Goal: Task Accomplishment & Management: Use online tool/utility

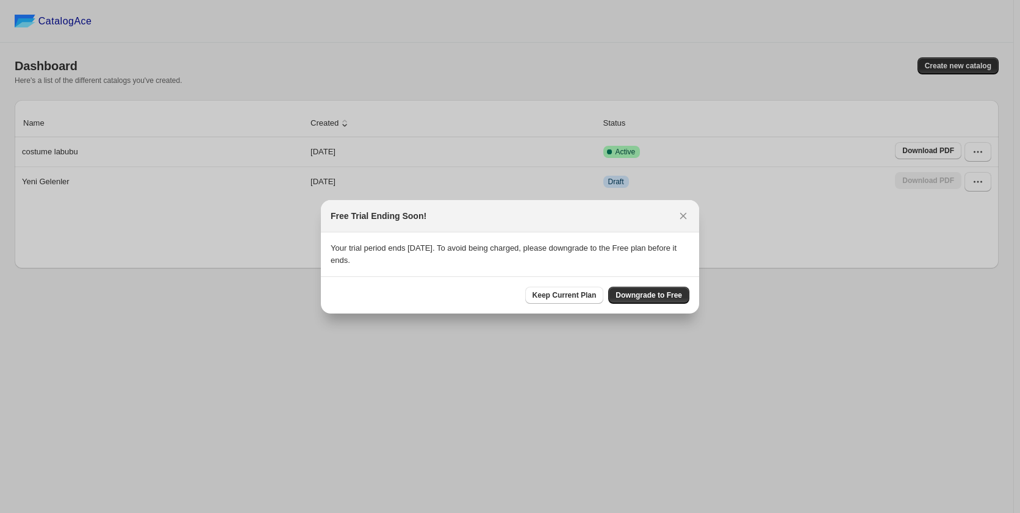
click at [511, 224] on div "Free Trial Ending Soon!" at bounding box center [510, 216] width 378 height 32
click at [571, 293] on span "Keep Current Plan" at bounding box center [565, 295] width 64 height 10
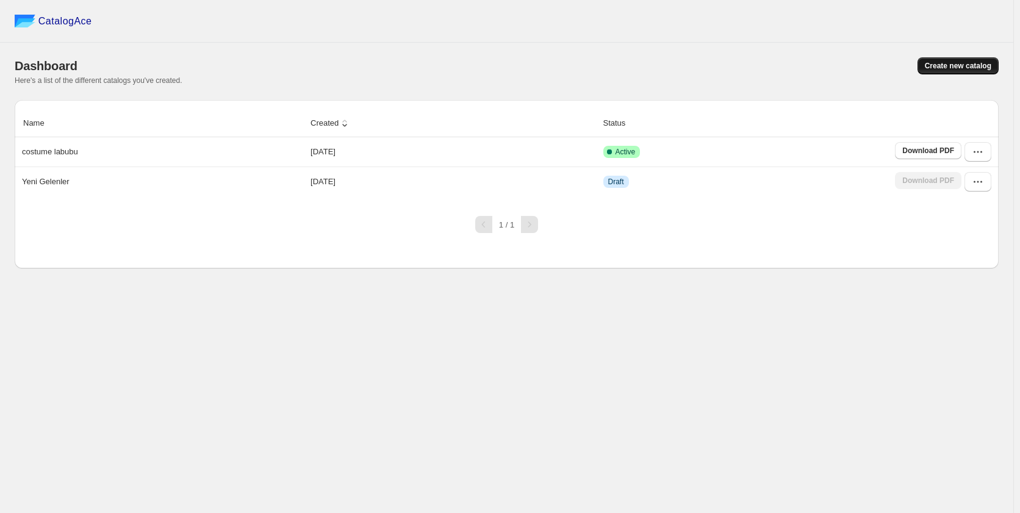
click at [962, 66] on span "Create new catalog" at bounding box center [958, 66] width 67 height 10
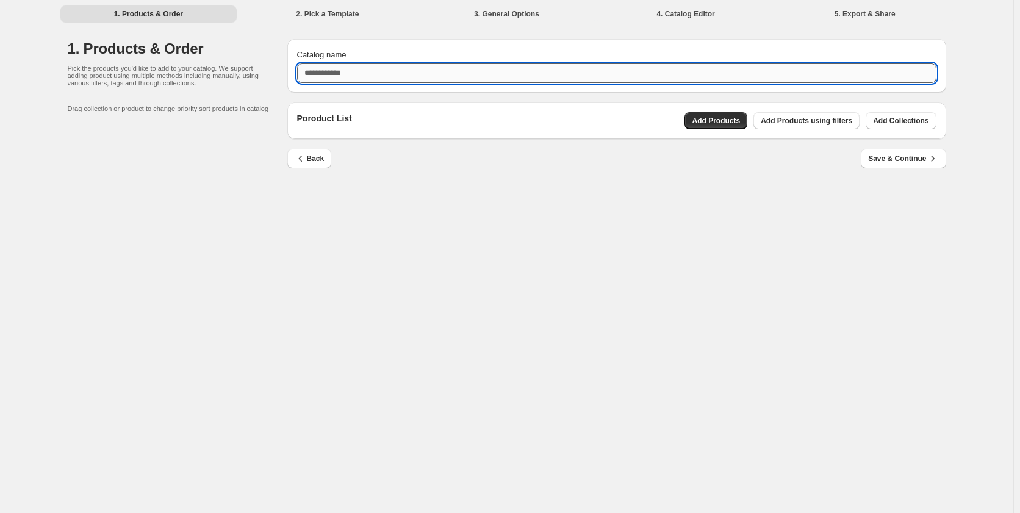
click at [431, 70] on input "Catalog name" at bounding box center [617, 73] width 640 height 20
click at [412, 70] on input "Catalog name" at bounding box center [617, 73] width 640 height 20
type input "*"
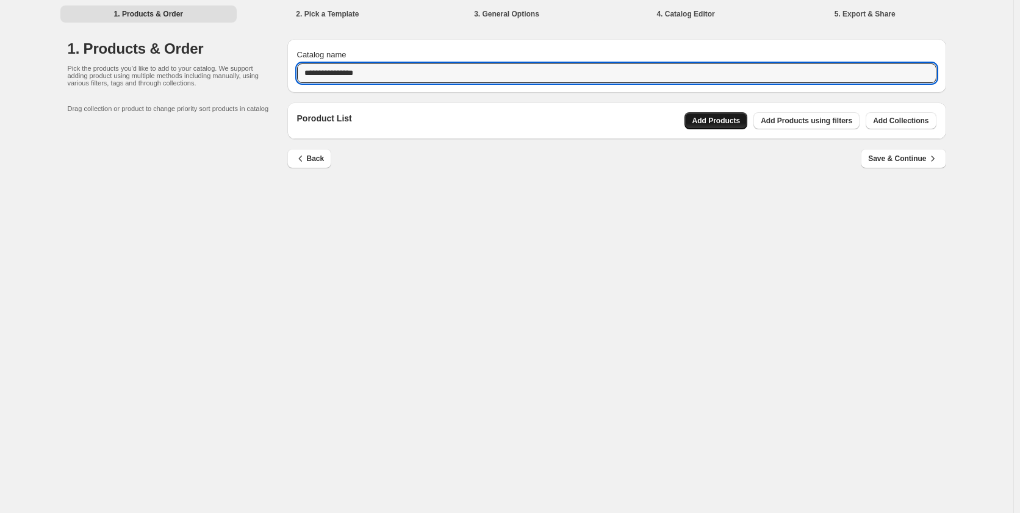
type input "**********"
click at [718, 117] on div "**********" at bounding box center [612, 106] width 669 height 155
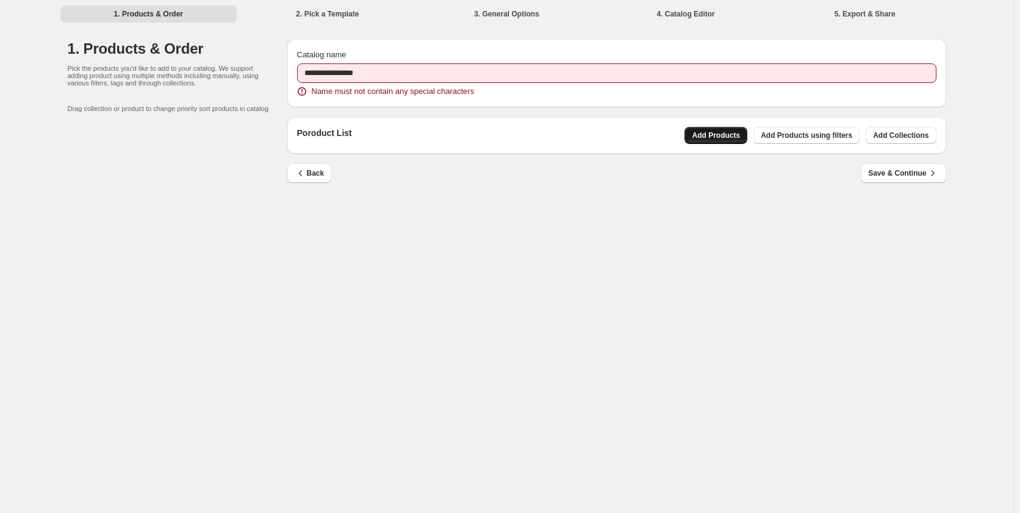
click at [718, 140] on span "Add Products" at bounding box center [716, 136] width 48 height 10
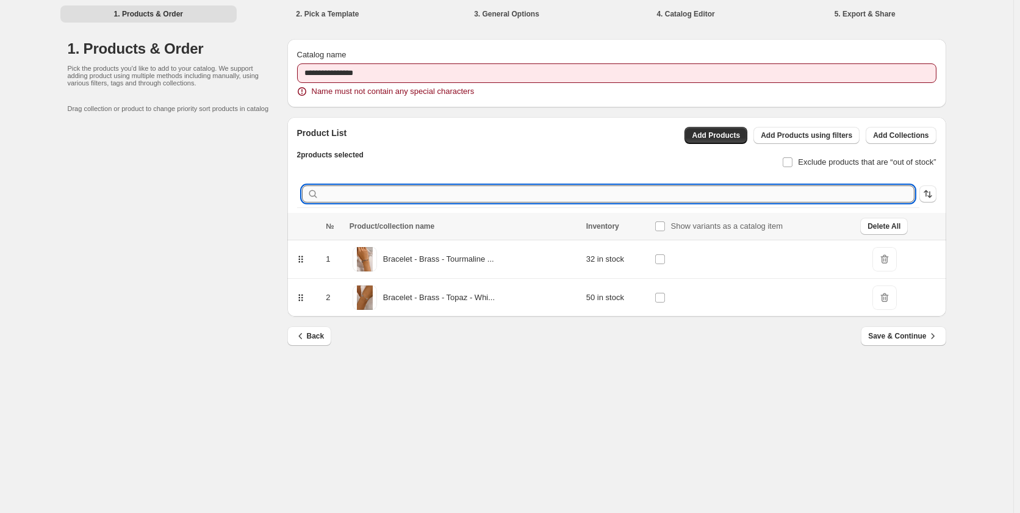
click at [337, 193] on input "text" at bounding box center [618, 194] width 593 height 17
type input "*"
click at [737, 135] on span "Add Products" at bounding box center [716, 136] width 48 height 10
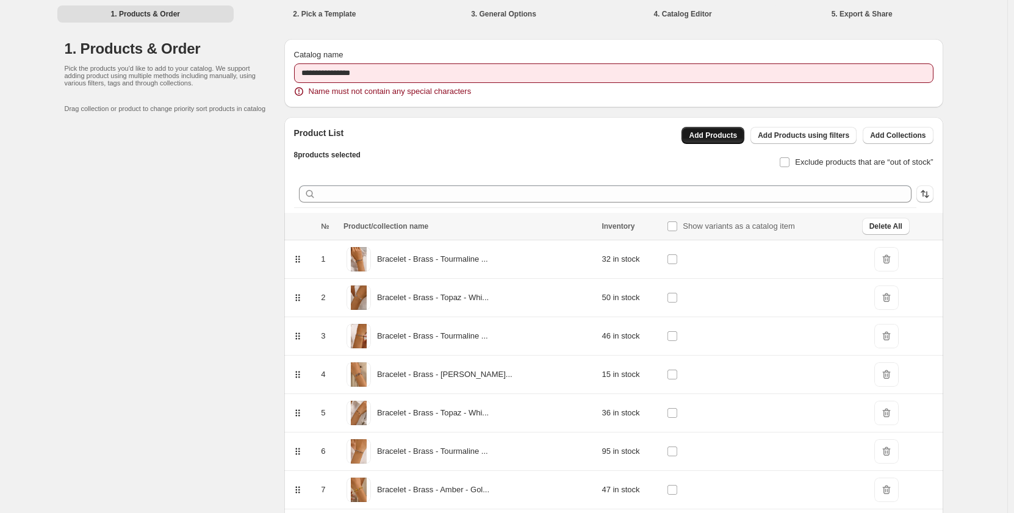
click at [721, 138] on span "Add Products" at bounding box center [713, 136] width 48 height 10
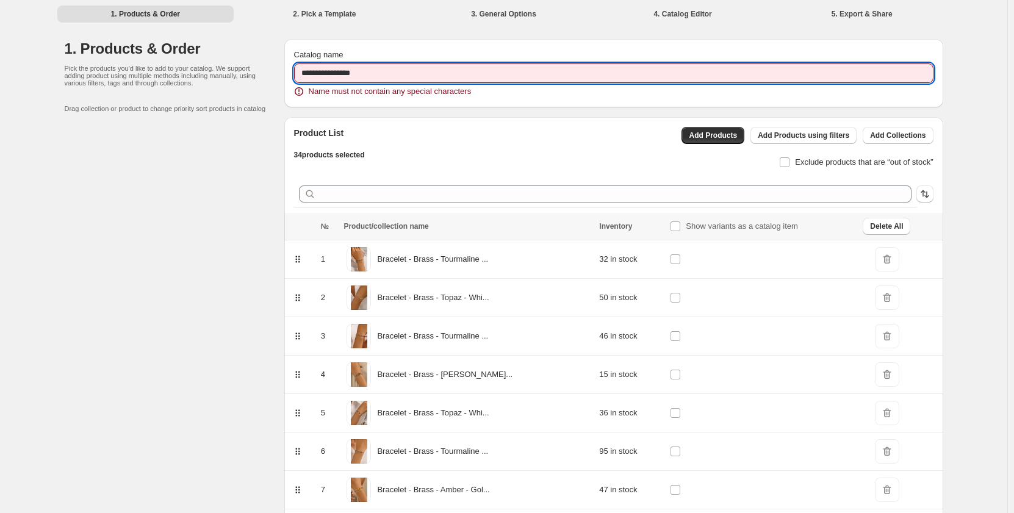
click at [338, 73] on input "**********" at bounding box center [614, 73] width 640 height 20
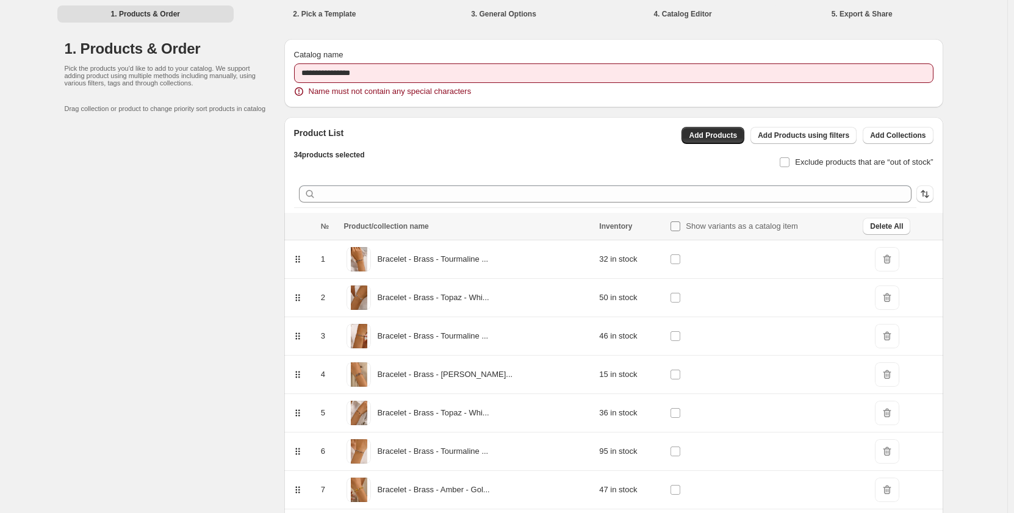
click at [668, 215] on th "Show variants as a catalog item" at bounding box center [762, 226] width 193 height 27
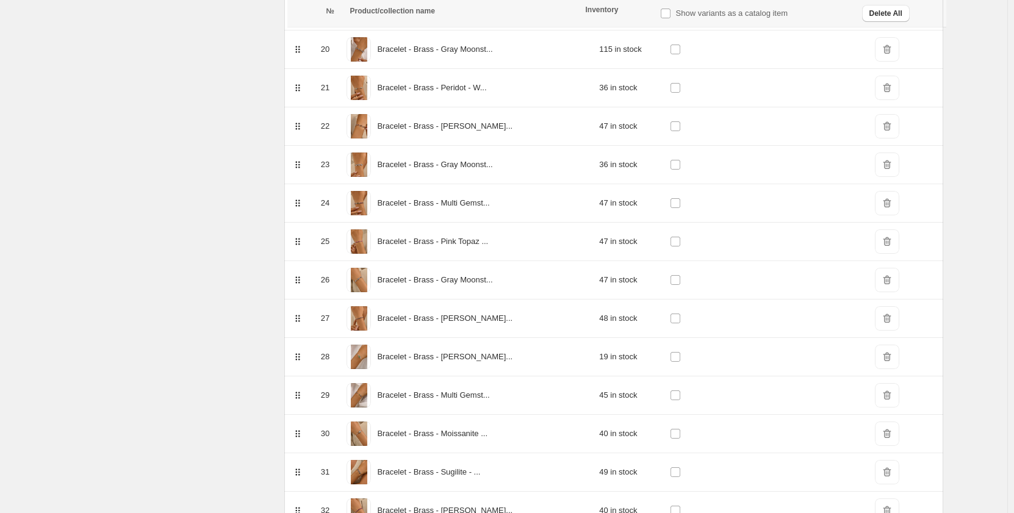
scroll to position [1084, 0]
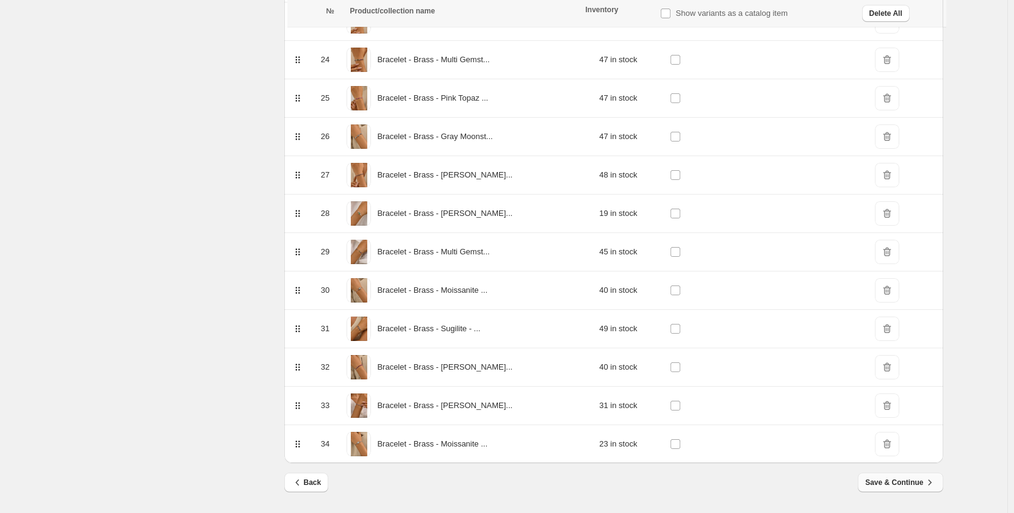
click at [907, 483] on span "Save & Continue" at bounding box center [900, 483] width 70 height 12
click at [895, 484] on span "Save & Continue" at bounding box center [900, 483] width 70 height 12
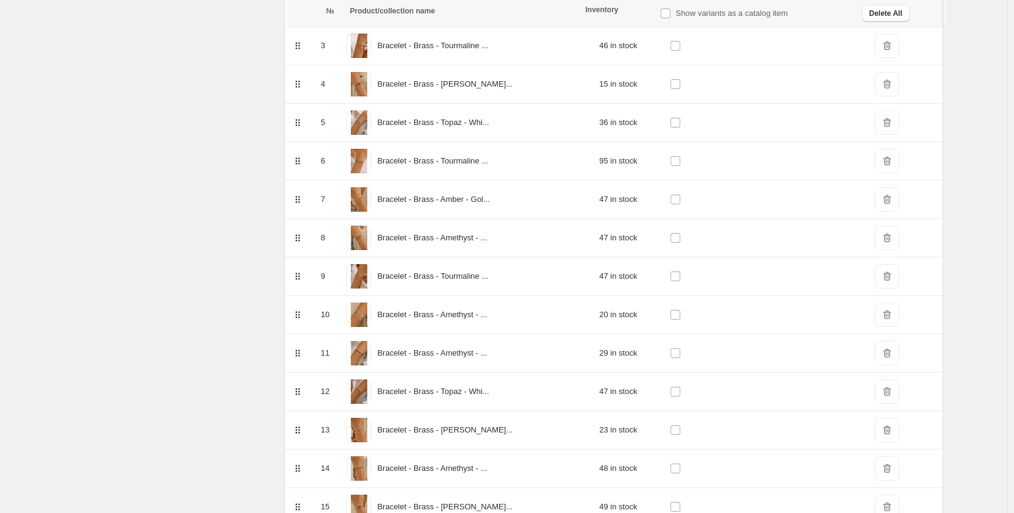
scroll to position [0, 0]
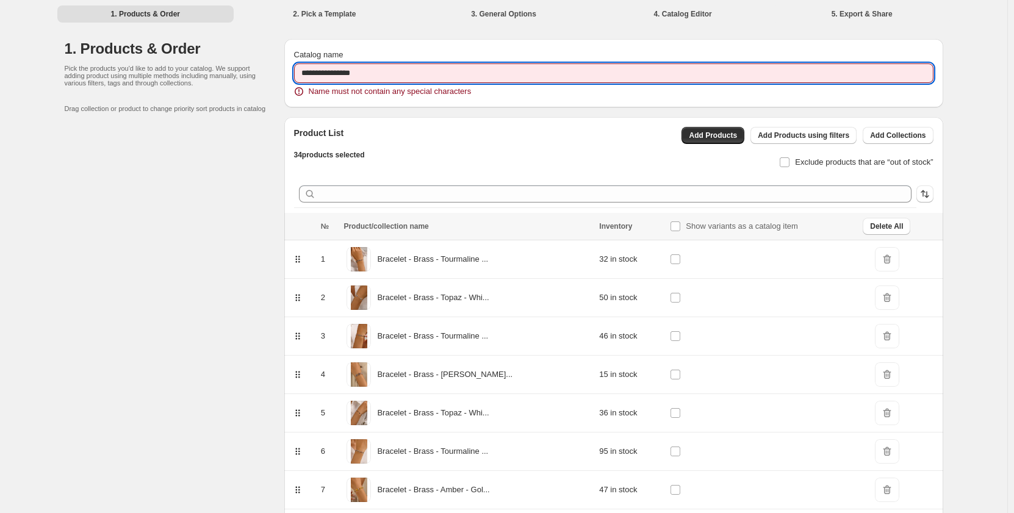
drag, startPoint x: 317, startPoint y: 73, endPoint x: 325, endPoint y: 75, distance: 8.3
click at [320, 74] on input "**********" at bounding box center [614, 73] width 640 height 20
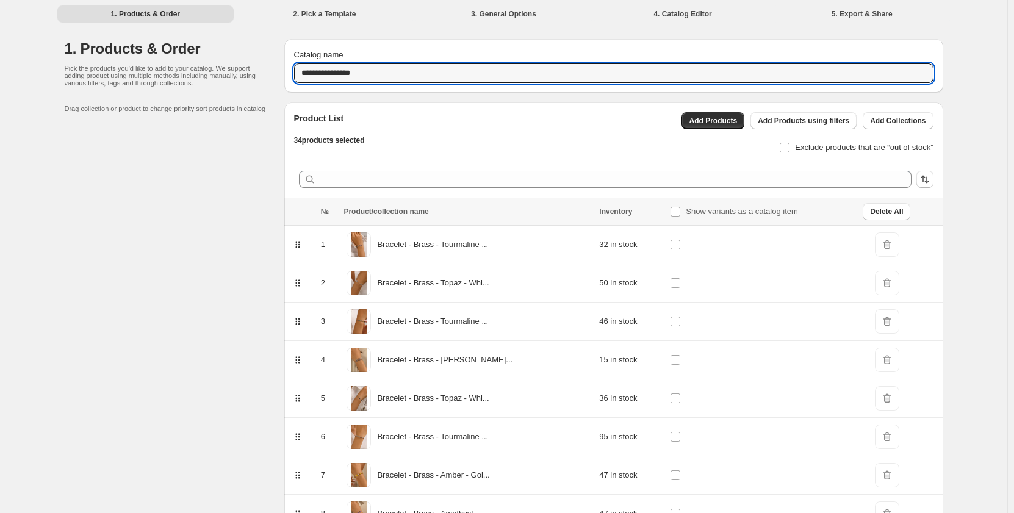
type input "**********"
click at [383, 120] on div "Product List 34 products selected Add Products Add Products using filters Add C…" at bounding box center [608, 130] width 649 height 54
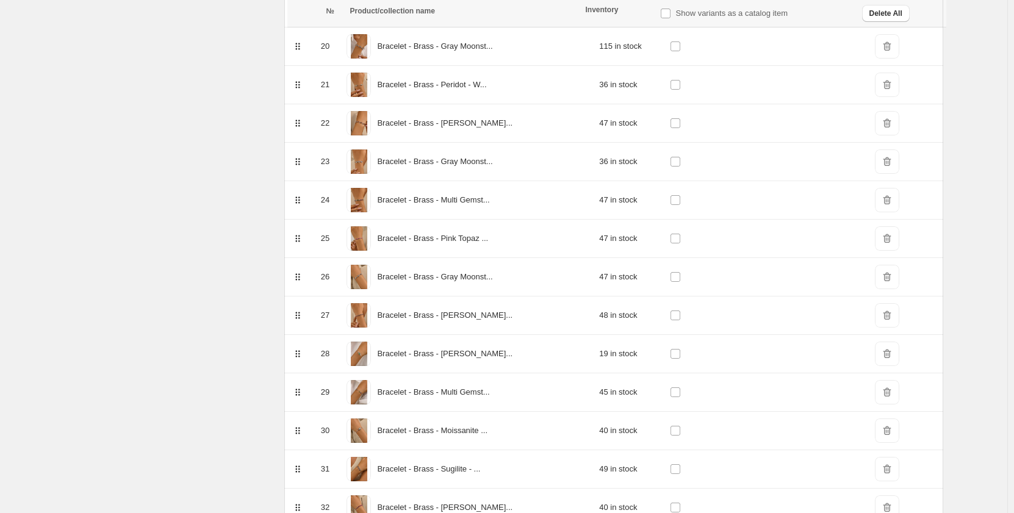
scroll to position [1069, 0]
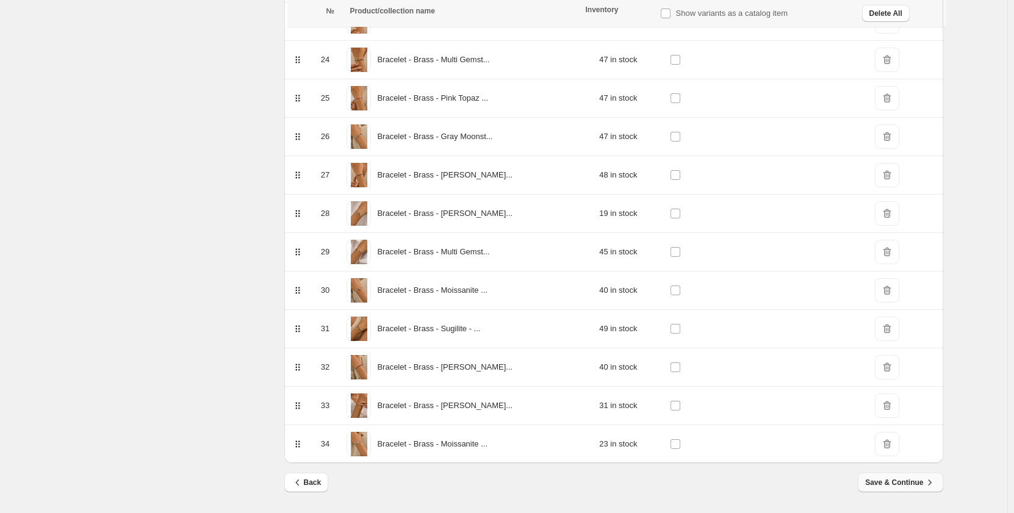
click at [897, 484] on span "Save & Continue" at bounding box center [900, 483] width 70 height 12
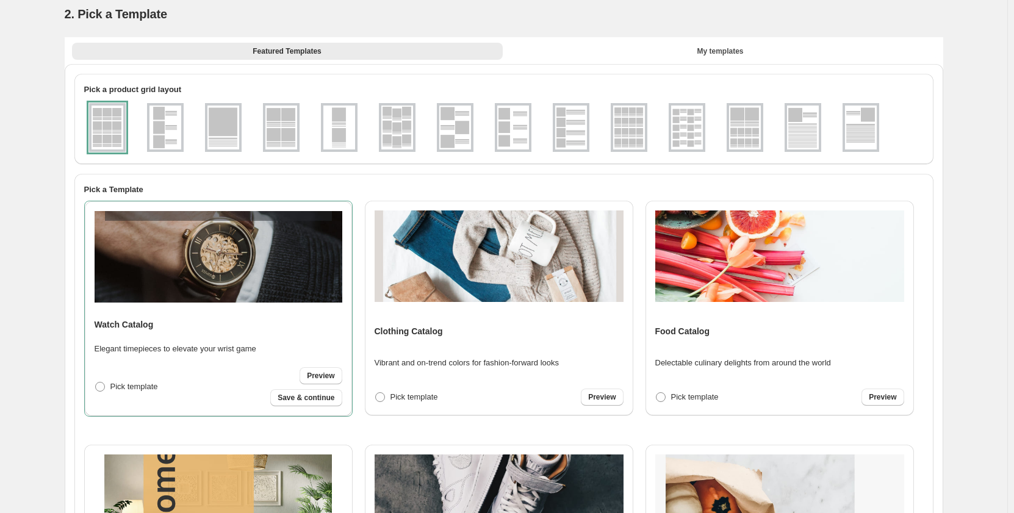
scroll to position [0, 0]
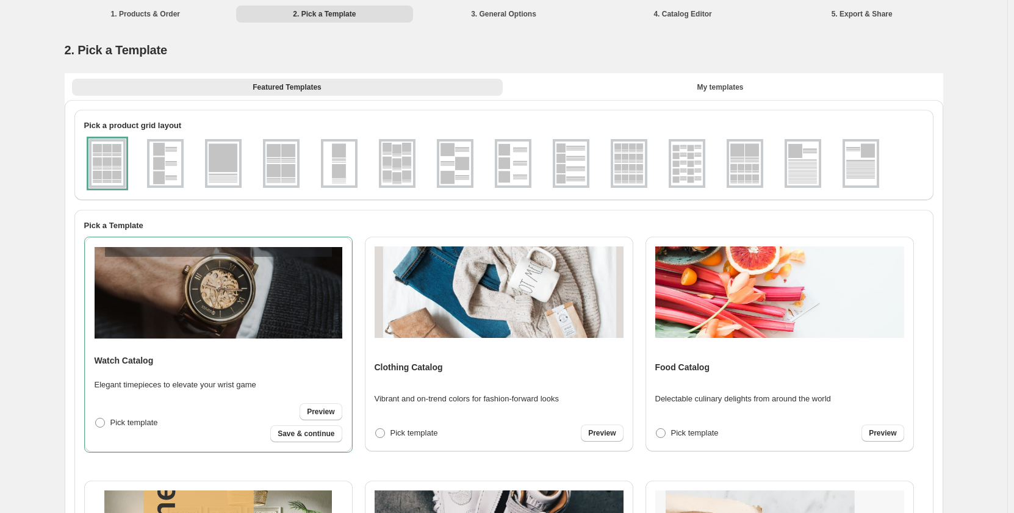
click at [155, 9] on li "1. Products & Order" at bounding box center [145, 13] width 177 height 17
click at [154, 15] on li "1. Products & Order" at bounding box center [145, 13] width 177 height 17
click at [145, 15] on li "1. Products & Order" at bounding box center [145, 13] width 177 height 17
click at [162, 15] on li "1. Products & Order" at bounding box center [145, 13] width 177 height 17
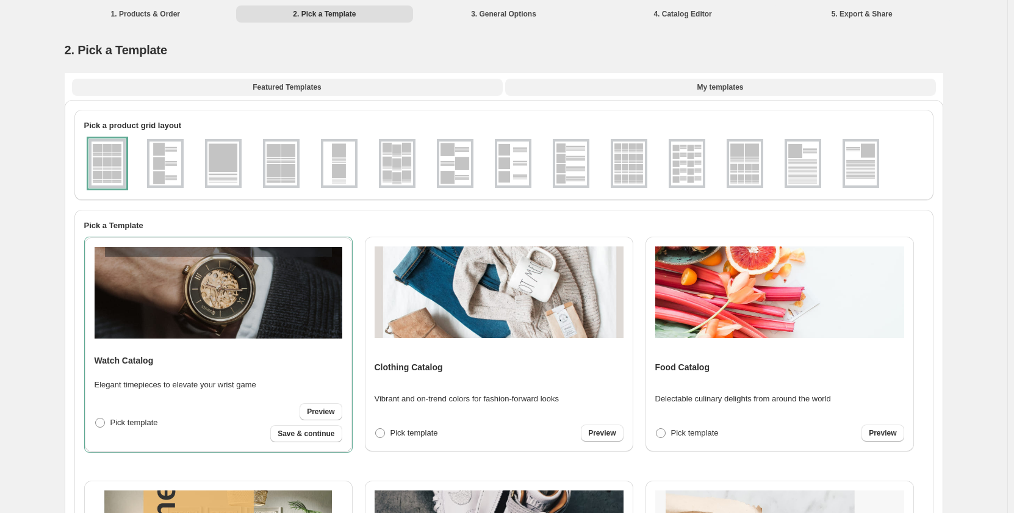
click at [727, 83] on span "My templates" at bounding box center [720, 87] width 46 height 10
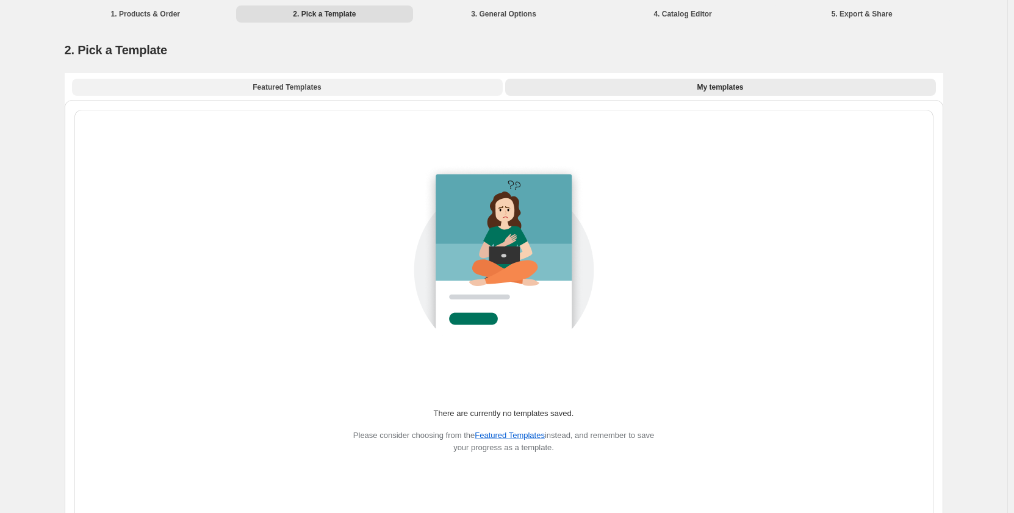
click at [283, 87] on span "Featured Templates" at bounding box center [287, 87] width 68 height 10
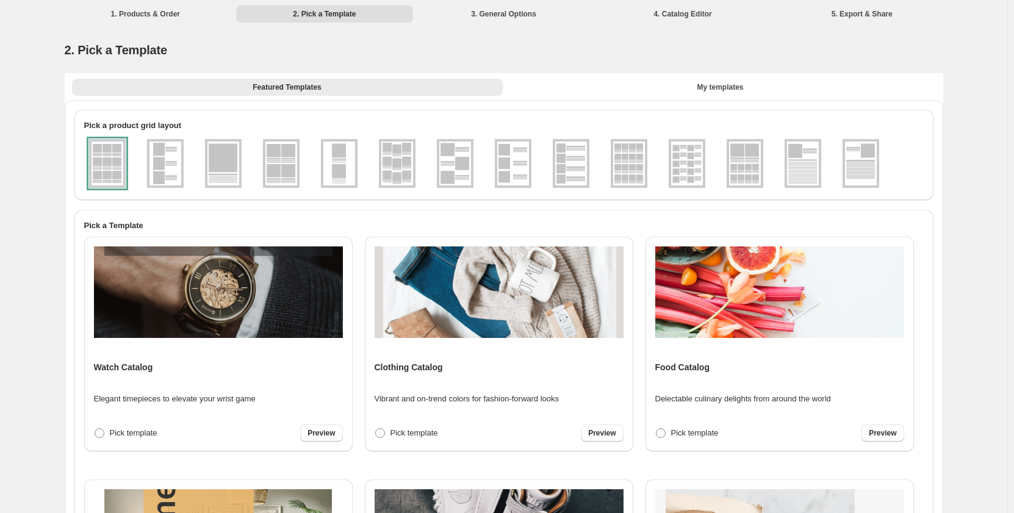
click at [632, 157] on img at bounding box center [629, 164] width 32 height 44
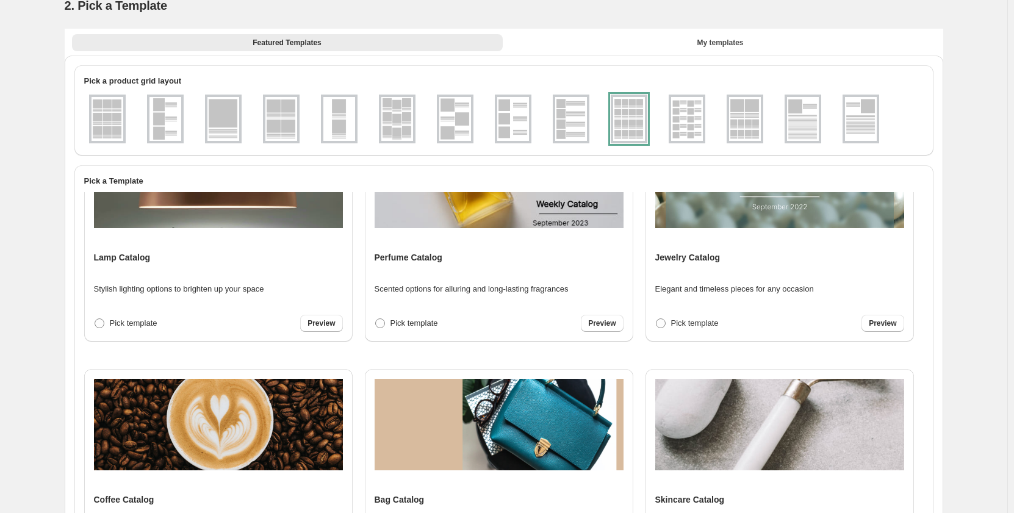
scroll to position [732, 0]
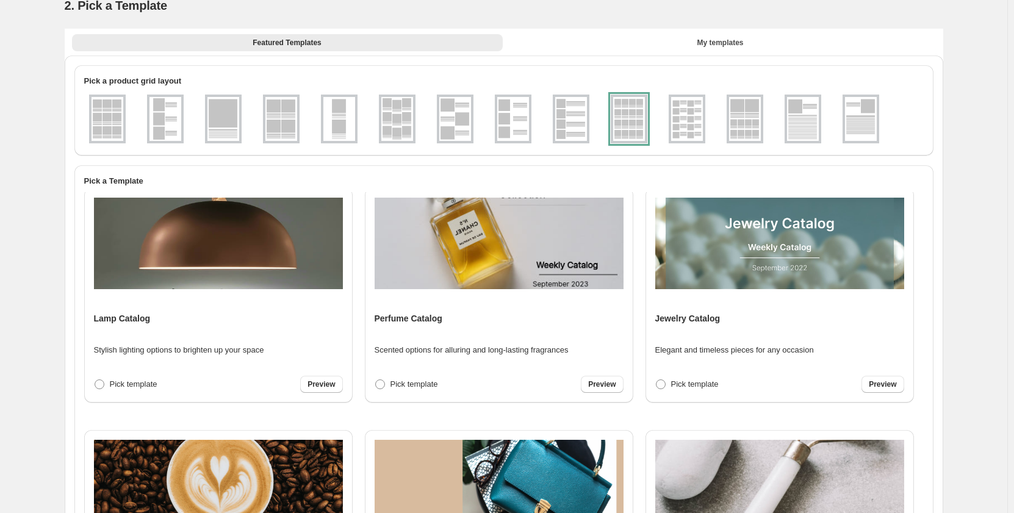
click at [726, 272] on img at bounding box center [779, 244] width 249 height 92
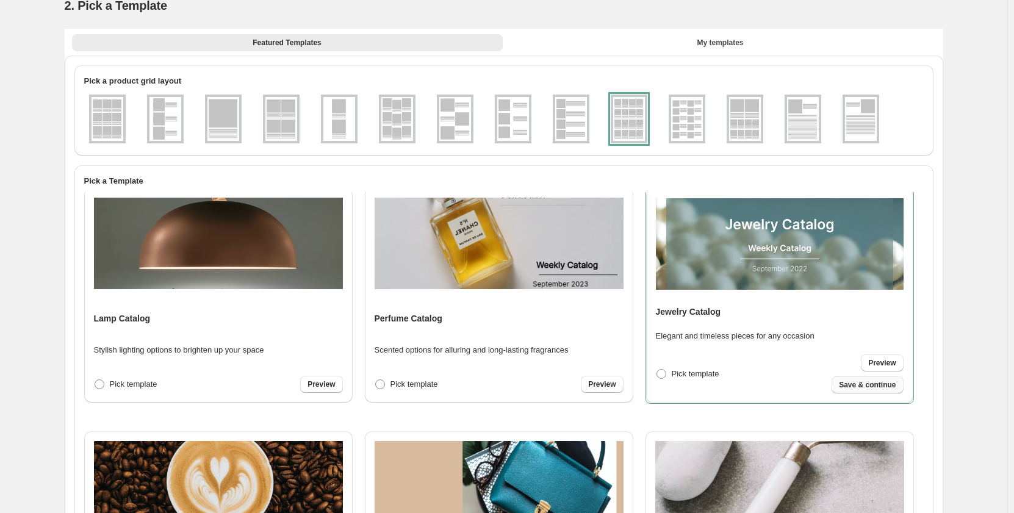
click at [869, 382] on span "Save & continue" at bounding box center [867, 385] width 57 height 10
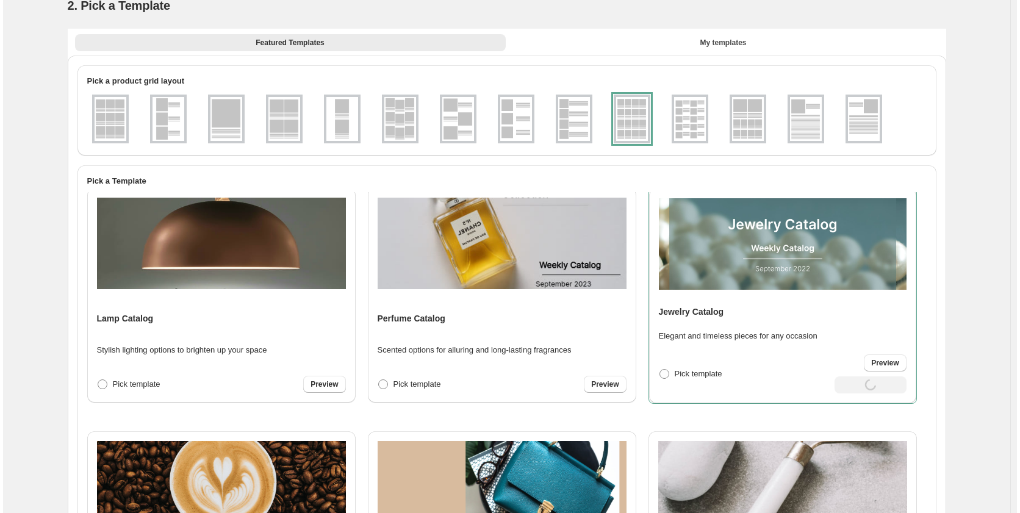
scroll to position [0, 0]
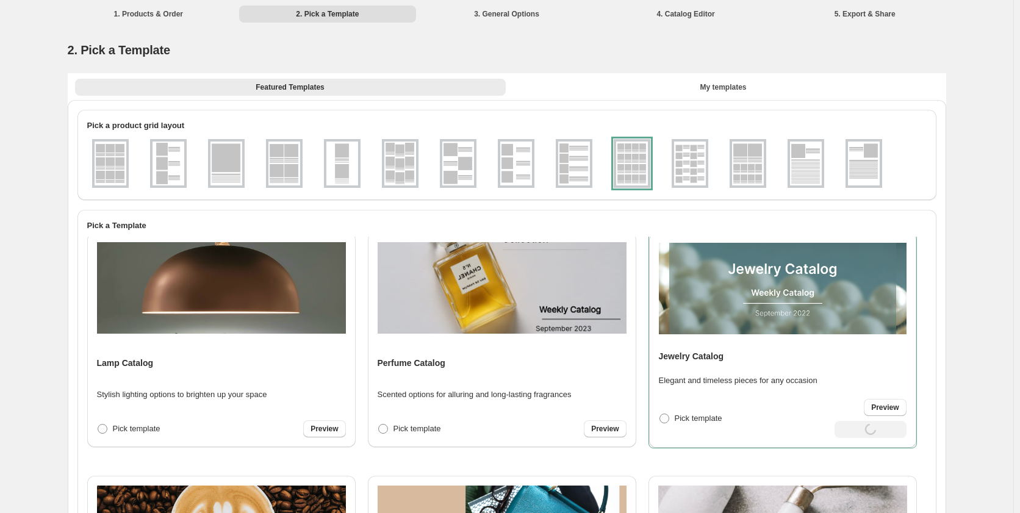
select select "**********"
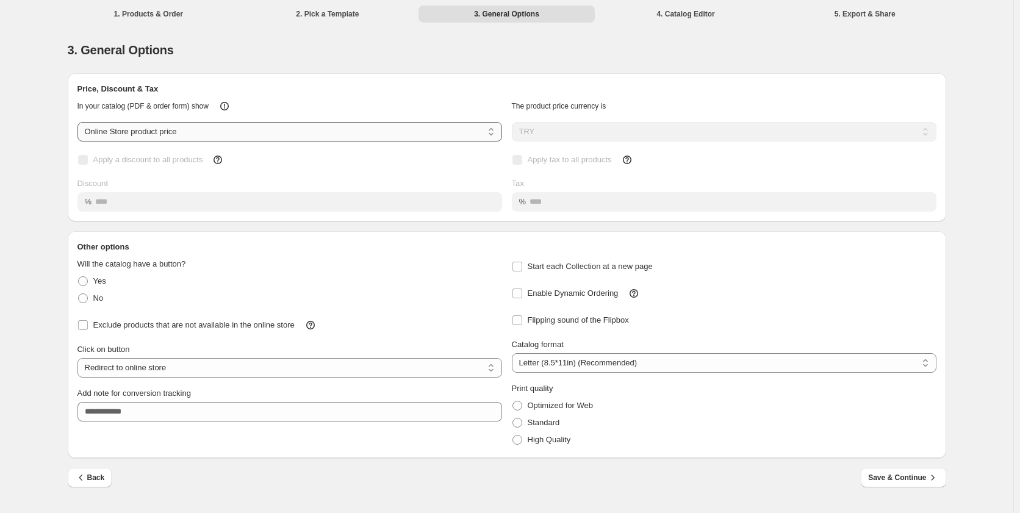
click at [219, 131] on select "**********" at bounding box center [290, 132] width 425 height 20
click at [78, 122] on select "**********" at bounding box center [290, 132] width 425 height 20
click at [892, 476] on span "Save & Continue" at bounding box center [903, 478] width 70 height 12
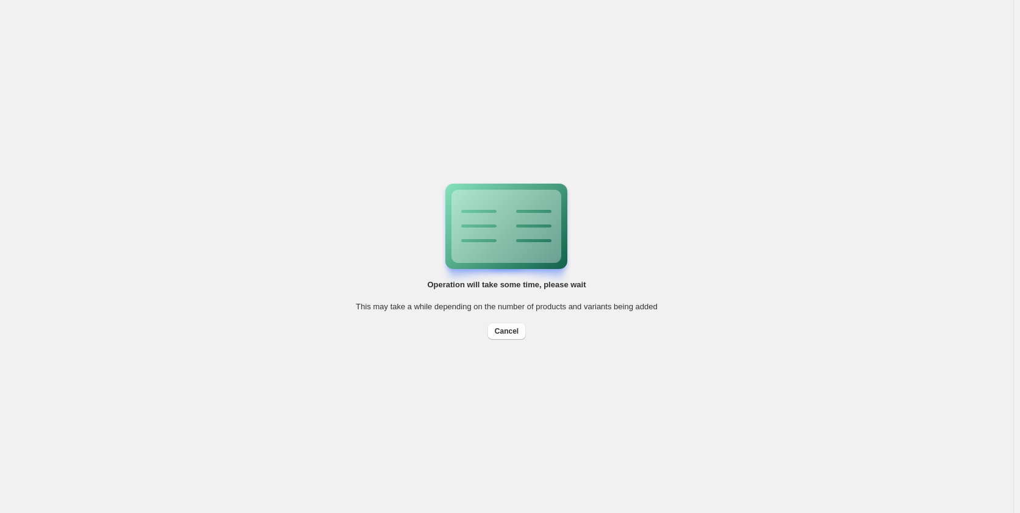
drag, startPoint x: 507, startPoint y: 139, endPoint x: 493, endPoint y: 202, distance: 65.0
click at [505, 141] on div "Operation will take some time, please wait This may take a while depending on t…" at bounding box center [507, 256] width 1014 height 513
click at [503, 184] on ul at bounding box center [507, 184] width 122 height 0
drag, startPoint x: 515, startPoint y: 231, endPoint x: 494, endPoint y: 251, distance: 29.3
click at [514, 231] on icon at bounding box center [534, 226] width 55 height 73
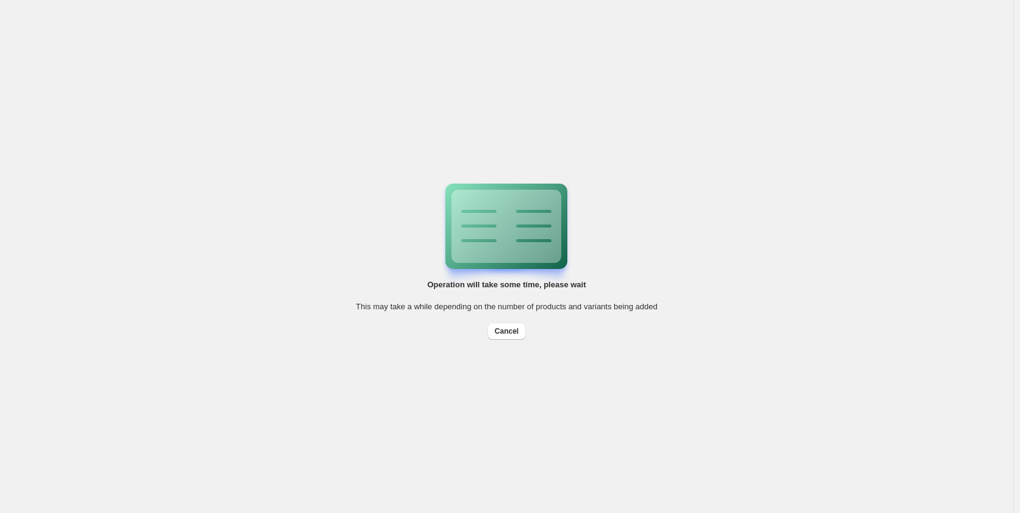
click at [508, 286] on span "Operation will take some time, please wait" at bounding box center [506, 284] width 159 height 9
click at [504, 305] on span "This may take a while depending on the number of products and variants being ad…" at bounding box center [506, 306] width 301 height 9
drag, startPoint x: 496, startPoint y: 306, endPoint x: 577, endPoint y: 306, distance: 81.2
click at [662, 310] on div "Operation will take some time, please wait This may take a while depending on t…" at bounding box center [507, 257] width 391 height 146
drag, startPoint x: 357, startPoint y: 309, endPoint x: 693, endPoint y: 322, distance: 335.9
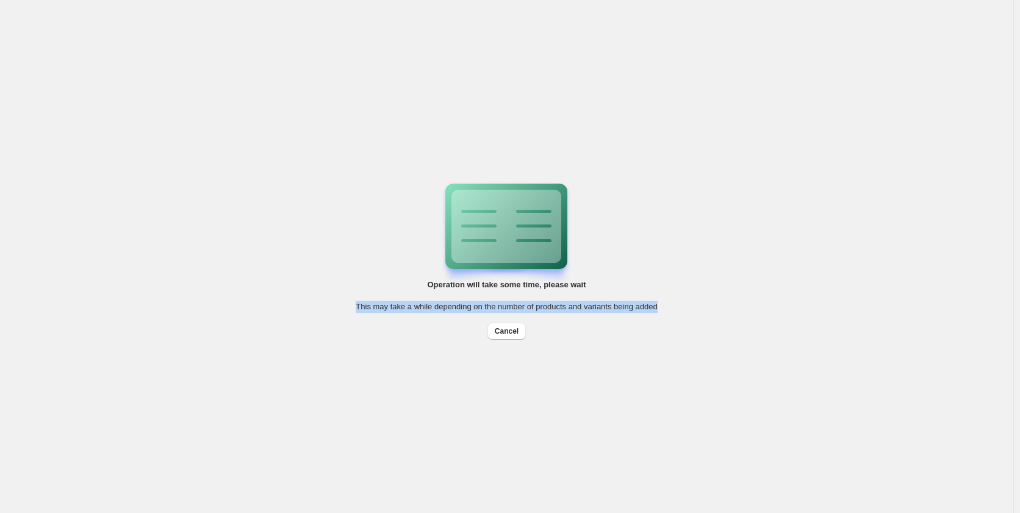
click at [693, 322] on div "Operation will take some time, please wait This may take a while depending on t…" at bounding box center [507, 257] width 391 height 146
drag, startPoint x: 424, startPoint y: 289, endPoint x: 668, endPoint y: 309, distance: 244.9
click at [668, 309] on div "Operation will take some time, please wait This may take a while depending on t…" at bounding box center [507, 257] width 391 height 146
click at [416, 284] on div "Operation will take some time, please wait This may take a while depending on t…" at bounding box center [506, 257] width 301 height 166
drag, startPoint x: 422, startPoint y: 286, endPoint x: 668, endPoint y: 348, distance: 253.9
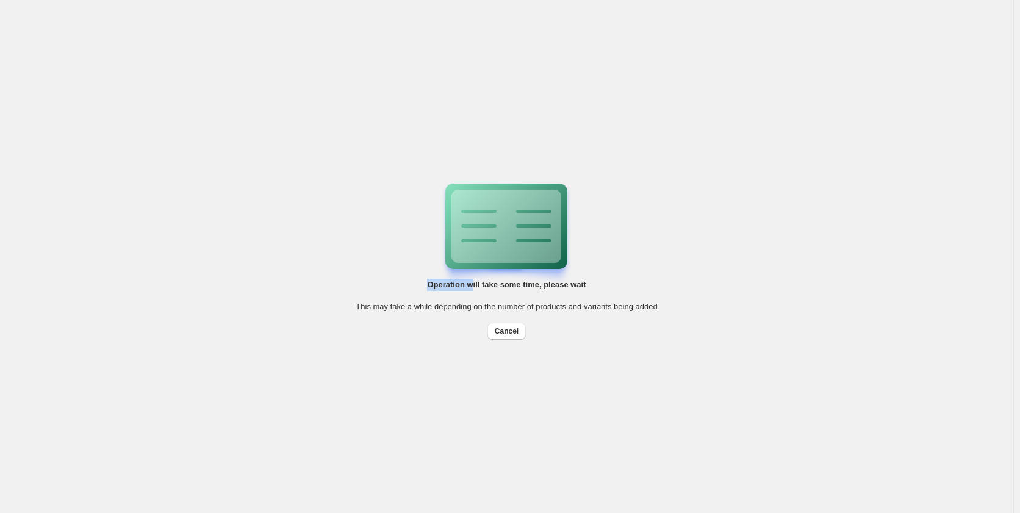
click at [668, 348] on div "Operation will take some time, please wait This may take a while depending on t…" at bounding box center [507, 256] width 1014 height 513
click at [423, 290] on div "Operation will take some time, please wait This may take a while depending on t…" at bounding box center [506, 257] width 301 height 166
drag, startPoint x: 423, startPoint y: 286, endPoint x: 675, endPoint y: 338, distance: 257.5
click at [675, 338] on div "Operation will take some time, please wait This may take a while depending on t…" at bounding box center [507, 256] width 1014 height 513
click at [441, 210] on div "Operation will take some time, please wait This may take a while depending on t…" at bounding box center [506, 257] width 301 height 166
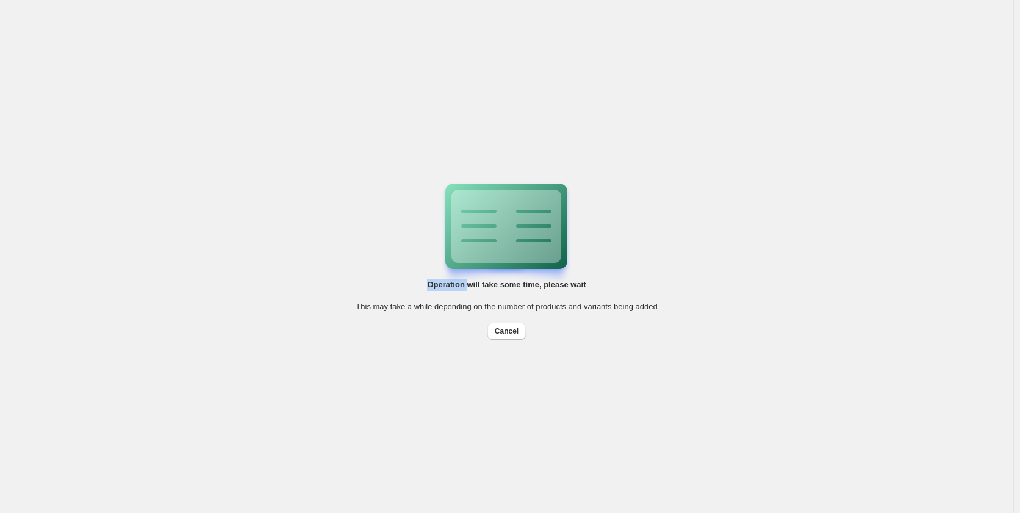
click at [441, 210] on div "Operation will take some time, please wait This may take a while depending on t…" at bounding box center [506, 257] width 301 height 166
drag, startPoint x: 441, startPoint y: 210, endPoint x: 451, endPoint y: 185, distance: 26.9
click at [444, 203] on div "Operation will take some time, please wait This may take a while depending on t…" at bounding box center [506, 257] width 301 height 166
click at [507, 231] on icon at bounding box center [534, 226] width 55 height 73
click at [449, 313] on div "Operation will take some time, please wait This may take a while depending on t…" at bounding box center [506, 257] width 301 height 166
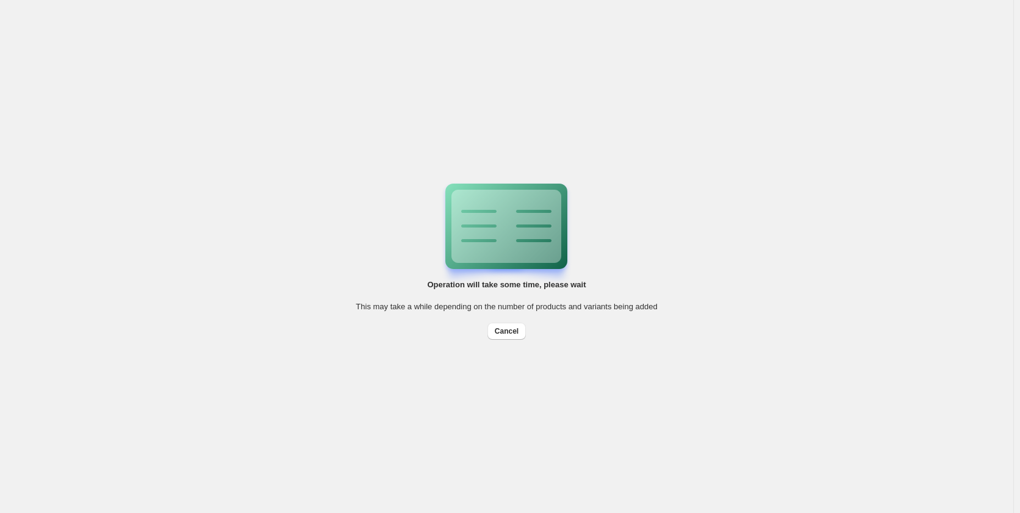
click at [979, 10] on div "Operation will take some time, please wait This may take a while depending on t…" at bounding box center [507, 256] width 1014 height 513
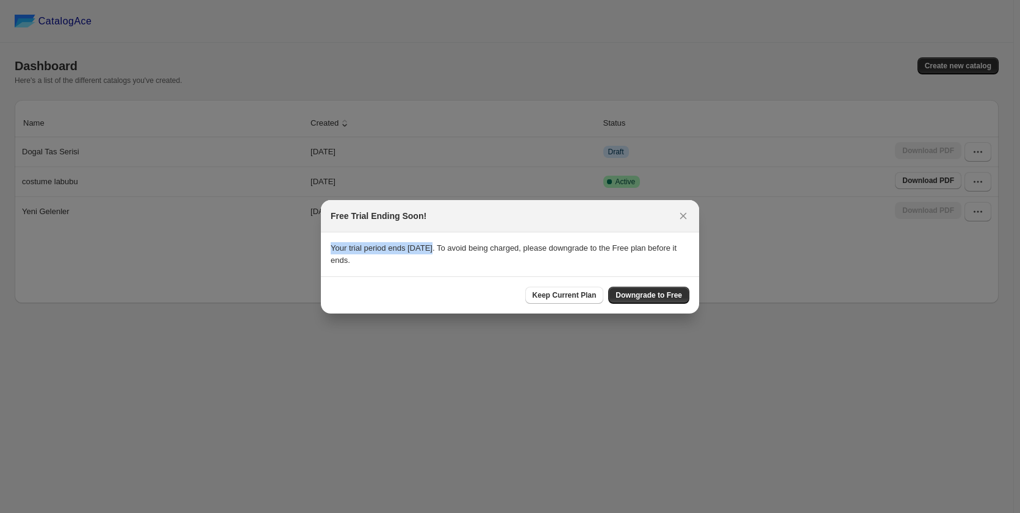
drag, startPoint x: 464, startPoint y: 220, endPoint x: 429, endPoint y: 250, distance: 46.7
click at [429, 250] on div "Free Trial Ending Soon! Your trial period ends [DATE]. To avoid being charged, …" at bounding box center [510, 257] width 378 height 114
click at [432, 258] on p "Your trial period ends [DATE]. To avoid being charged, please downgrade to the …" at bounding box center [510, 254] width 359 height 24
click at [563, 295] on span "Keep Current Plan" at bounding box center [565, 295] width 64 height 10
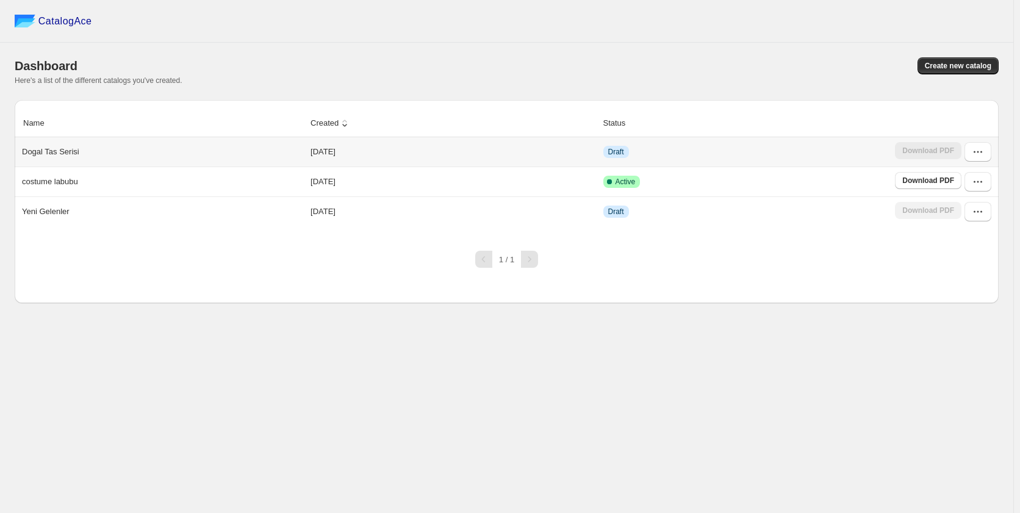
click at [211, 146] on div "Dogal Tas Serisi" at bounding box center [160, 149] width 286 height 17
click at [224, 147] on div "Dogal Tas Serisi" at bounding box center [160, 149] width 286 height 17
click at [359, 156] on td "[DATE]" at bounding box center [453, 151] width 292 height 29
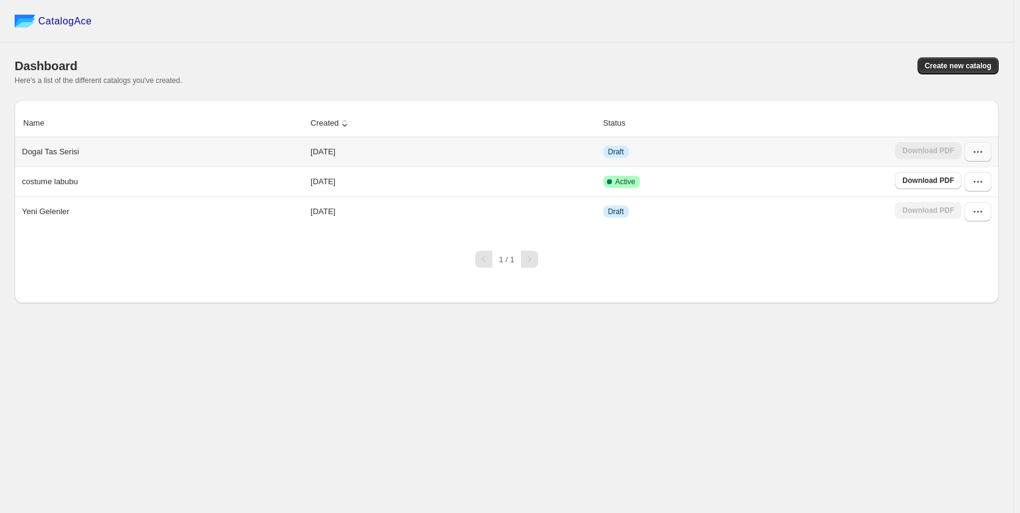
click at [978, 151] on icon "button" at bounding box center [978, 152] width 12 height 12
click at [972, 339] on span "Create a template" at bounding box center [961, 349] width 31 height 21
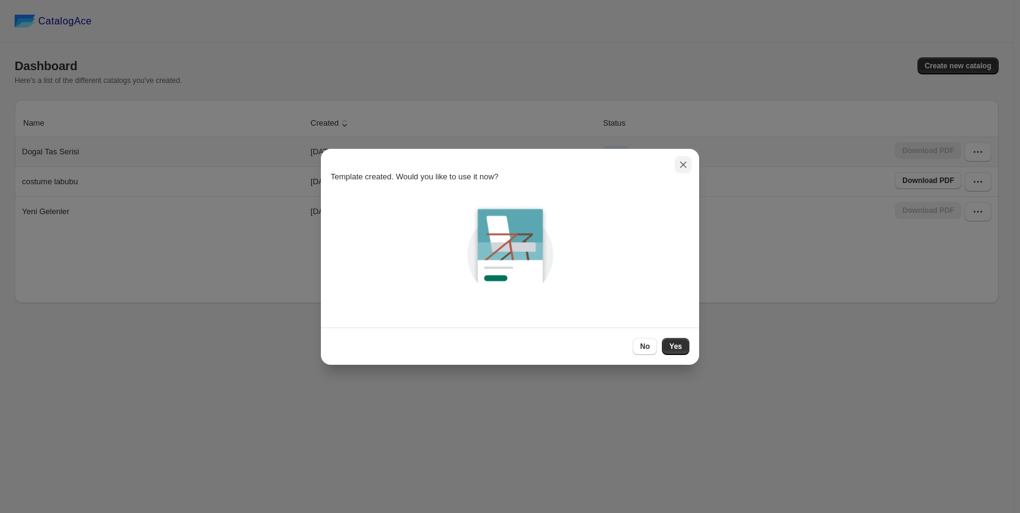
click at [684, 167] on icon ":rb:" at bounding box center [683, 165] width 12 height 12
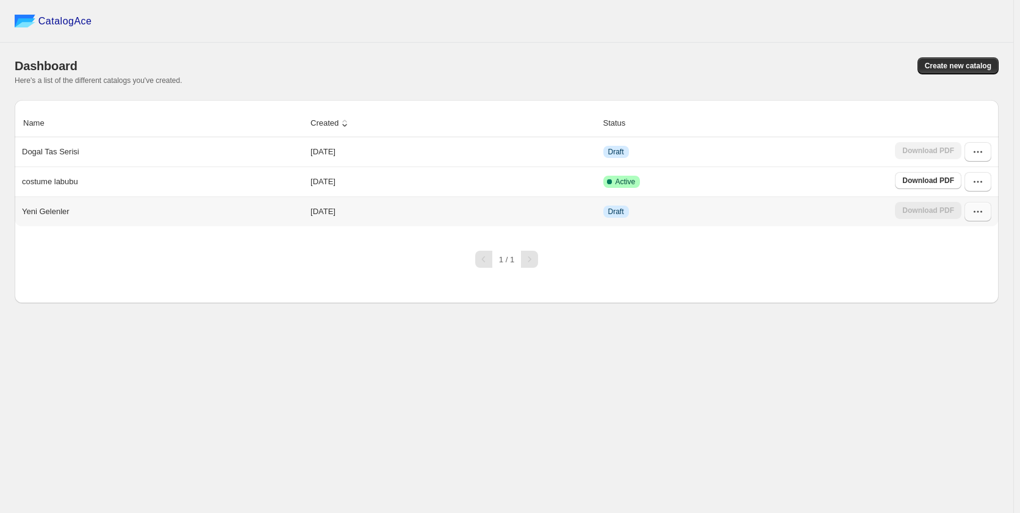
click at [972, 211] on icon "button" at bounding box center [978, 212] width 12 height 12
click at [978, 152] on icon "button" at bounding box center [978, 152] width 12 height 12
click at [958, 258] on span "Edit" at bounding box center [952, 262] width 13 height 9
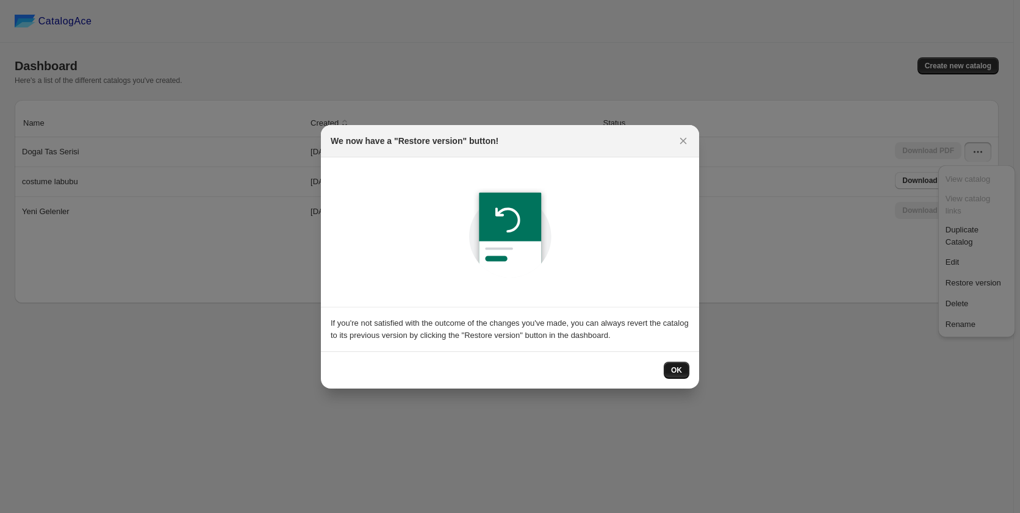
click at [683, 365] on button "OK" at bounding box center [677, 370] width 26 height 17
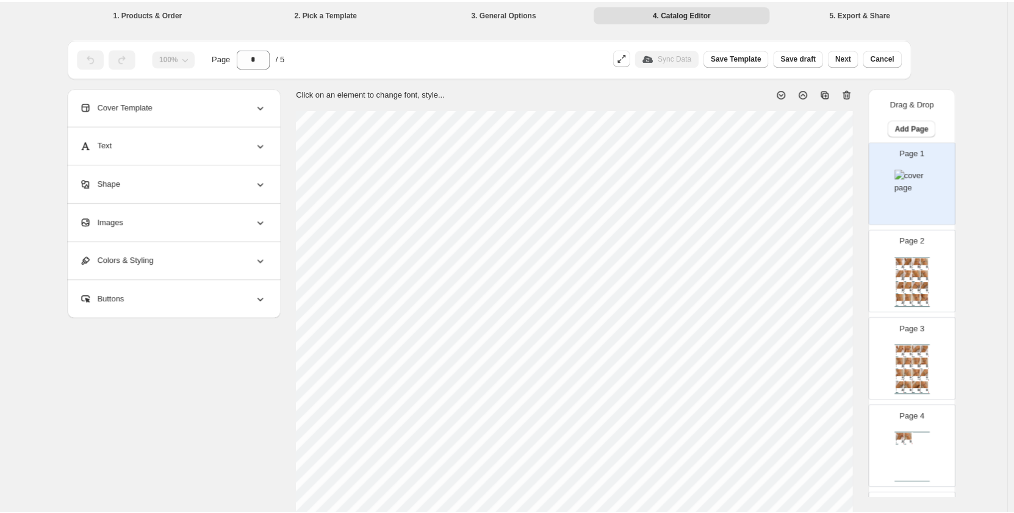
scroll to position [372, 0]
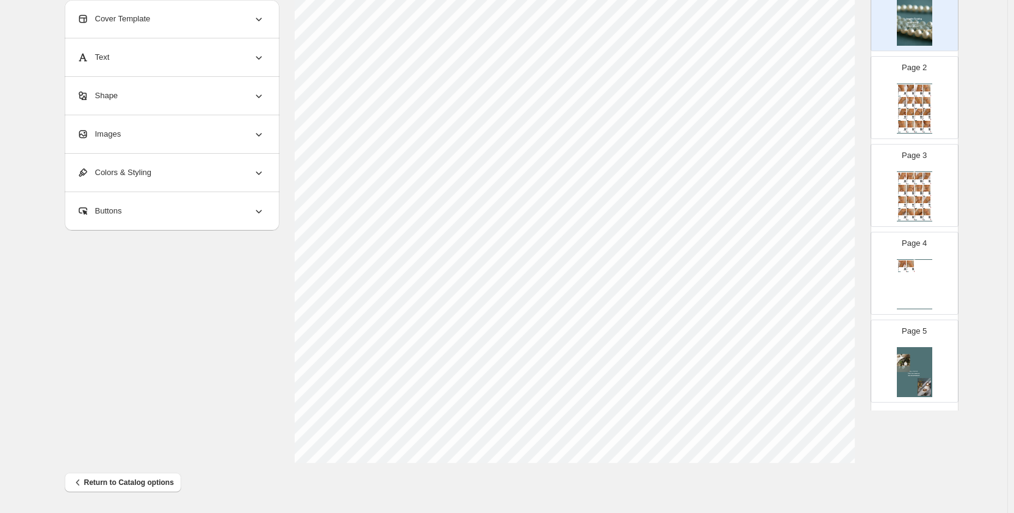
click at [907, 189] on div "Page 1 Page 2 Jewelry Catalog Bracelet - Brass - Tourmaline - Wh... Bracelet Me…" at bounding box center [915, 185] width 88 height 435
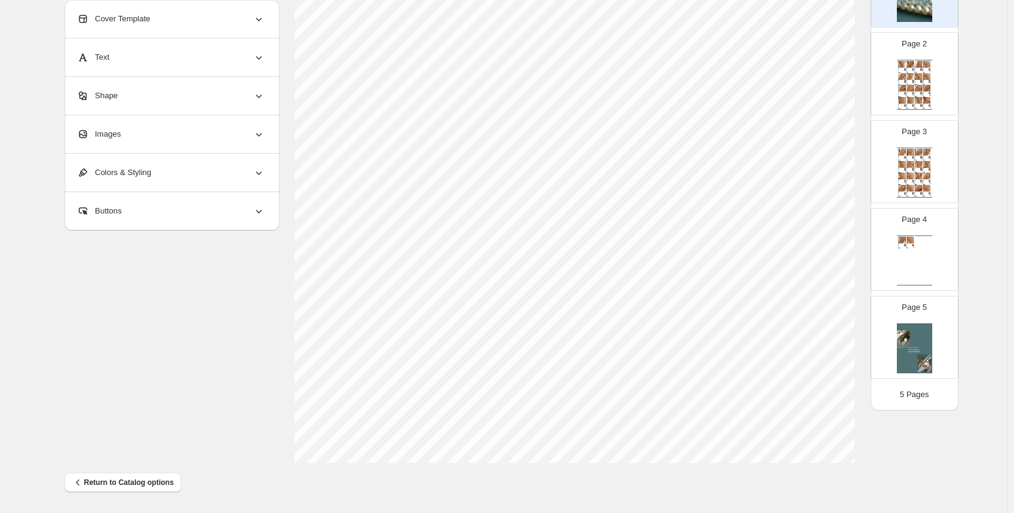
click at [916, 81] on div "Bracelet Meterial：Brass - Amber Color：Gold 24k Plating..." at bounding box center [917, 81] width 4 height 1
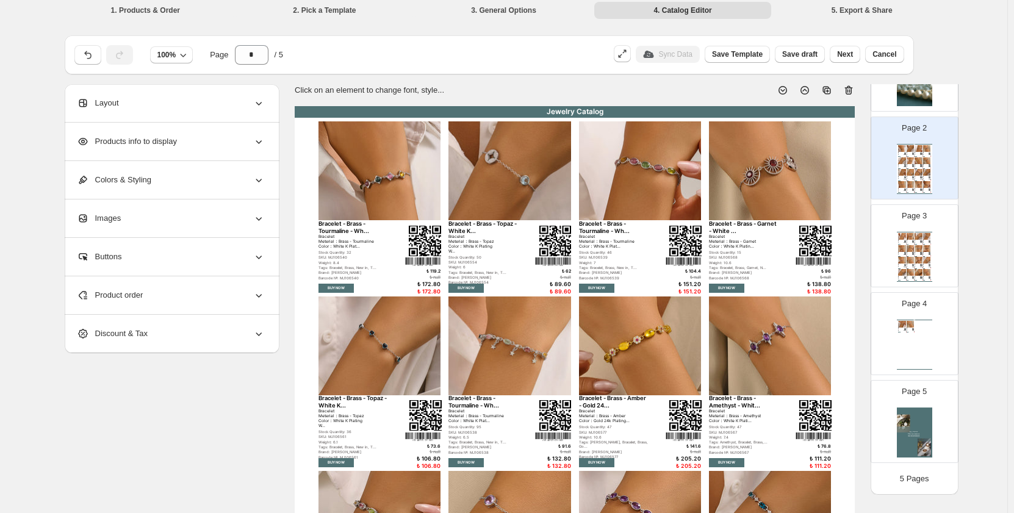
scroll to position [372, 0]
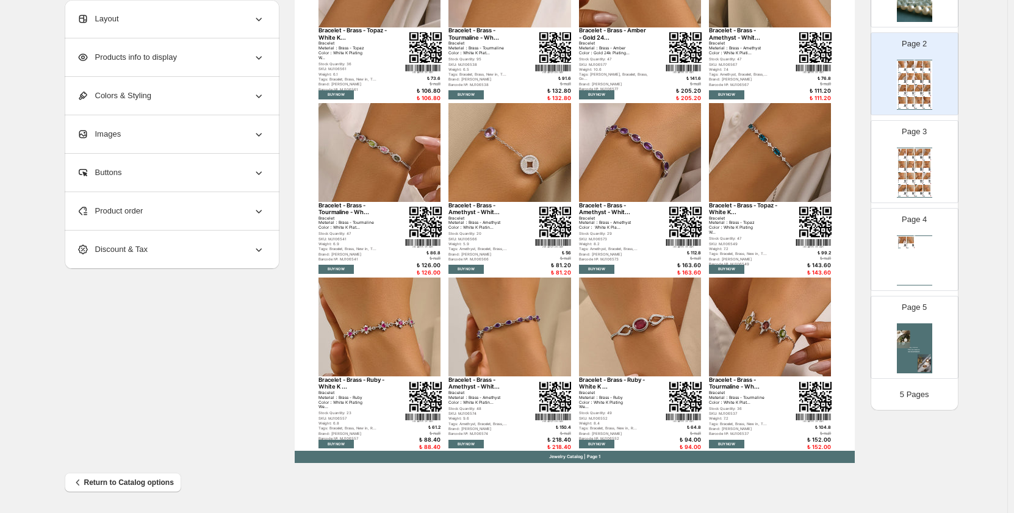
click at [907, 166] on img at bounding box center [911, 164] width 8 height 7
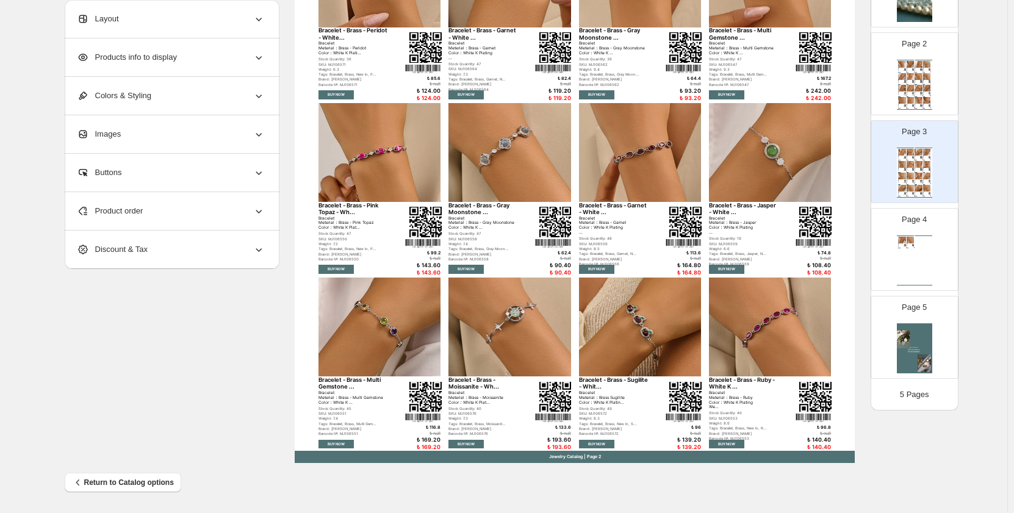
click at [908, 239] on img at bounding box center [911, 240] width 8 height 7
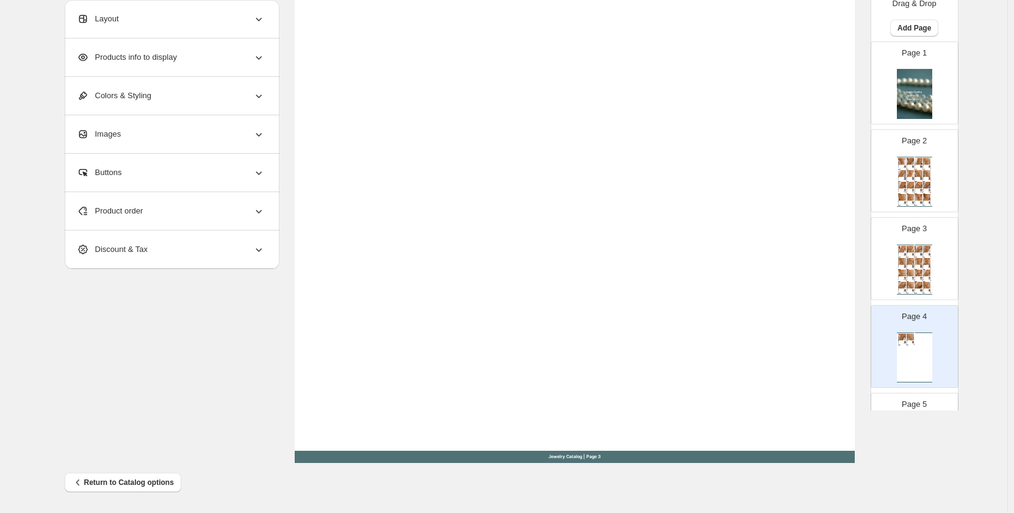
scroll to position [0, 0]
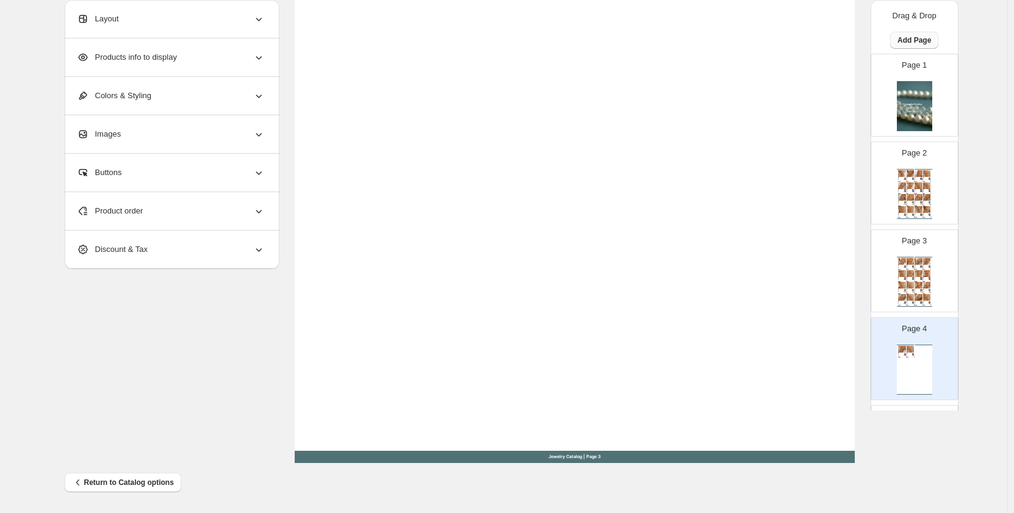
click at [913, 38] on span "Add Page" at bounding box center [915, 40] width 34 height 10
click at [784, 40] on div "Jewelry Catalog Bracelet - Brass - Garnet - White ... Bracelet Meterial：Brass -…" at bounding box center [575, 100] width 560 height 725
drag, startPoint x: 270, startPoint y: 133, endPoint x: 252, endPoint y: 135, distance: 17.9
click at [269, 133] on div "**********" at bounding box center [172, 134] width 215 height 38
click at [261, 136] on icon at bounding box center [259, 134] width 12 height 12
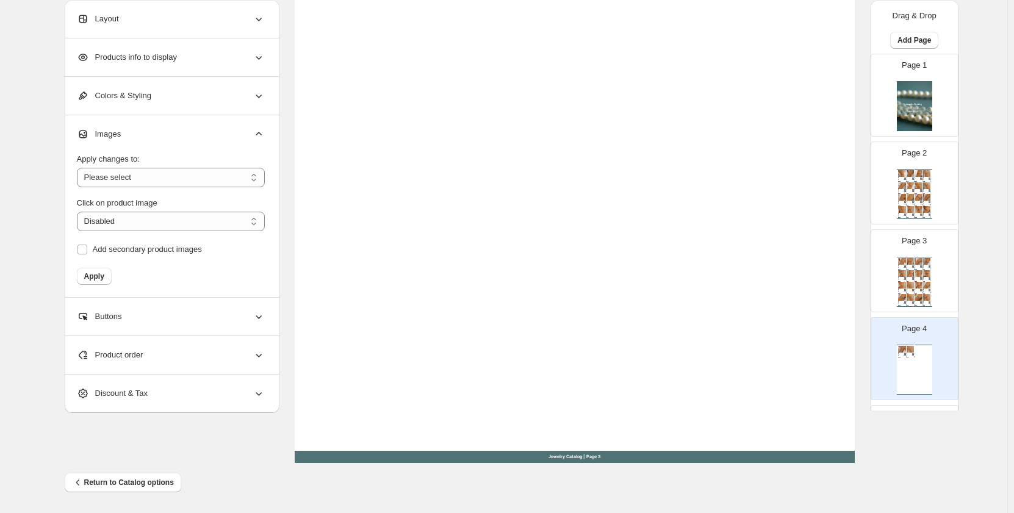
click at [248, 359] on div "Product order" at bounding box center [171, 355] width 188 height 38
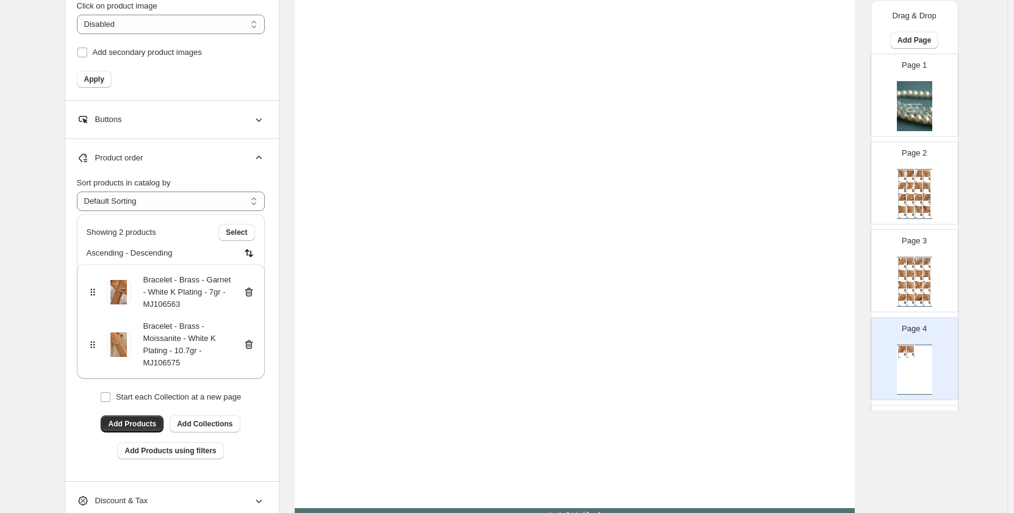
scroll to position [372, 0]
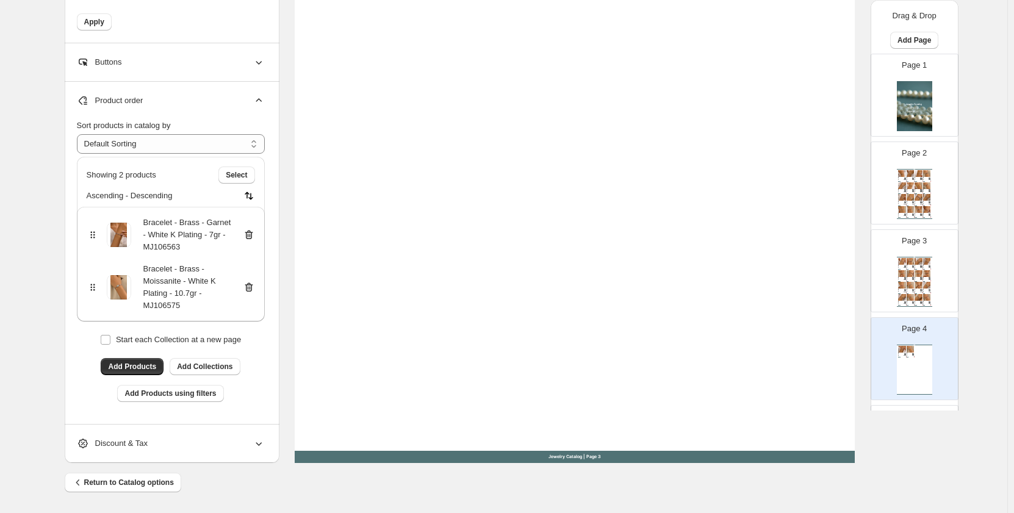
click at [415, 301] on div "Jewelry Catalog Bracelet - Brass - Garnet - White ... Bracelet Meterial：Brass -…" at bounding box center [575, 100] width 560 height 725
click at [254, 146] on select "**********" at bounding box center [171, 144] width 188 height 20
click at [330, 107] on div "Jewelry Catalog Bracelet - Brass - Garnet - White ... Bracelet Meterial：Brass -…" at bounding box center [575, 100] width 560 height 725
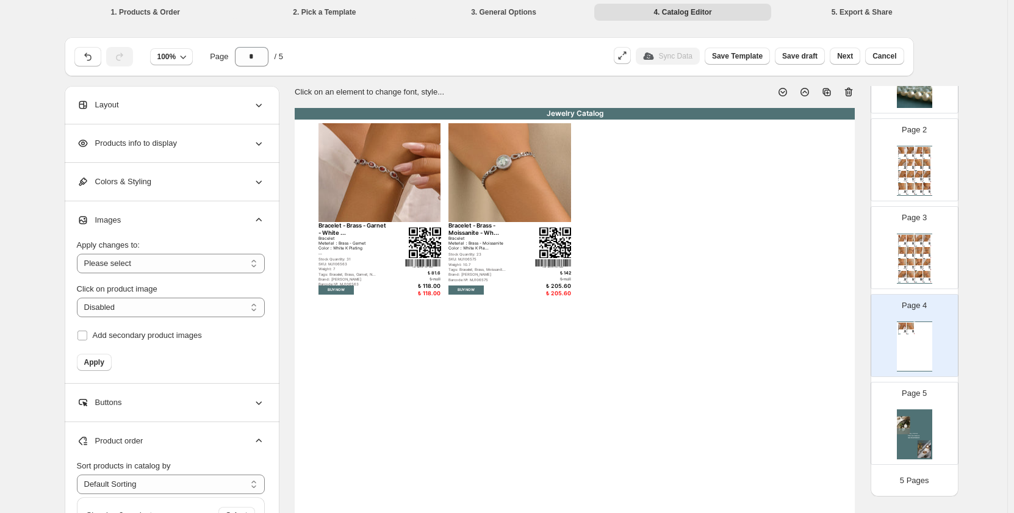
scroll to position [0, 0]
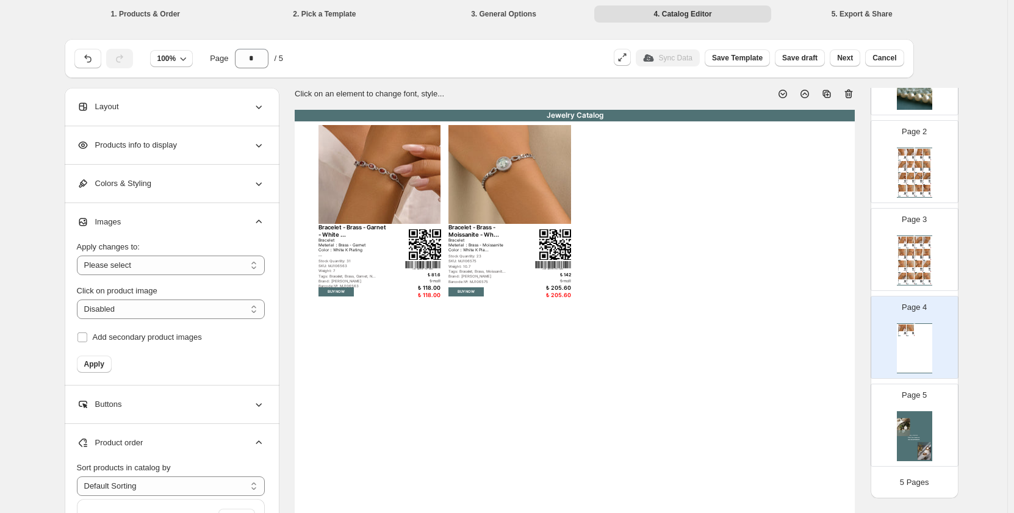
click at [830, 93] on icon at bounding box center [828, 95] width 4 height 4
click at [830, 95] on icon at bounding box center [828, 95] width 4 height 4
click at [911, 162] on img at bounding box center [911, 164] width 8 height 7
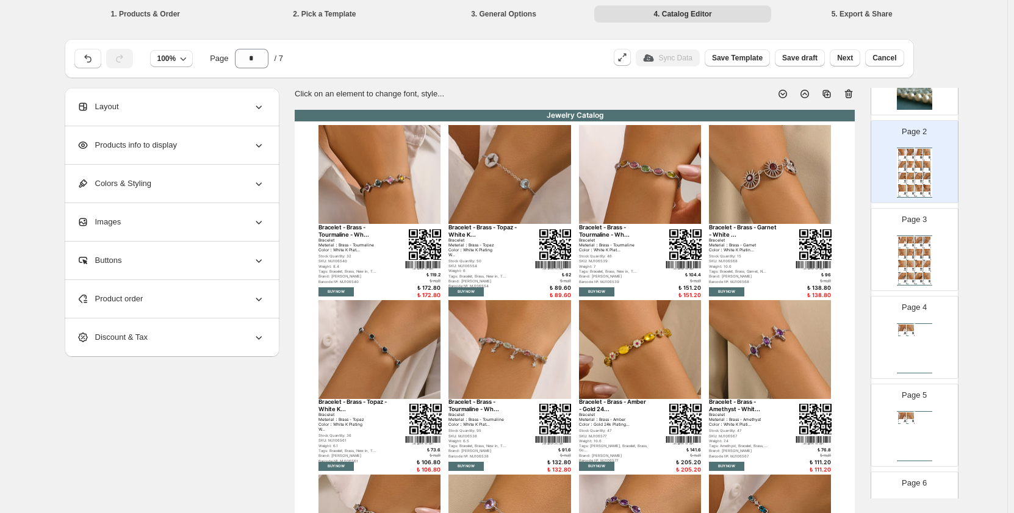
click at [903, 328] on img at bounding box center [902, 328] width 8 height 7
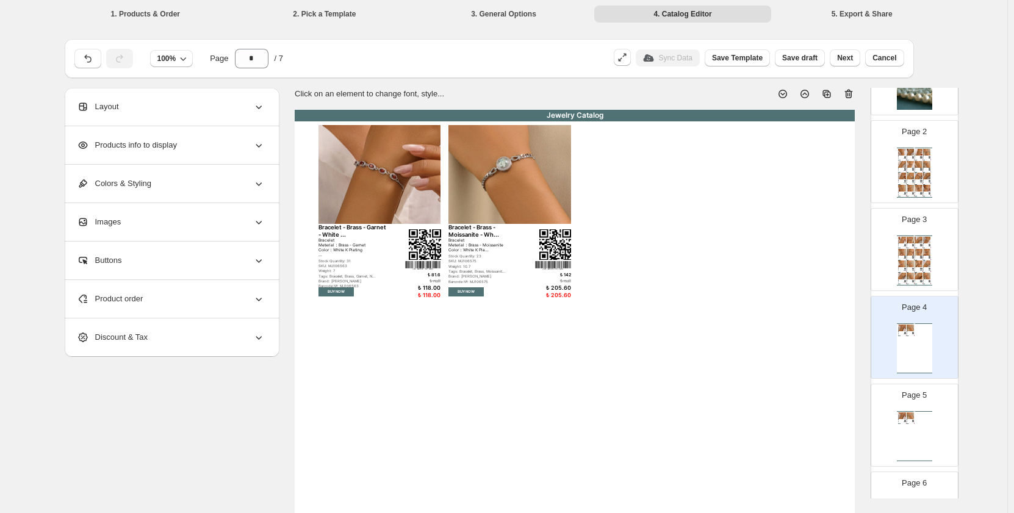
click at [909, 396] on p "Page 5" at bounding box center [914, 395] width 25 height 12
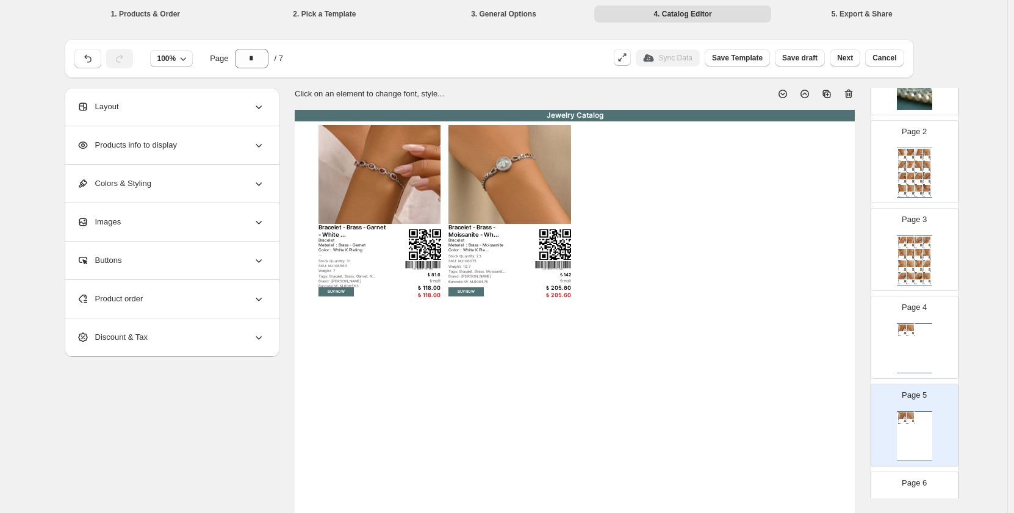
click at [907, 341] on div "Jewelry Catalog Bracelet - Brass - Garnet - White ... Bracelet Meterial：Brass -…" at bounding box center [914, 348] width 35 height 50
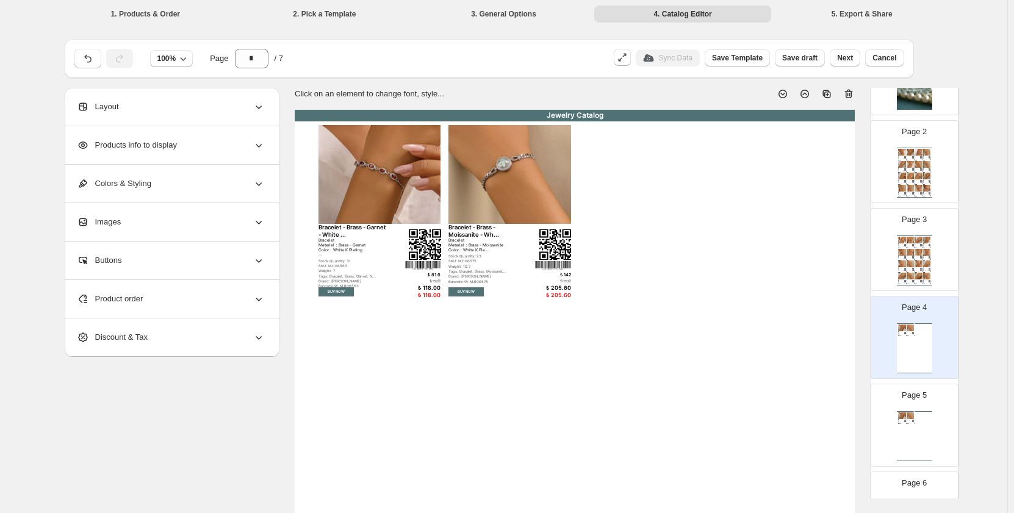
click at [923, 403] on div "Page 5 Jewelry Catalog Bracelet - Brass - Garnet - White ... Bracelet Meterial：…" at bounding box center [909, 421] width 77 height 82
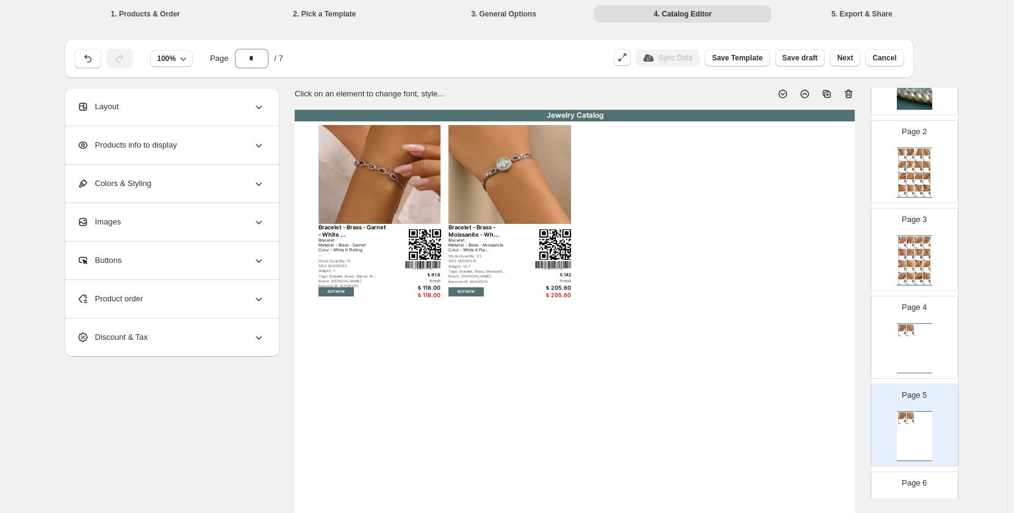
drag, startPoint x: 917, startPoint y: 411, endPoint x: 745, endPoint y: 278, distance: 217.9
click at [745, 278] on div "Jewelry Catalog Bracelet - Brass - Garnet - White ... Bracelet Meterial：Brass -…" at bounding box center [575, 472] width 560 height 725
click at [743, 74] on div "100% Page * / 7 Sync Data Save Template Save draft Next Cancel" at bounding box center [490, 58] width 850 height 39
click at [265, 98] on div "Layout" at bounding box center [171, 107] width 188 height 38
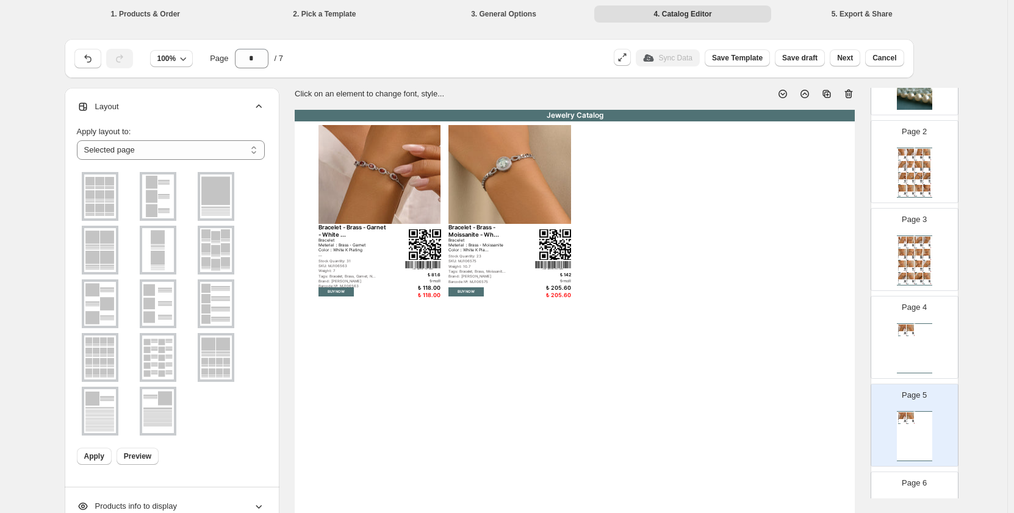
click at [264, 103] on icon at bounding box center [259, 107] width 12 height 12
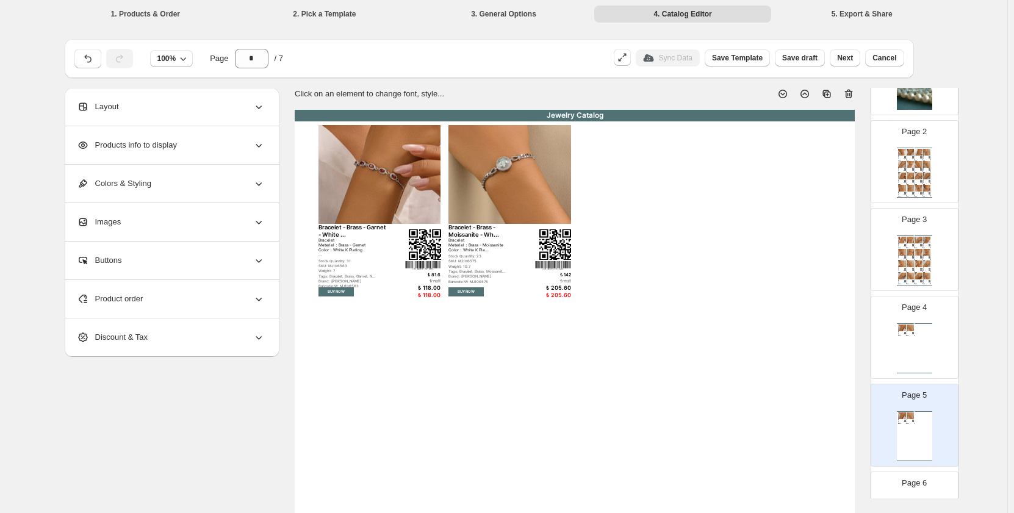
click at [269, 136] on div "**********" at bounding box center [172, 145] width 215 height 38
click at [262, 145] on icon at bounding box center [259, 145] width 12 height 12
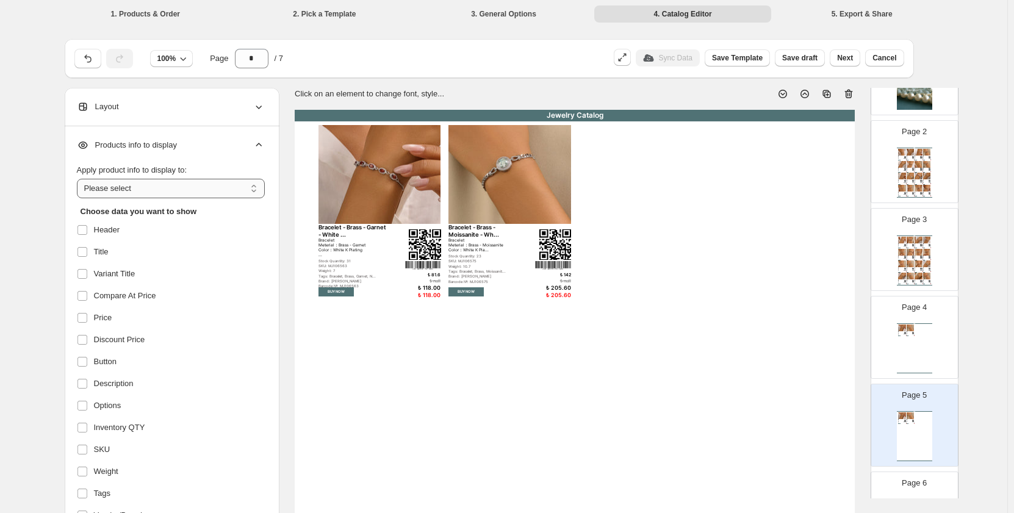
click at [253, 193] on select "**********" at bounding box center [171, 189] width 188 height 20
click at [251, 193] on select "**********" at bounding box center [171, 189] width 188 height 20
click at [261, 140] on icon at bounding box center [259, 145] width 12 height 12
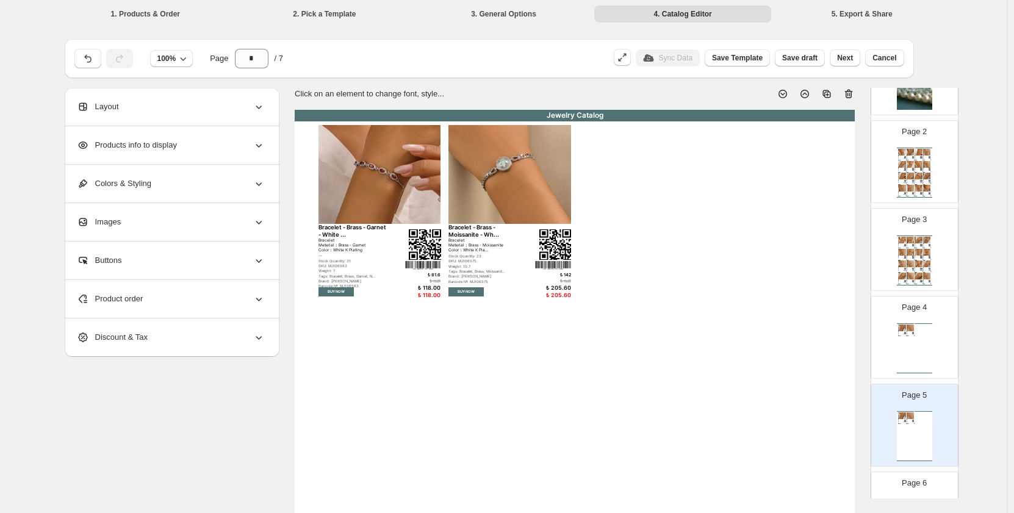
click at [261, 218] on icon at bounding box center [259, 222] width 12 height 12
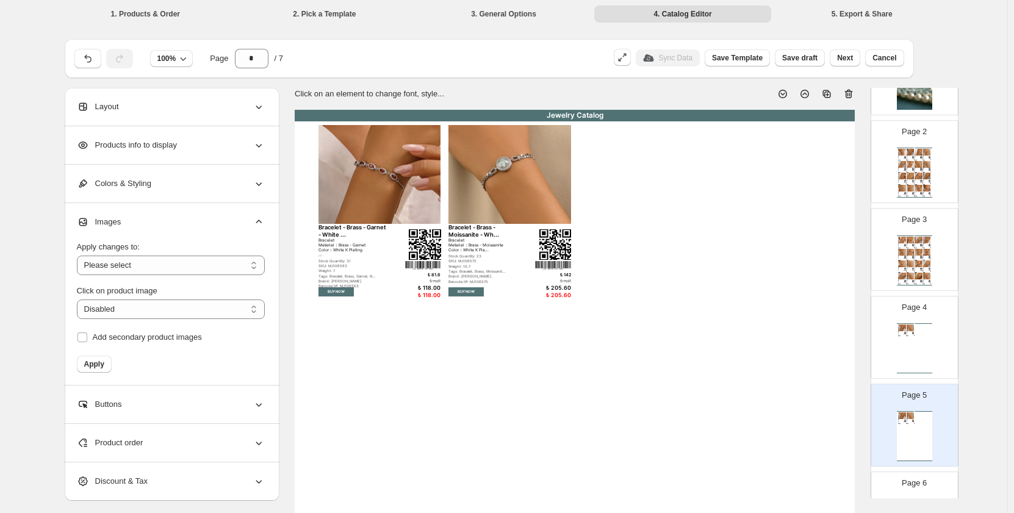
click at [261, 218] on icon at bounding box center [259, 222] width 12 height 12
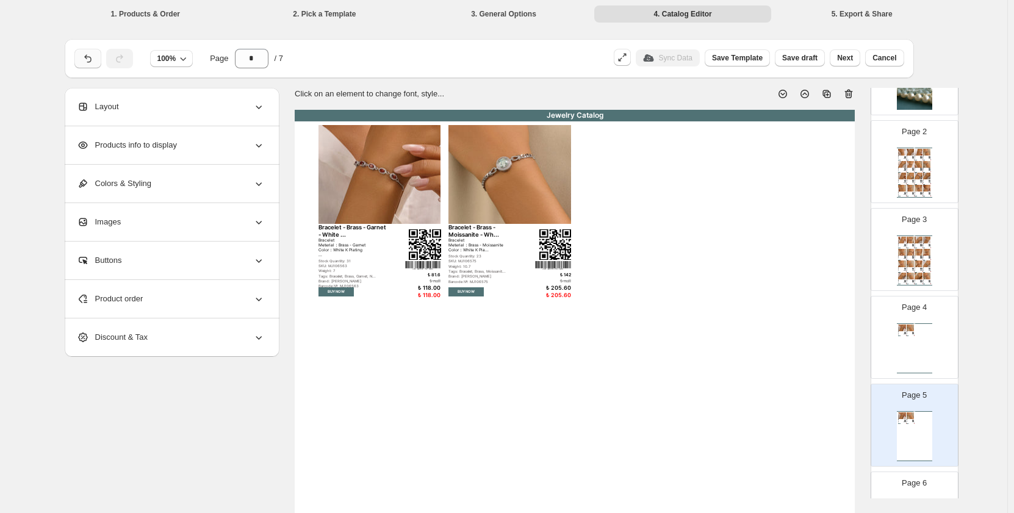
click at [87, 62] on icon "button" at bounding box center [88, 58] width 12 height 12
type input "*"
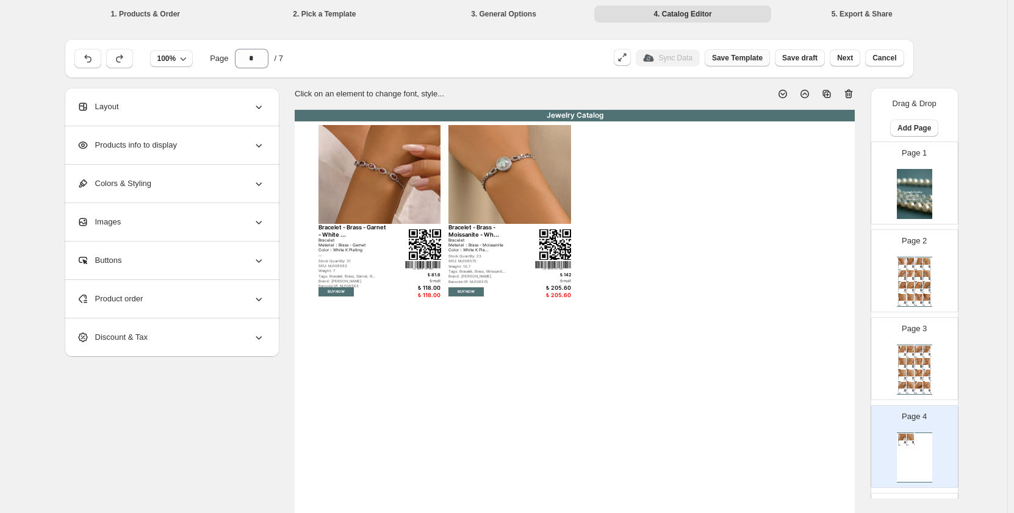
click at [740, 58] on span "Save Template" at bounding box center [737, 58] width 51 height 10
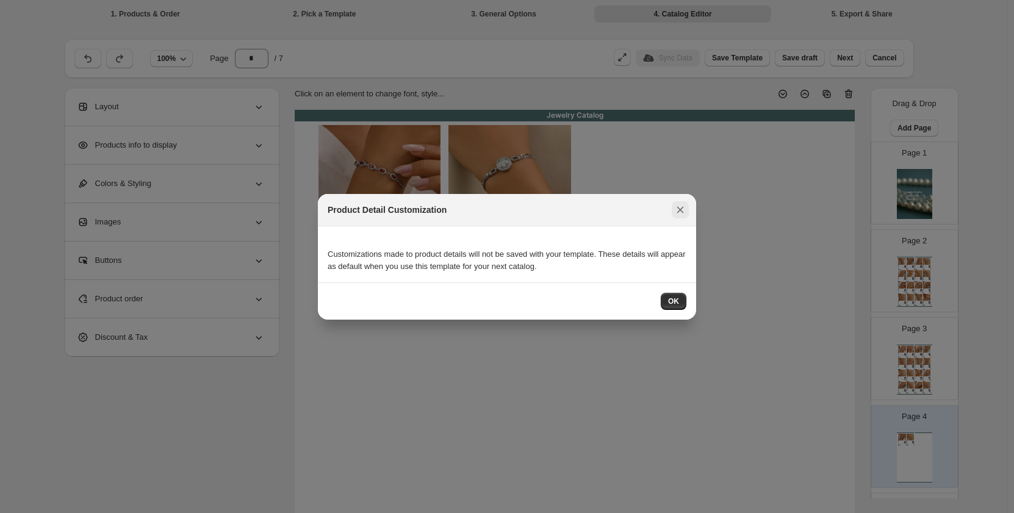
click at [679, 211] on icon ":r1d:" at bounding box center [680, 210] width 12 height 12
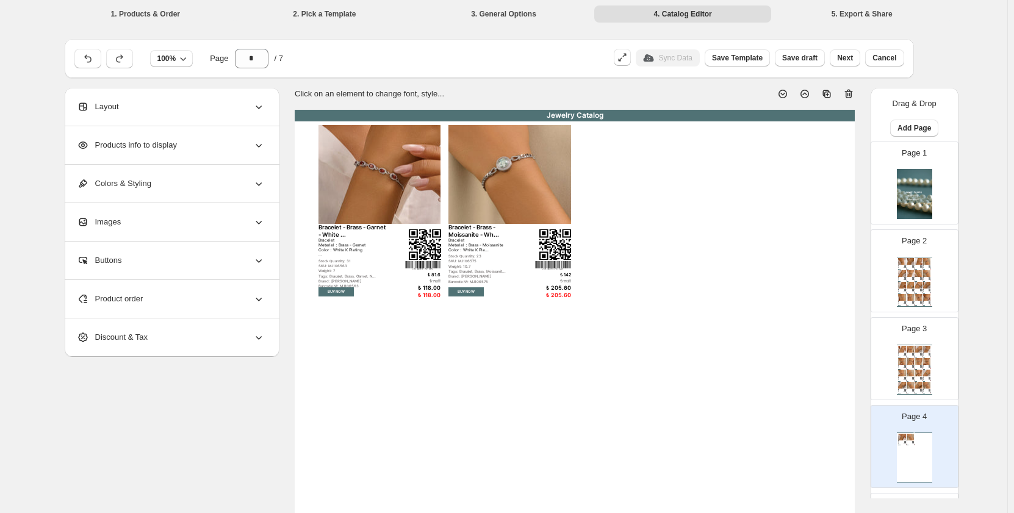
click at [914, 447] on div "Jewelry Catalog Bracelet - Brass - Garnet - White ... Bracelet Meterial：Brass -…" at bounding box center [914, 458] width 35 height 50
click at [832, 96] on icon at bounding box center [827, 94] width 12 height 12
click at [830, 93] on icon at bounding box center [828, 95] width 4 height 4
click at [507, 154] on img at bounding box center [510, 174] width 122 height 99
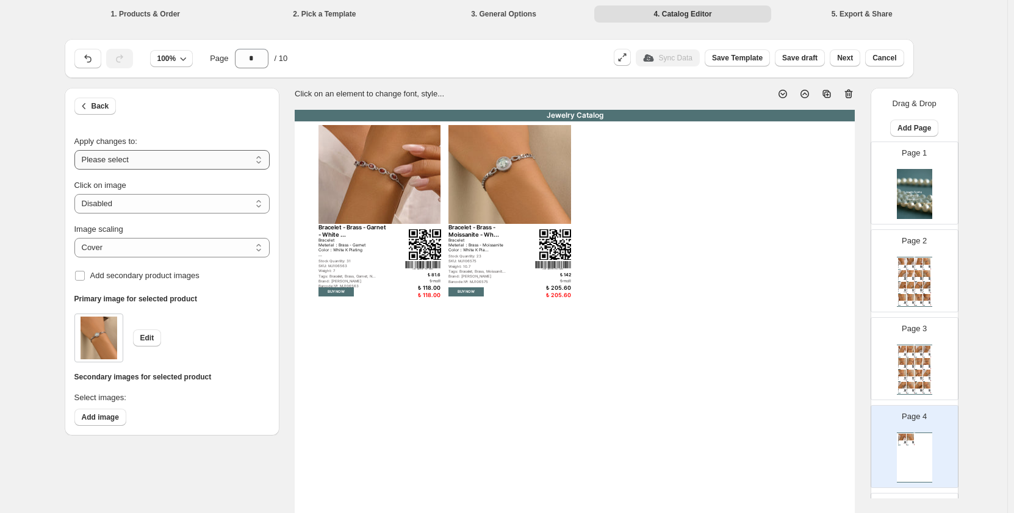
click at [201, 157] on select "**********" at bounding box center [171, 160] width 195 height 20
click at [182, 204] on select "**********" at bounding box center [171, 204] width 195 height 20
click at [172, 251] on select "***** *******" at bounding box center [171, 248] width 195 height 20
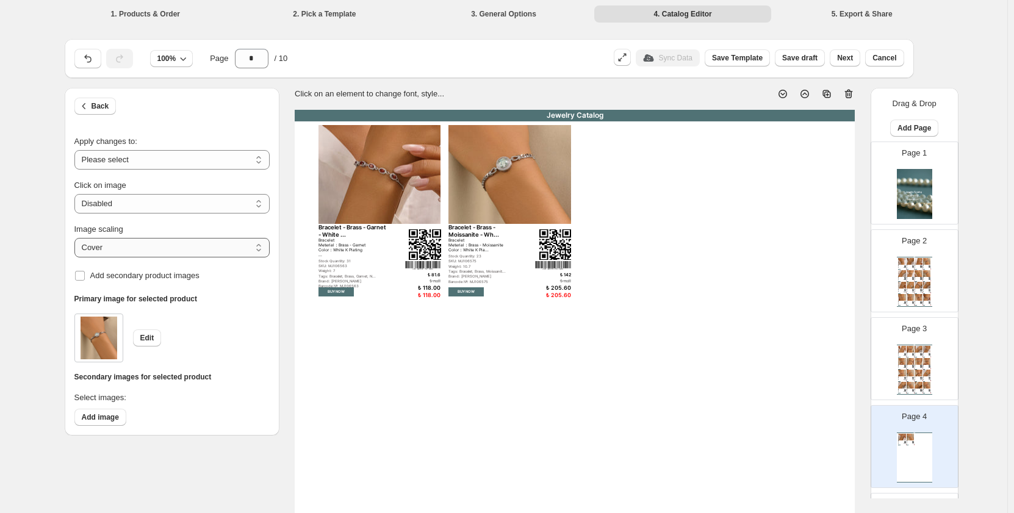
click at [172, 251] on select "***** *******" at bounding box center [171, 248] width 195 height 20
click at [77, 252] on select "***** *******" at bounding box center [171, 248] width 195 height 20
select select "*****"
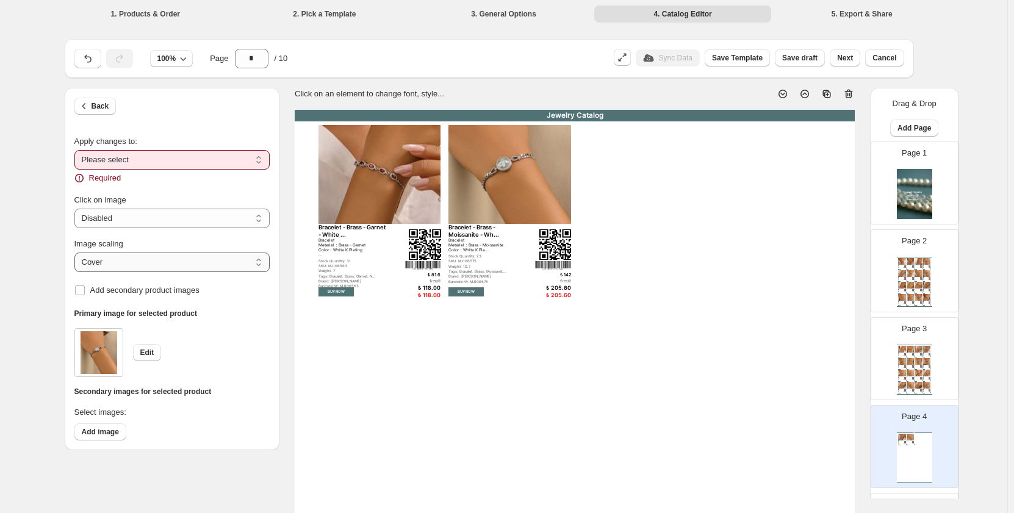
click at [162, 256] on select "***** *******" at bounding box center [171, 263] width 195 height 20
click at [77, 253] on select "***** *******" at bounding box center [171, 263] width 195 height 20
click at [137, 158] on select "**********" at bounding box center [171, 160] width 195 height 20
click at [77, 150] on select "**********" at bounding box center [171, 160] width 195 height 20
click at [93, 431] on span "Add image" at bounding box center [100, 432] width 37 height 10
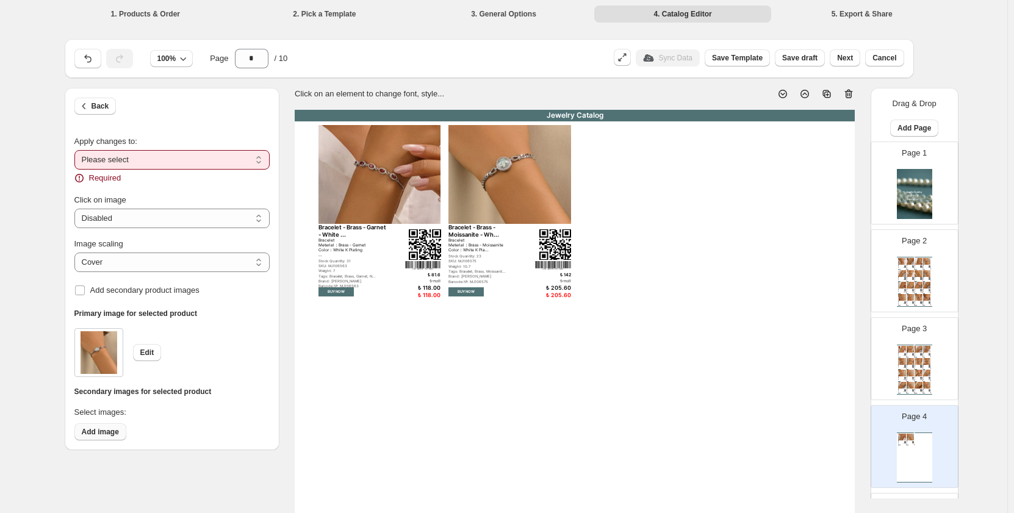
click at [105, 433] on span "Add image" at bounding box center [100, 432] width 37 height 10
click at [500, 10] on li "3. General Options" at bounding box center [504, 13] width 177 height 17
click at [327, 16] on li "2. Pick a Template" at bounding box center [324, 13] width 177 height 17
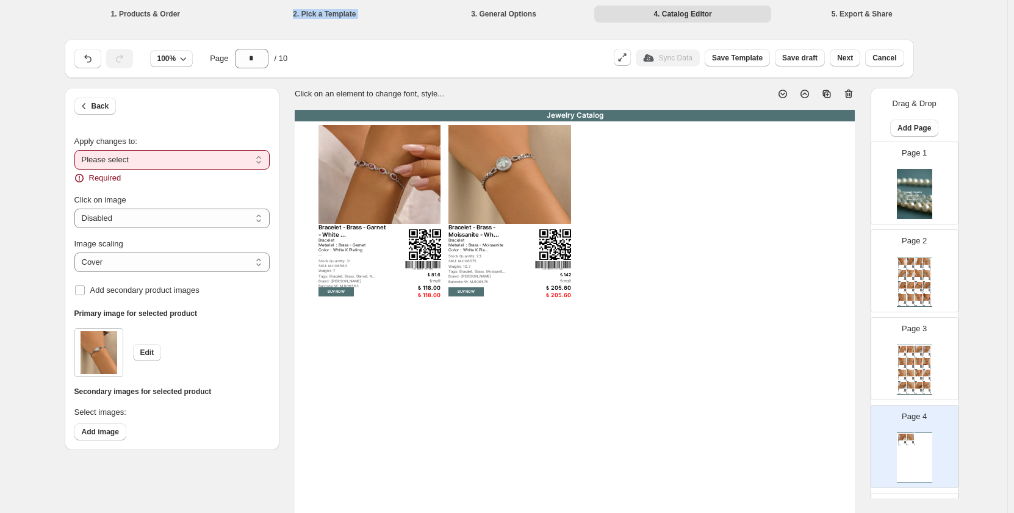
click at [327, 16] on li "2. Pick a Template" at bounding box center [324, 13] width 177 height 17
click at [323, 14] on li "2. Pick a Template" at bounding box center [324, 13] width 177 height 17
click at [707, 17] on li "4. Catalog Editor" at bounding box center [682, 13] width 177 height 17
click at [846, 59] on span "Next" at bounding box center [845, 58] width 16 height 10
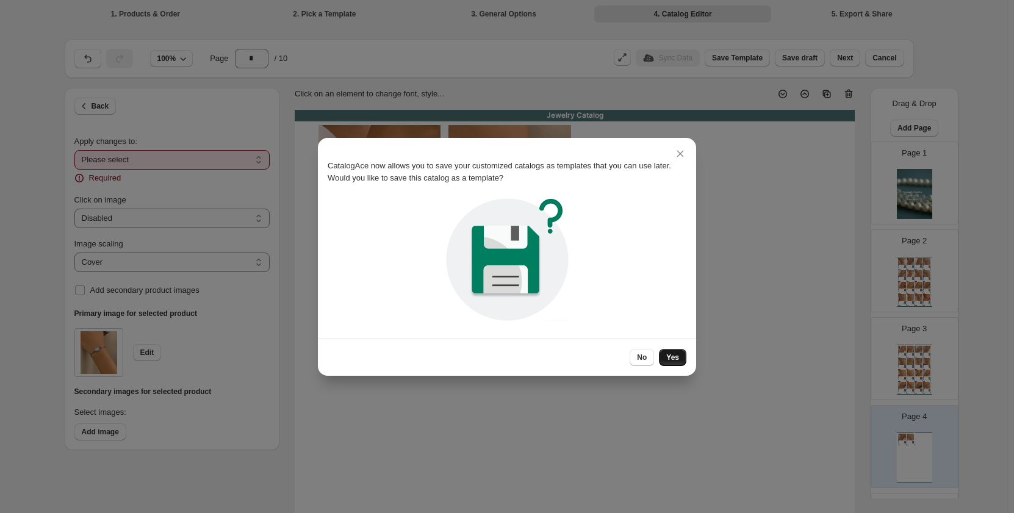
click at [678, 357] on span "Yes" at bounding box center [672, 358] width 13 height 10
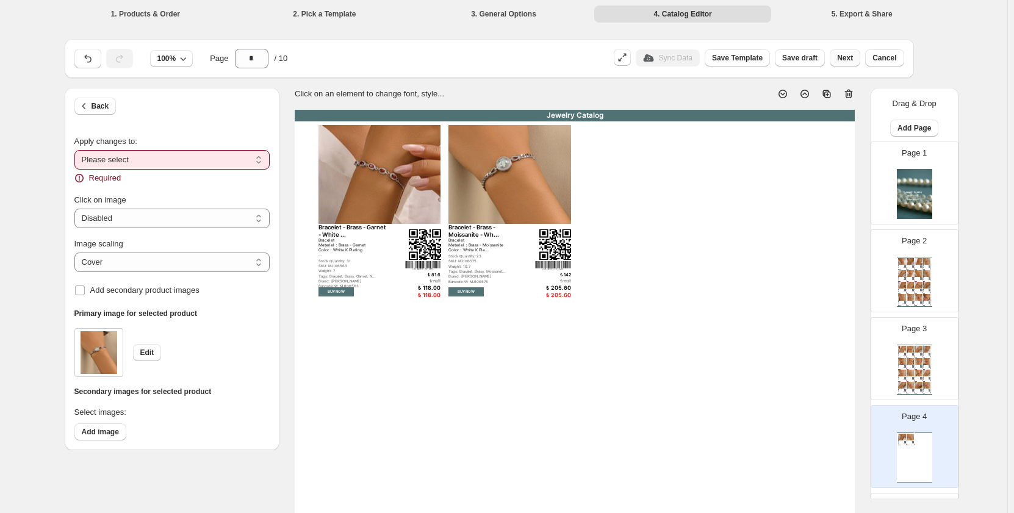
click at [853, 60] on span "Next" at bounding box center [845, 58] width 16 height 10
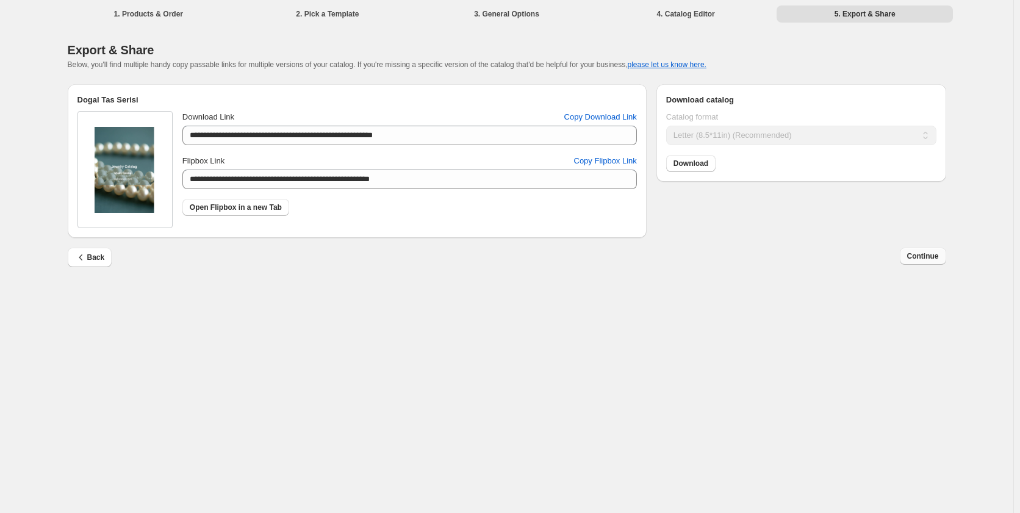
click at [929, 258] on span "Continue" at bounding box center [923, 256] width 32 height 10
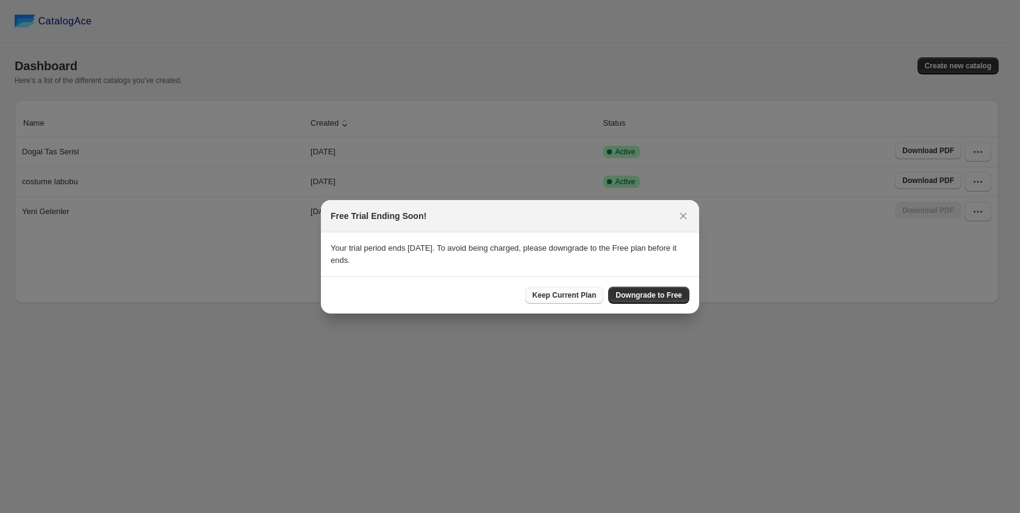
click at [565, 298] on span "Keep Current Plan" at bounding box center [565, 295] width 64 height 10
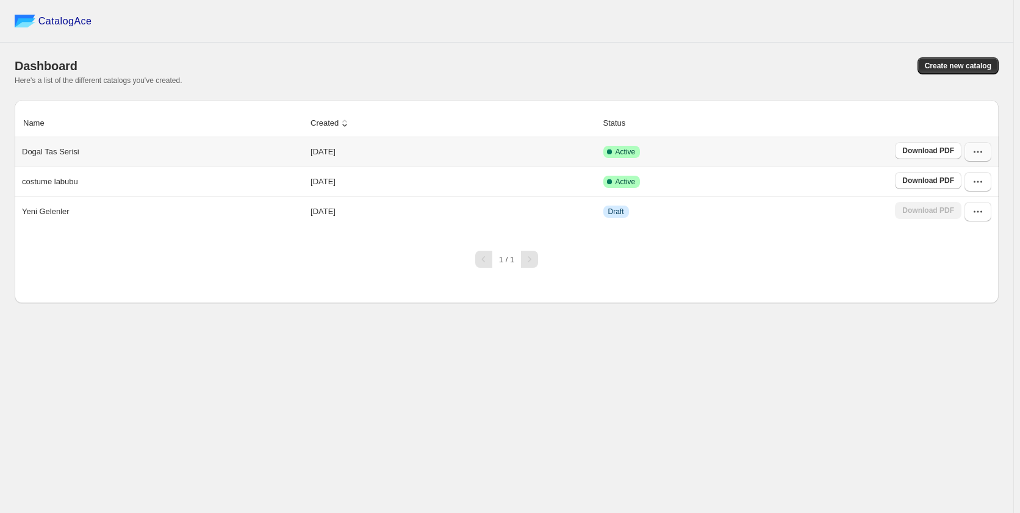
click at [975, 154] on icon "button" at bounding box center [978, 152] width 12 height 12
click at [980, 200] on span "View catalog links" at bounding box center [968, 204] width 45 height 21
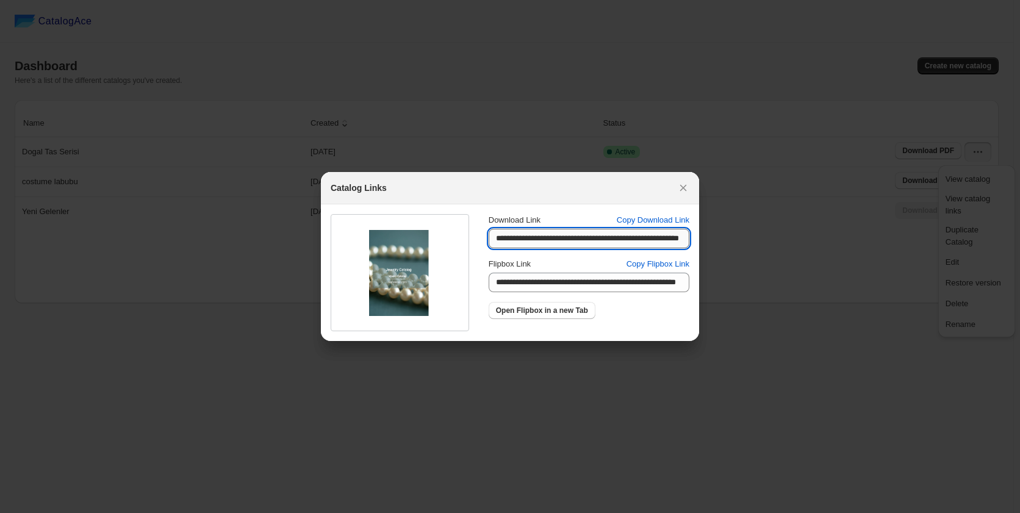
click at [565, 235] on input "**********" at bounding box center [589, 239] width 201 height 20
click at [543, 240] on input "**********" at bounding box center [589, 239] width 201 height 20
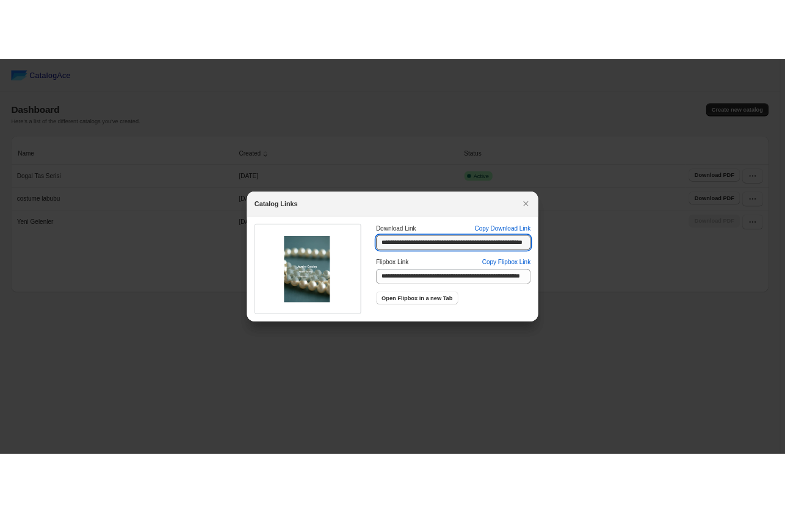
scroll to position [0, 53]
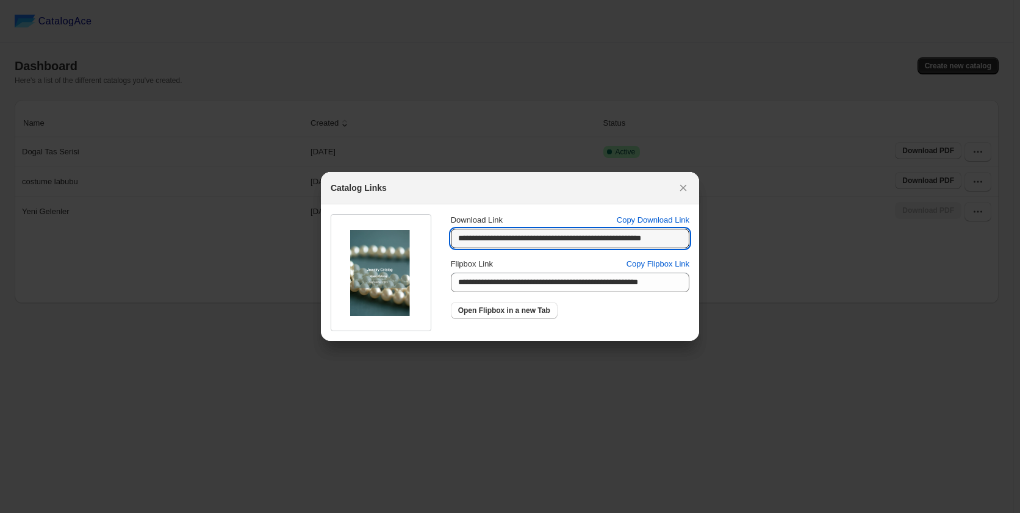
drag, startPoint x: 493, startPoint y: 237, endPoint x: 721, endPoint y: 231, distance: 227.7
click at [721, 513] on div "**********" at bounding box center [510, 513] width 1020 height 0
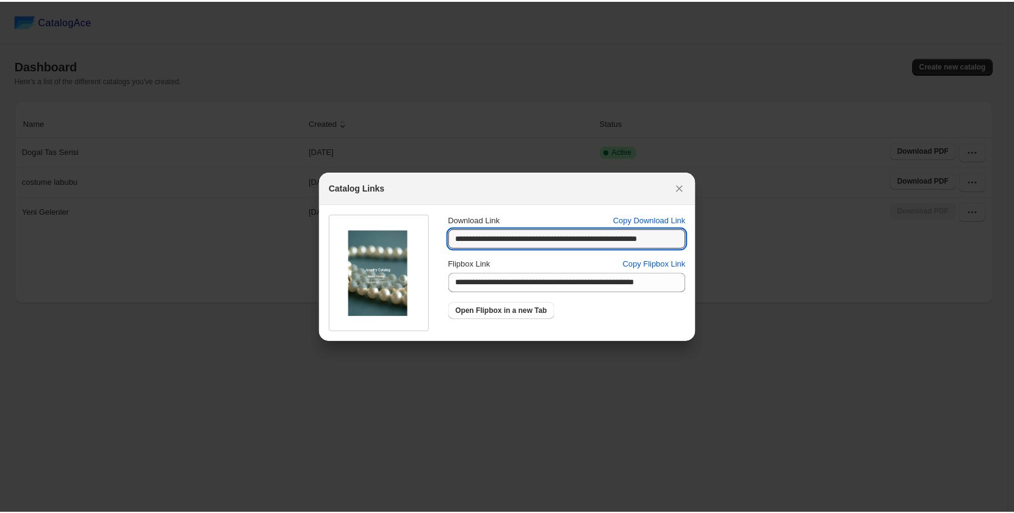
scroll to position [0, 0]
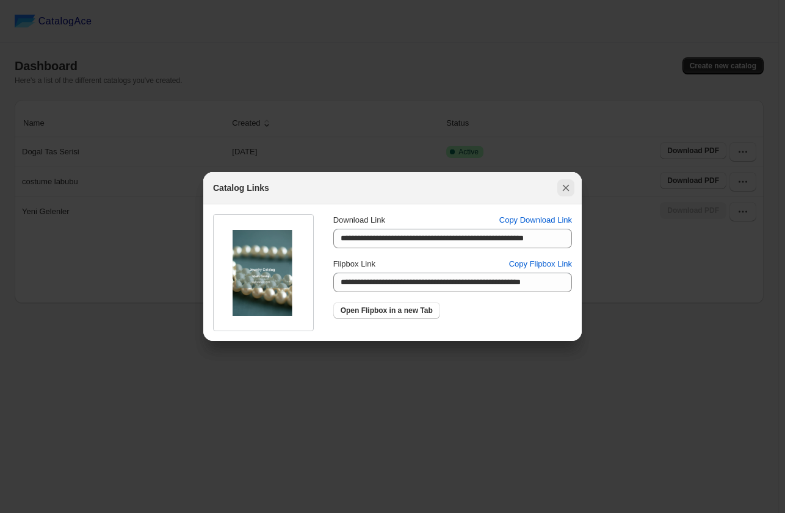
click at [567, 183] on icon ":r4m:" at bounding box center [566, 188] width 12 height 12
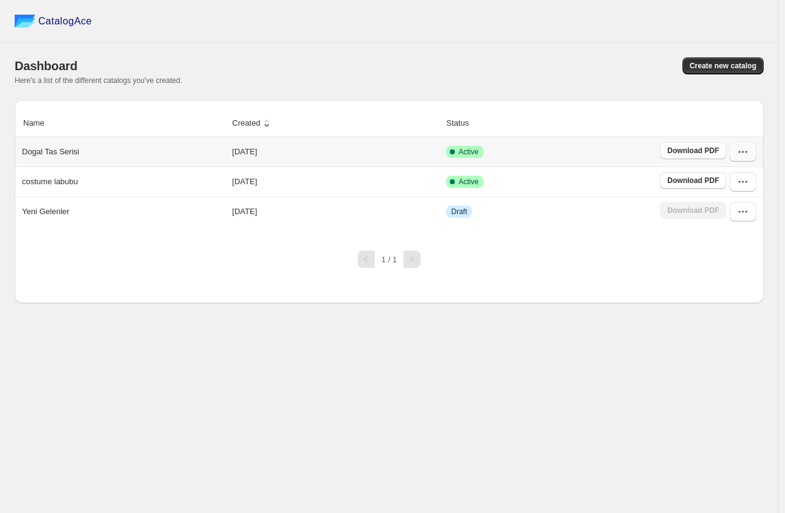
click at [745, 150] on icon "button" at bounding box center [743, 152] width 12 height 12
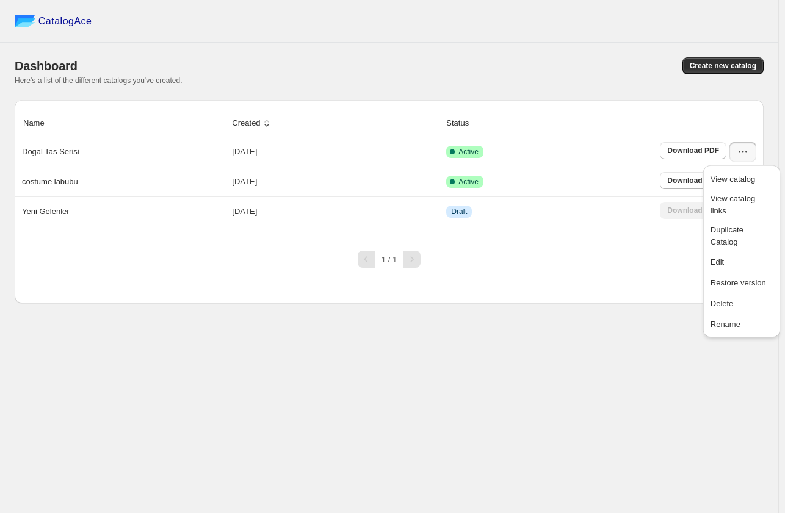
click at [491, 68] on div "Create new catalog" at bounding box center [573, 65] width 379 height 17
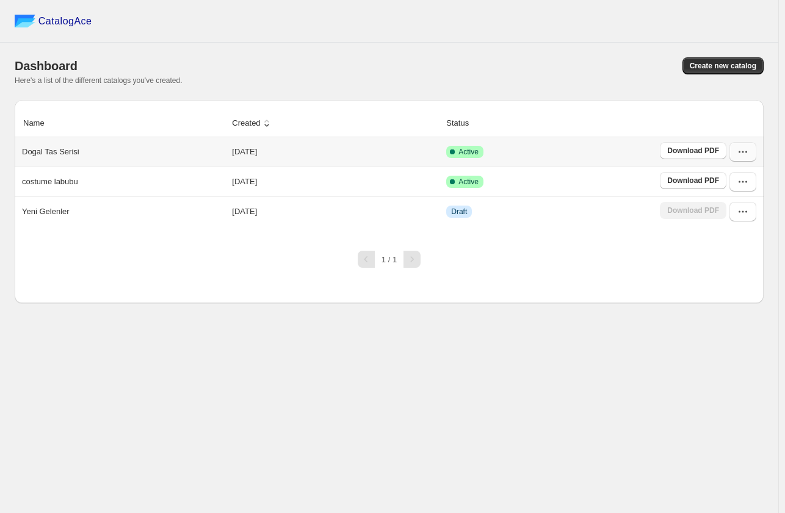
click at [745, 154] on icon "button" at bounding box center [743, 152] width 12 height 12
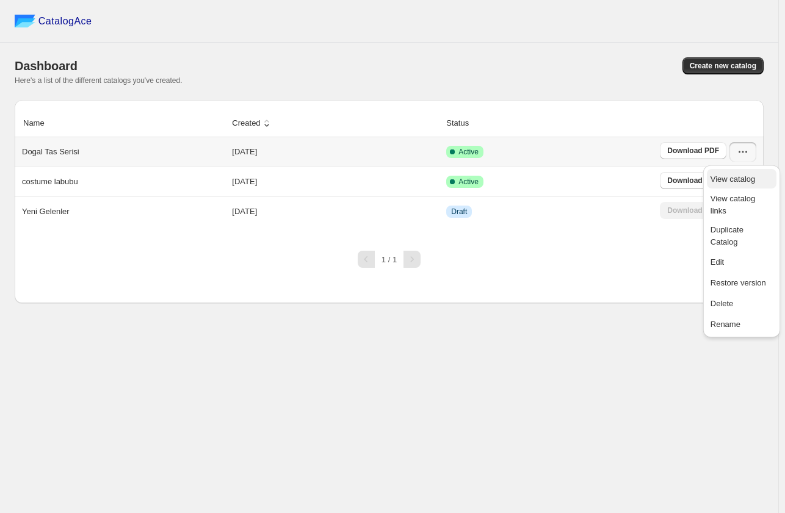
click at [738, 178] on span "View catalog" at bounding box center [732, 179] width 45 height 9
click at [632, 253] on div "1 / 1" at bounding box center [384, 254] width 759 height 27
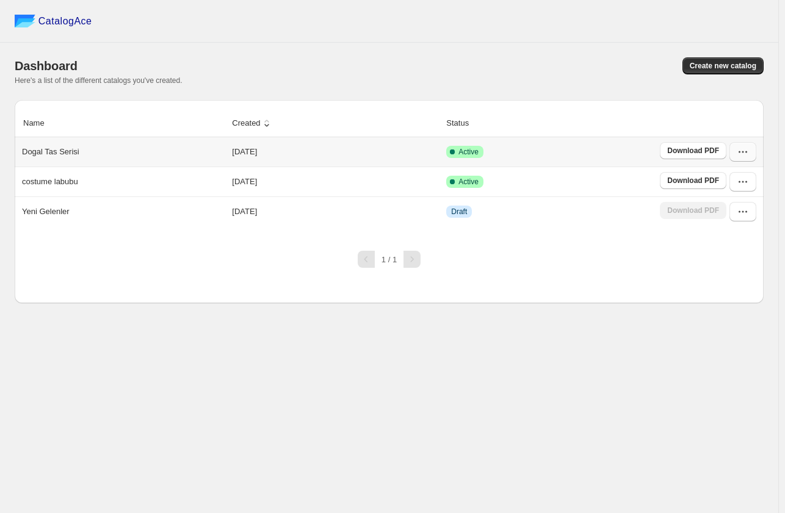
click at [742, 154] on icon "button" at bounding box center [743, 152] width 12 height 12
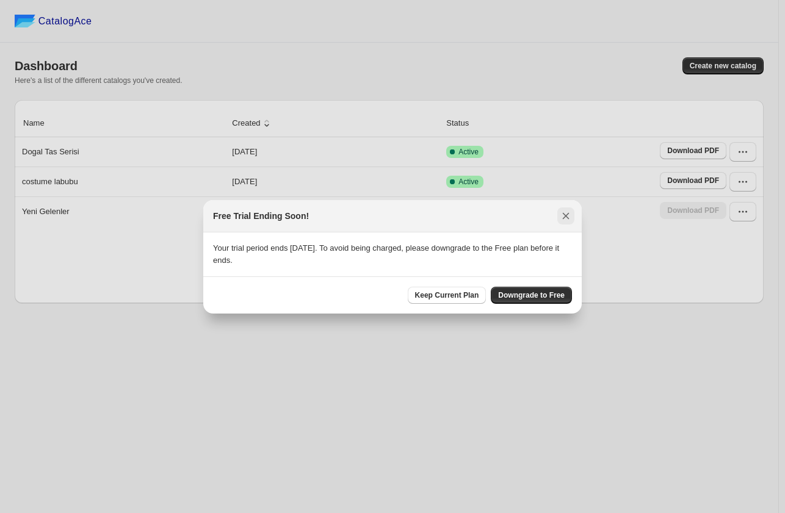
click at [565, 214] on icon ":r5h:" at bounding box center [566, 216] width 12 height 12
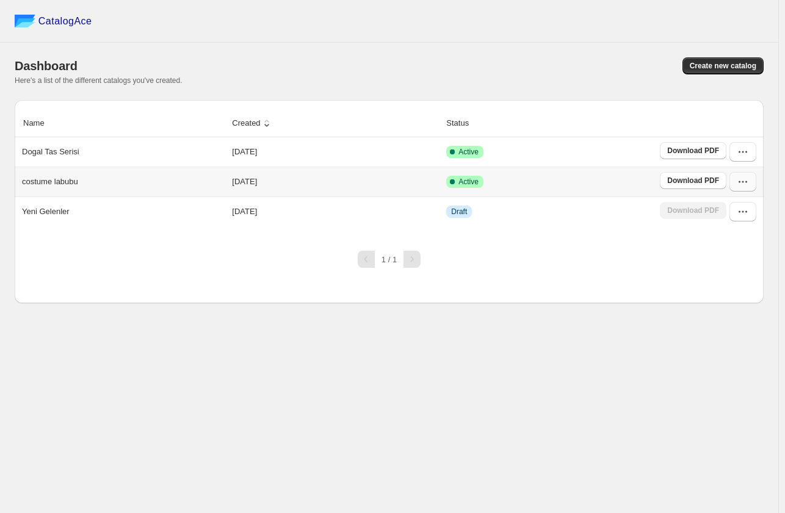
click at [749, 184] on button "button" at bounding box center [742, 182] width 27 height 20
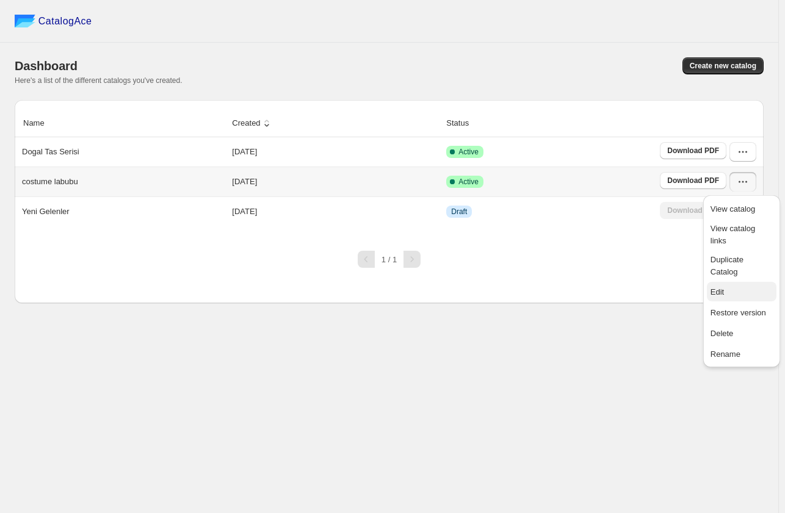
click at [718, 287] on span "Edit" at bounding box center [716, 291] width 13 height 9
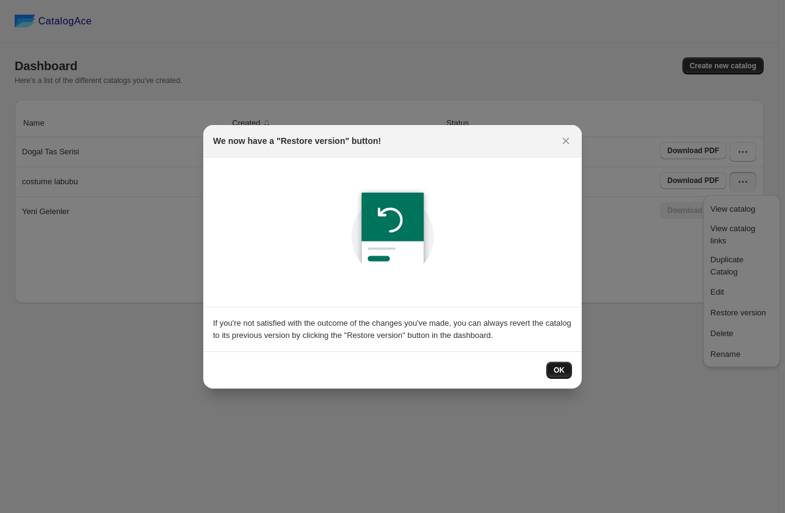
click at [564, 366] on span "OK" at bounding box center [559, 371] width 11 height 10
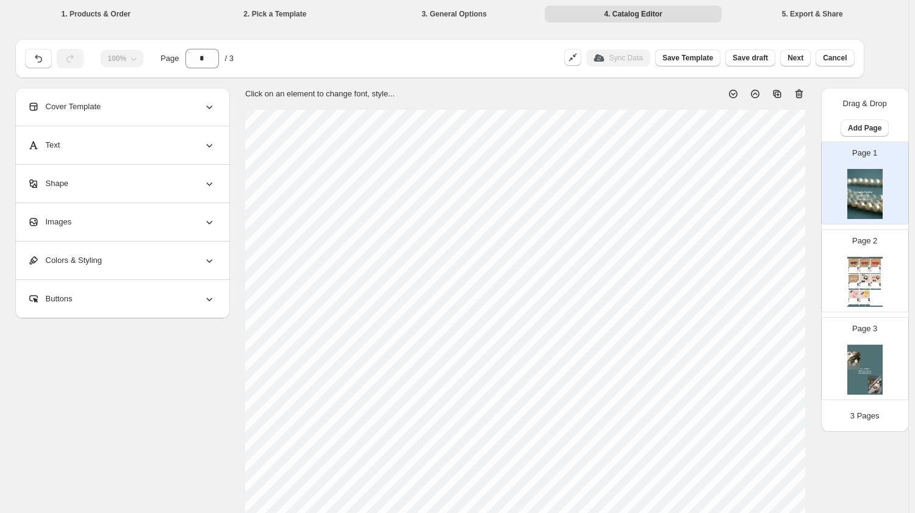
click at [215, 106] on icon at bounding box center [209, 107] width 12 height 12
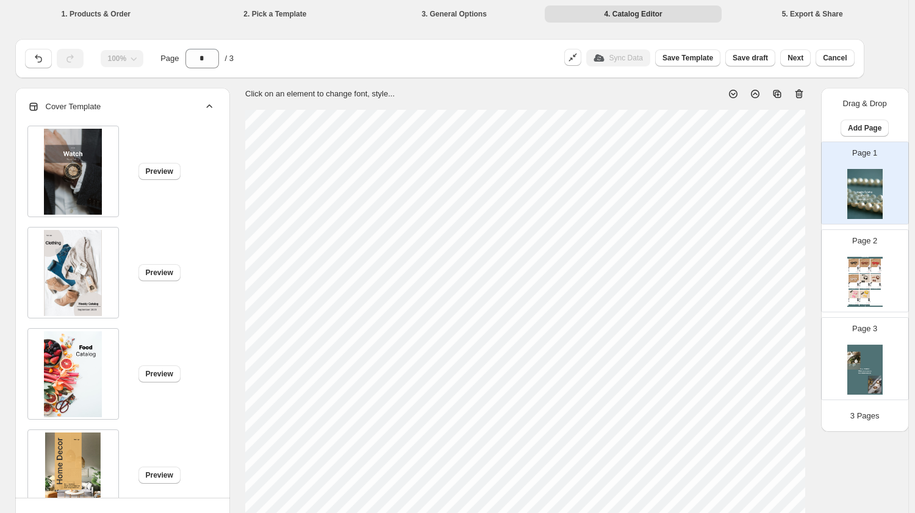
click at [215, 106] on icon at bounding box center [209, 107] width 12 height 12
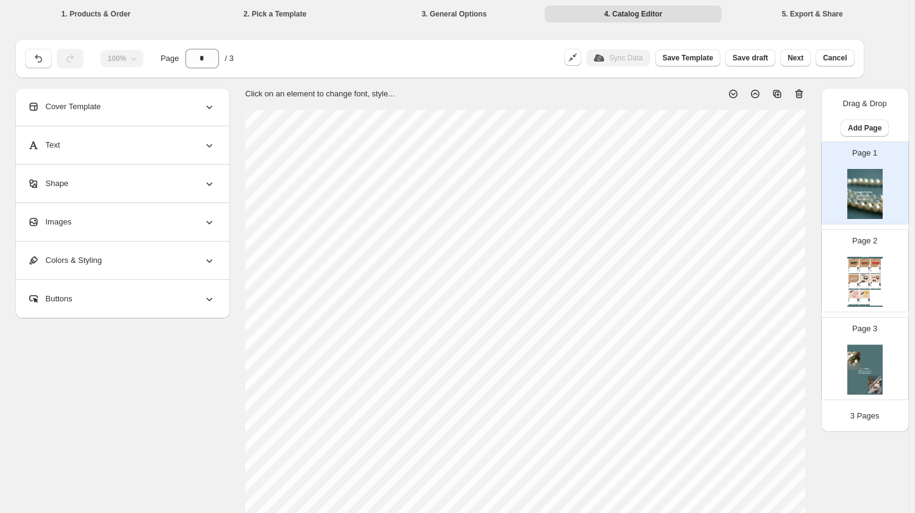
click at [209, 300] on icon at bounding box center [209, 299] width 12 height 12
click at [209, 256] on icon at bounding box center [209, 260] width 12 height 12
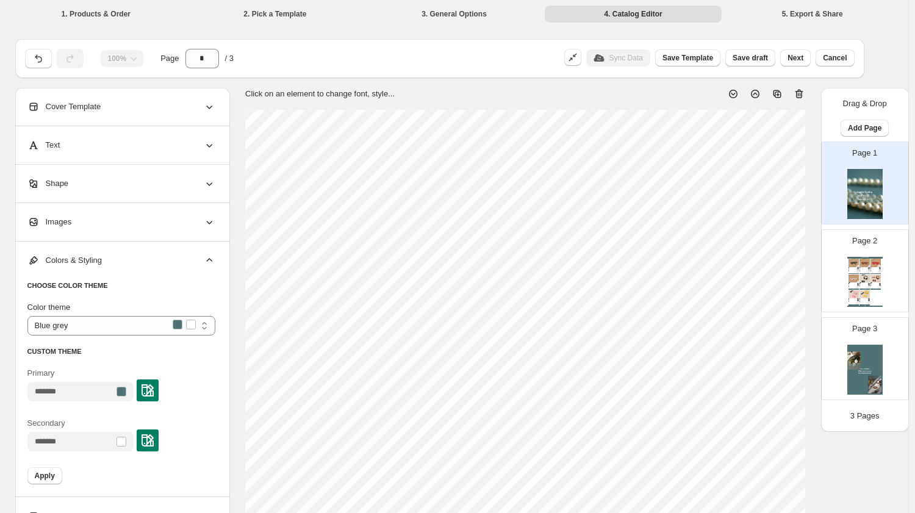
click at [209, 256] on icon at bounding box center [209, 260] width 12 height 12
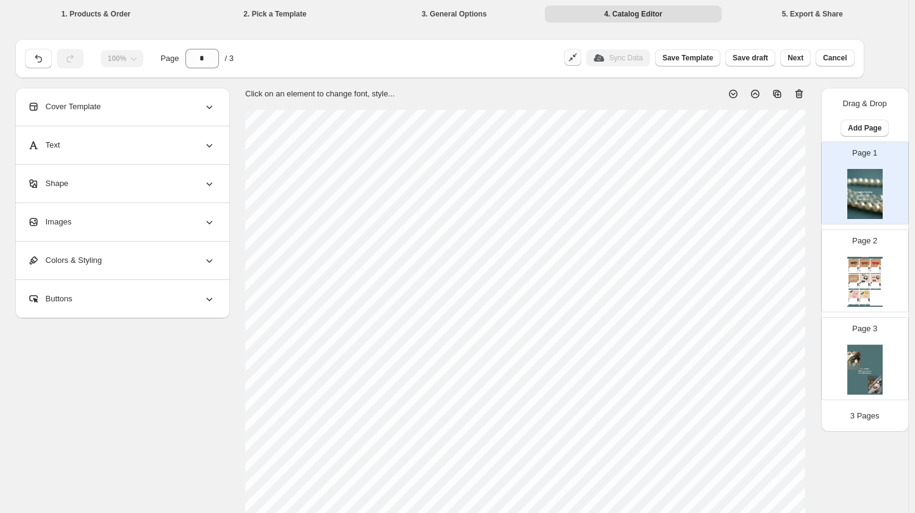
click at [572, 61] on icon "button" at bounding box center [571, 60] width 4 height 4
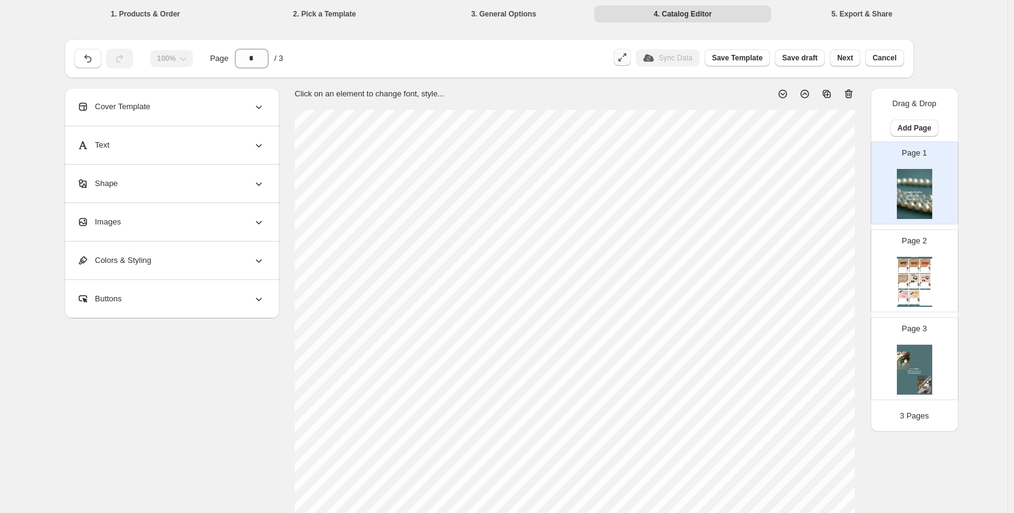
click at [503, 13] on li "3. General Options" at bounding box center [504, 13] width 177 height 17
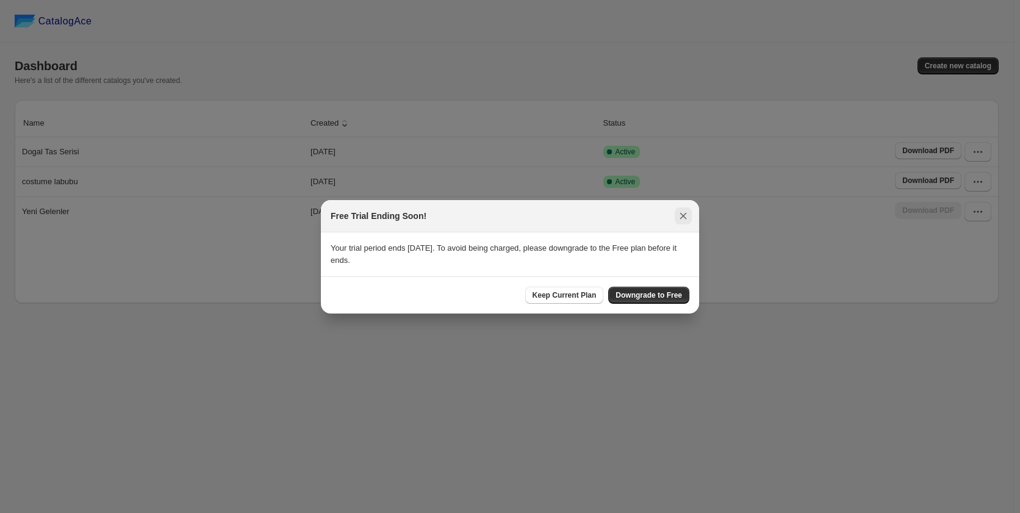
click at [684, 217] on icon ":rh:" at bounding box center [683, 215] width 7 height 7
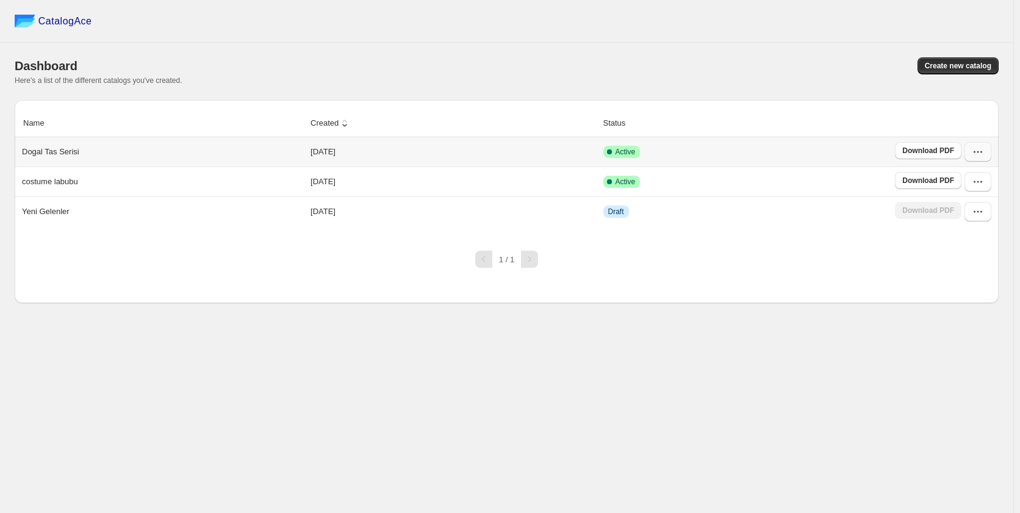
click at [976, 152] on icon "button" at bounding box center [978, 152] width 12 height 12
click at [976, 278] on span "Restore version" at bounding box center [974, 282] width 56 height 9
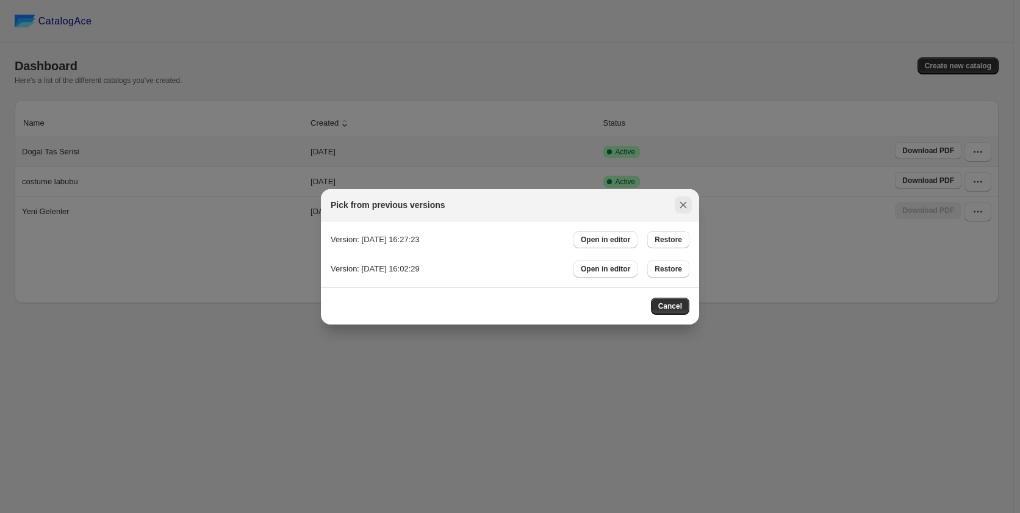
click at [684, 203] on icon ":r7:" at bounding box center [683, 205] width 12 height 12
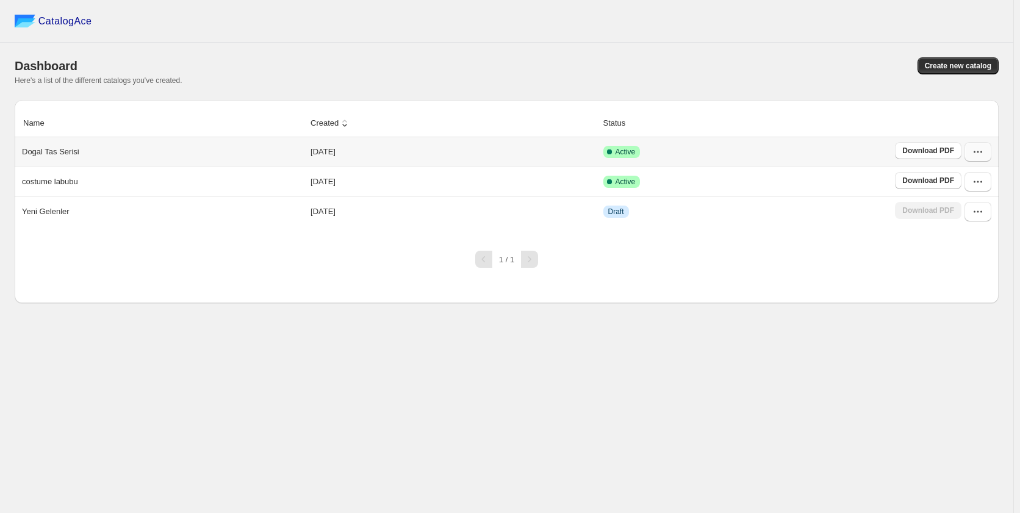
click at [976, 157] on icon "button" at bounding box center [978, 152] width 12 height 12
click at [967, 176] on span "View catalog" at bounding box center [968, 179] width 45 height 9
click at [968, 226] on span "Duplicate Catalog" at bounding box center [977, 236] width 62 height 24
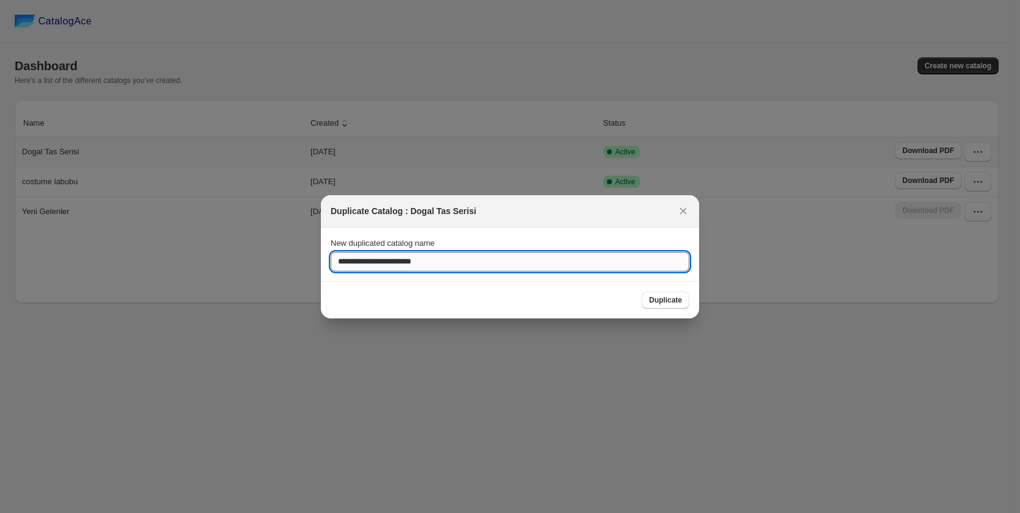
click at [455, 264] on input "**********" at bounding box center [510, 262] width 359 height 20
click at [682, 215] on icon ":r5:" at bounding box center [683, 211] width 12 height 12
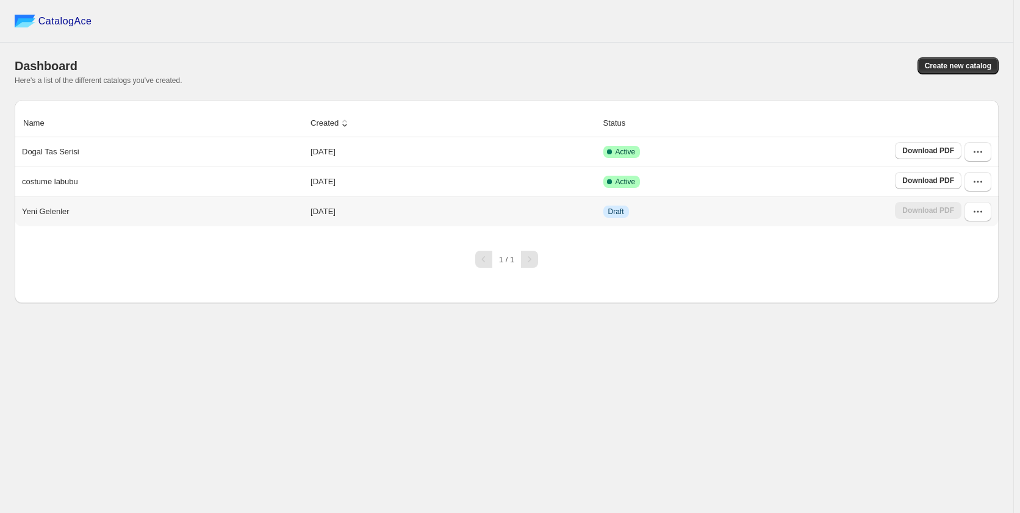
click at [619, 212] on span "Draft" at bounding box center [616, 212] width 16 height 10
drag, startPoint x: 325, startPoint y: 214, endPoint x: 471, endPoint y: 222, distance: 146.1
click at [347, 217] on td "[DATE]" at bounding box center [453, 212] width 292 height 30
drag, startPoint x: 629, startPoint y: 210, endPoint x: 680, endPoint y: 210, distance: 51.3
click at [634, 210] on td "Draft" at bounding box center [746, 212] width 292 height 30
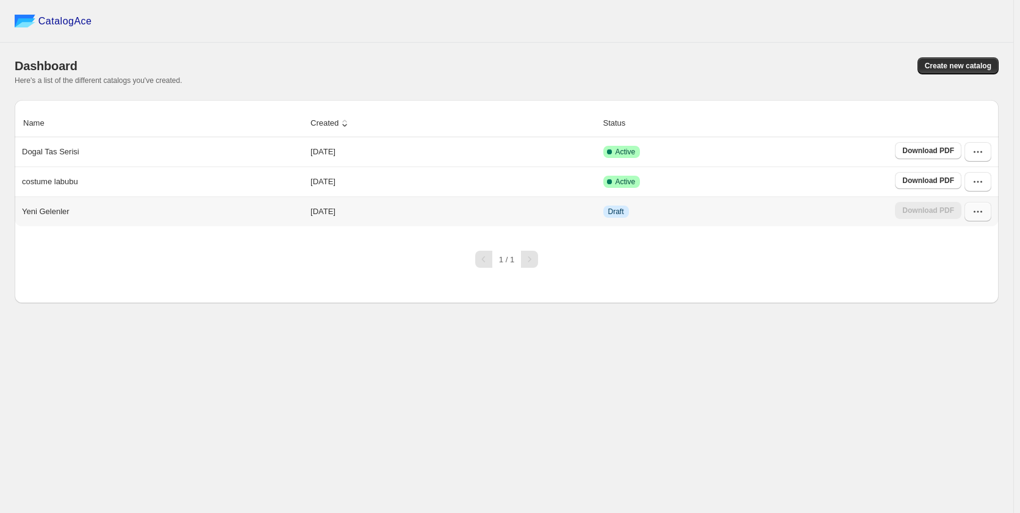
click at [982, 207] on icon "button" at bounding box center [978, 212] width 12 height 12
click at [974, 153] on icon "button" at bounding box center [978, 152] width 12 height 12
click at [957, 258] on span "Edit" at bounding box center [952, 262] width 13 height 9
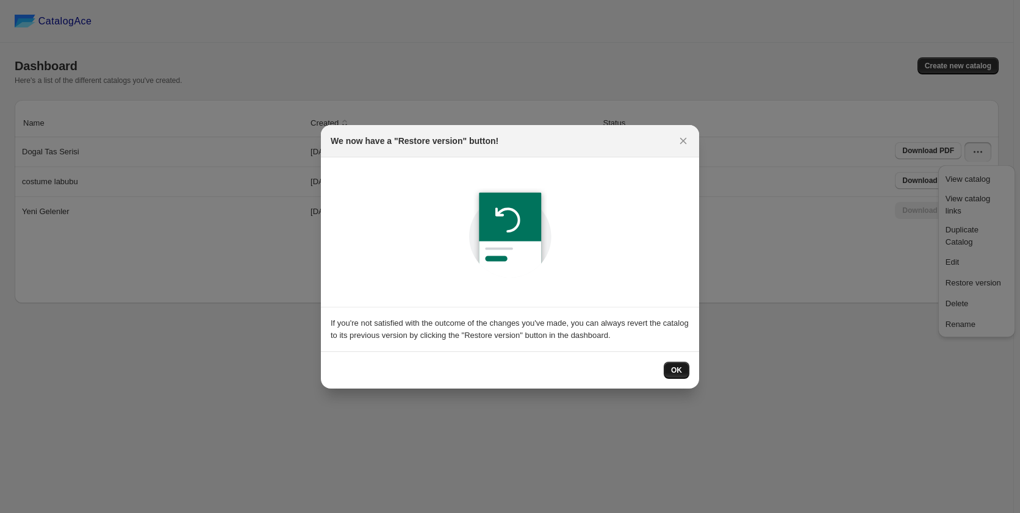
click at [673, 367] on span "OK" at bounding box center [676, 371] width 11 height 10
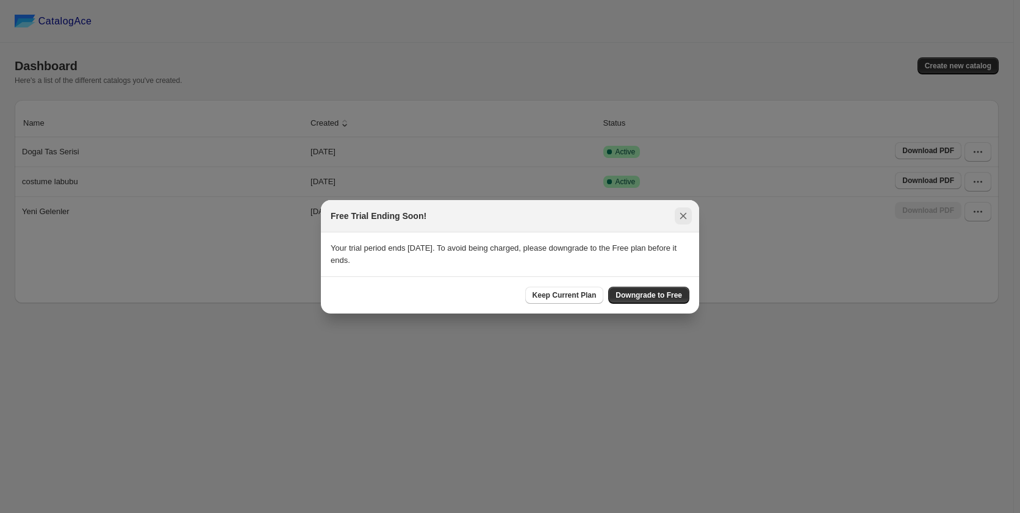
click at [680, 217] on icon ":rh:" at bounding box center [683, 216] width 12 height 12
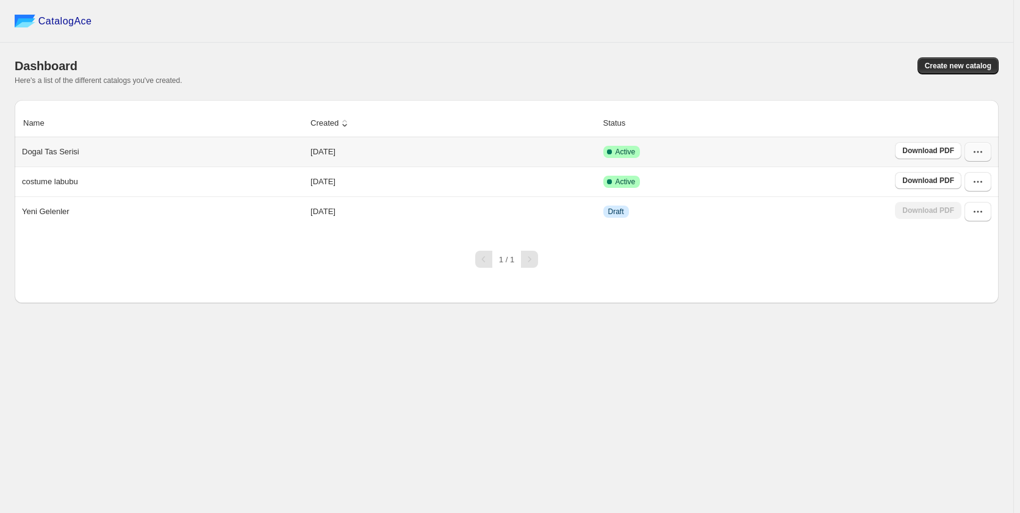
click at [981, 153] on icon "button" at bounding box center [982, 152] width 2 height 2
click at [970, 339] on span "Create a template" at bounding box center [961, 349] width 31 height 21
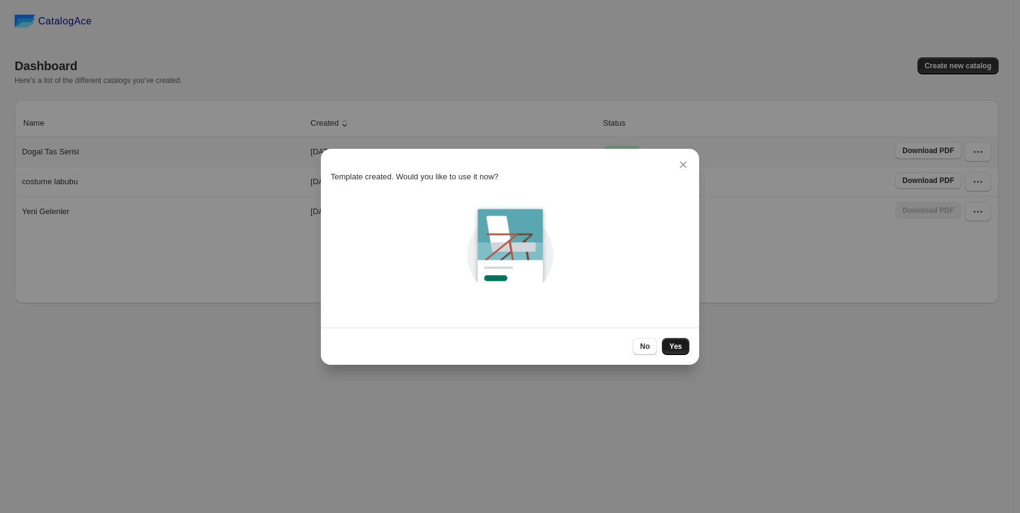
click at [679, 345] on span "Yes" at bounding box center [675, 347] width 13 height 10
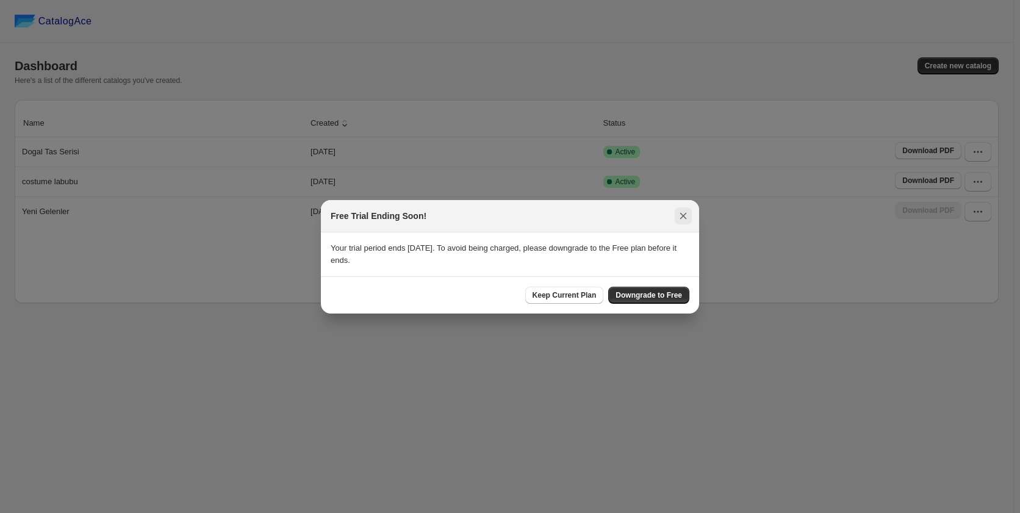
click at [687, 218] on icon ":rh:" at bounding box center [683, 216] width 12 height 12
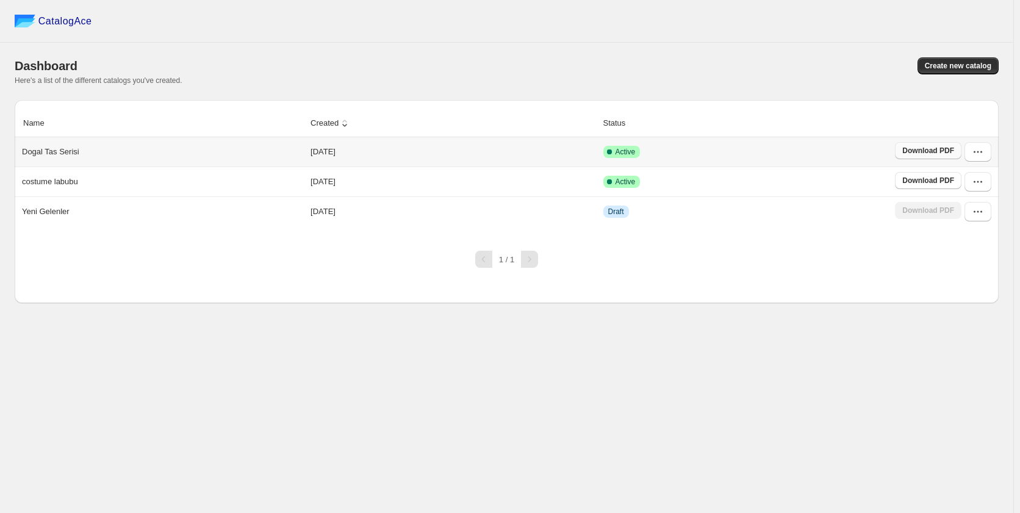
click at [928, 153] on span "Download PDF" at bounding box center [929, 151] width 52 height 10
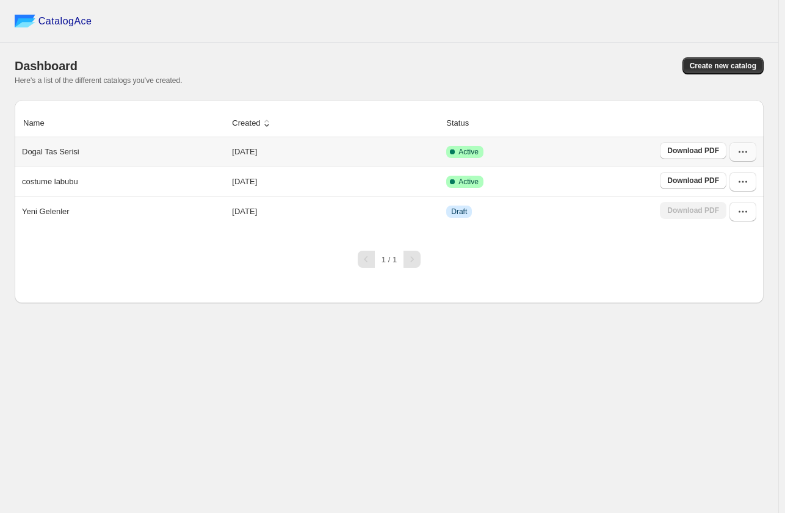
click at [743, 151] on icon "button" at bounding box center [743, 152] width 12 height 12
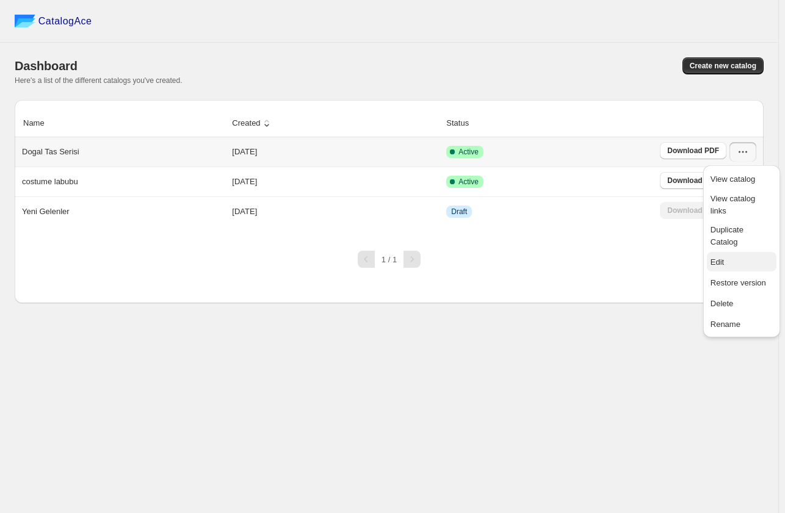
click at [729, 256] on span "Edit" at bounding box center [741, 262] width 62 height 12
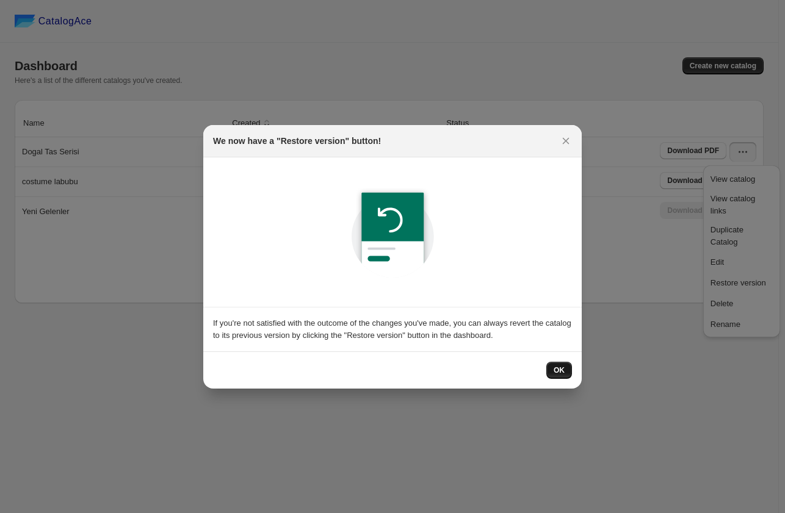
click at [560, 374] on span "OK" at bounding box center [559, 371] width 11 height 10
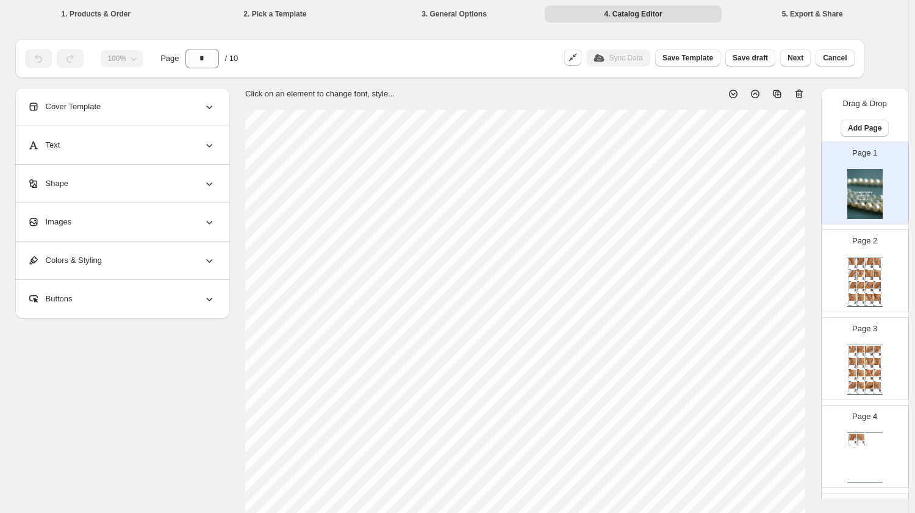
click at [817, 16] on li "5. Export & Share" at bounding box center [812, 13] width 177 height 17
click at [184, 101] on div "Cover Template" at bounding box center [121, 107] width 188 height 38
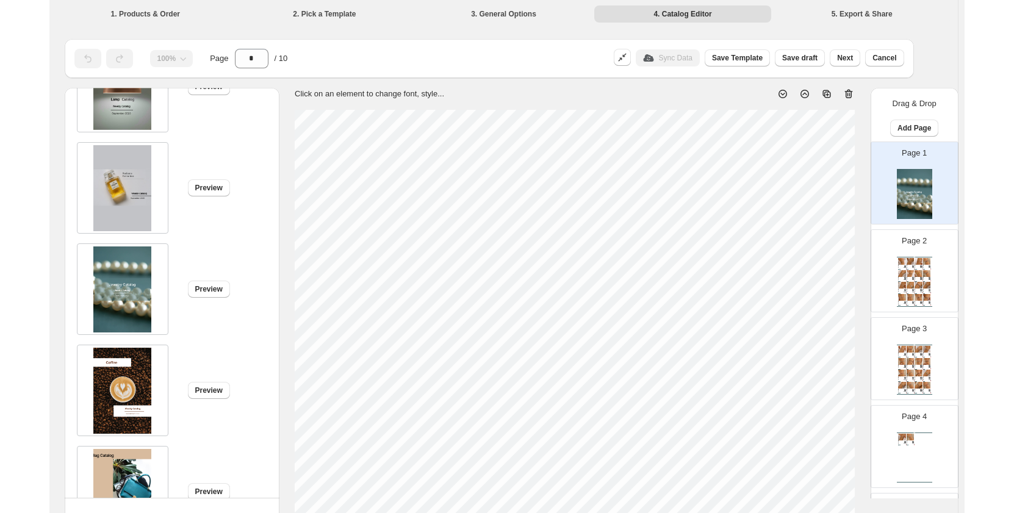
scroll to position [962, 0]
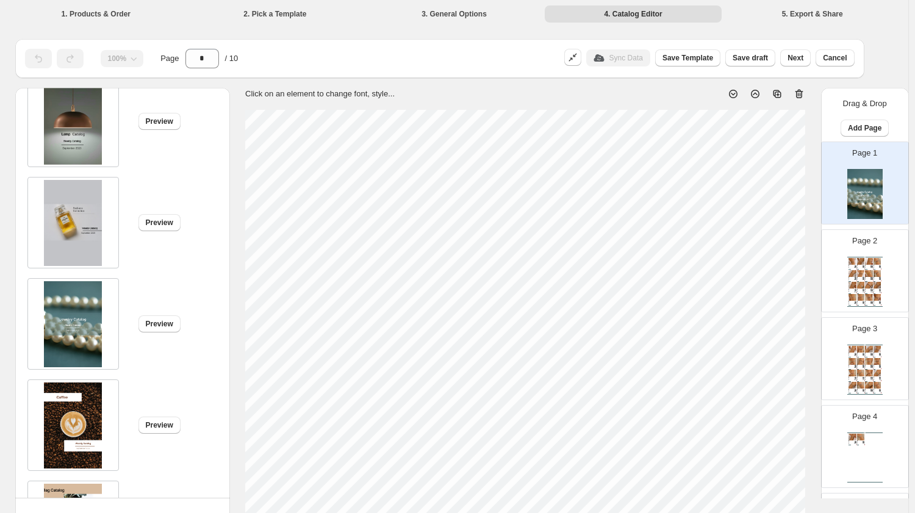
click at [78, 316] on img at bounding box center [73, 324] width 58 height 86
click at [183, 319] on div "Preview" at bounding box center [117, 319] width 198 height 101
click at [169, 327] on span "Preview" at bounding box center [159, 324] width 27 height 10
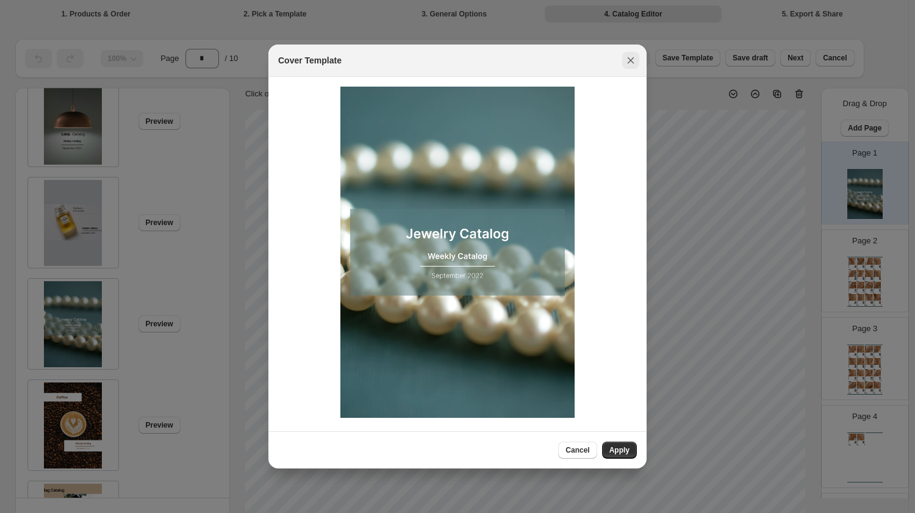
click at [633, 62] on icon ":r14:" at bounding box center [631, 60] width 12 height 12
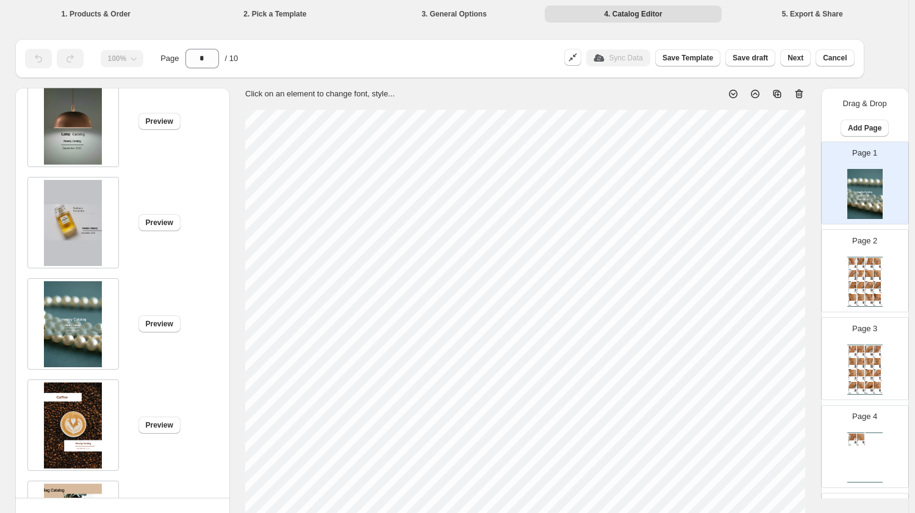
click at [496, 19] on li "3. General Options" at bounding box center [454, 13] width 177 height 17
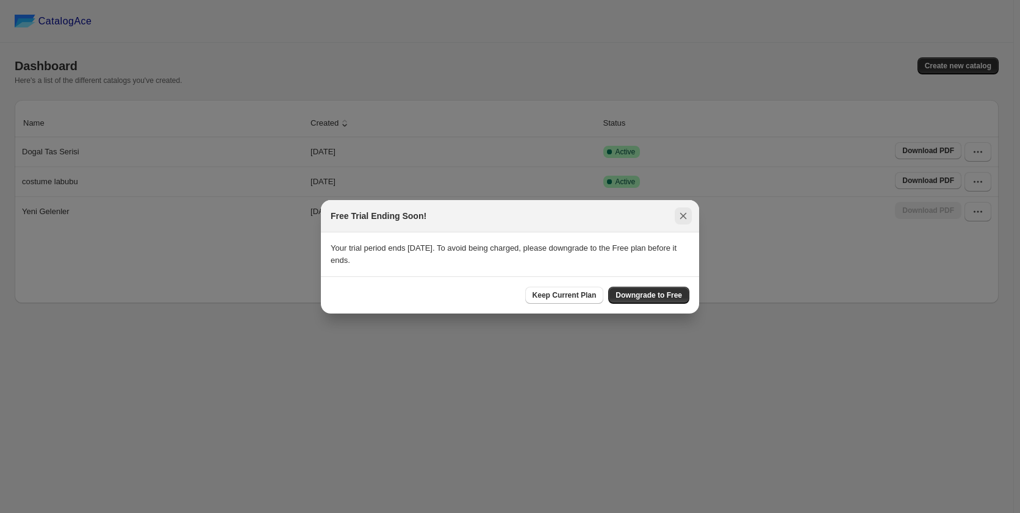
click at [684, 215] on icon ":rh:" at bounding box center [683, 216] width 12 height 12
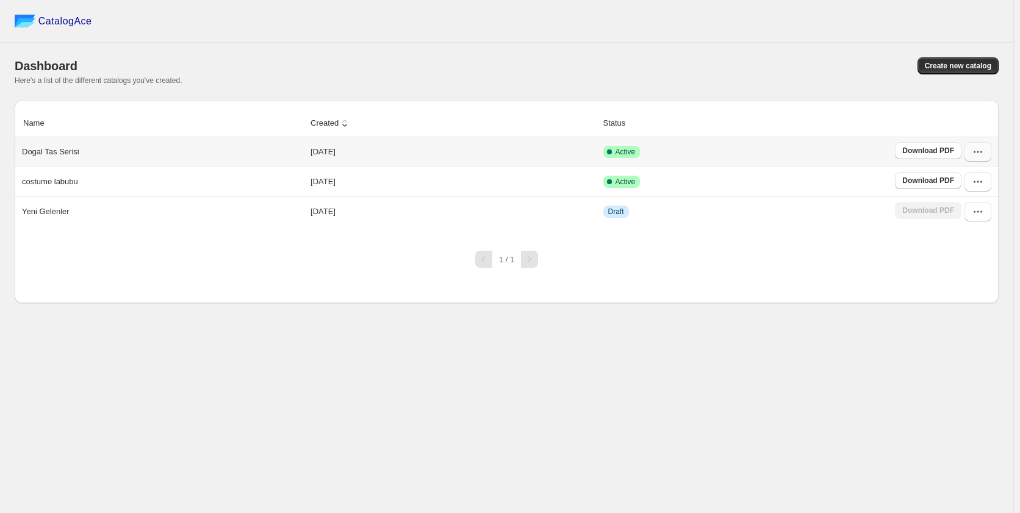
click at [980, 151] on icon "button" at bounding box center [978, 152] width 12 height 12
drag, startPoint x: 59, startPoint y: 148, endPoint x: 260, endPoint y: 134, distance: 201.9
click at [66, 145] on div "Dogal Tas Serisi" at bounding box center [160, 149] width 286 height 17
click at [969, 154] on button "button" at bounding box center [978, 152] width 27 height 20
click at [976, 205] on span "View catalog links" at bounding box center [977, 205] width 62 height 24
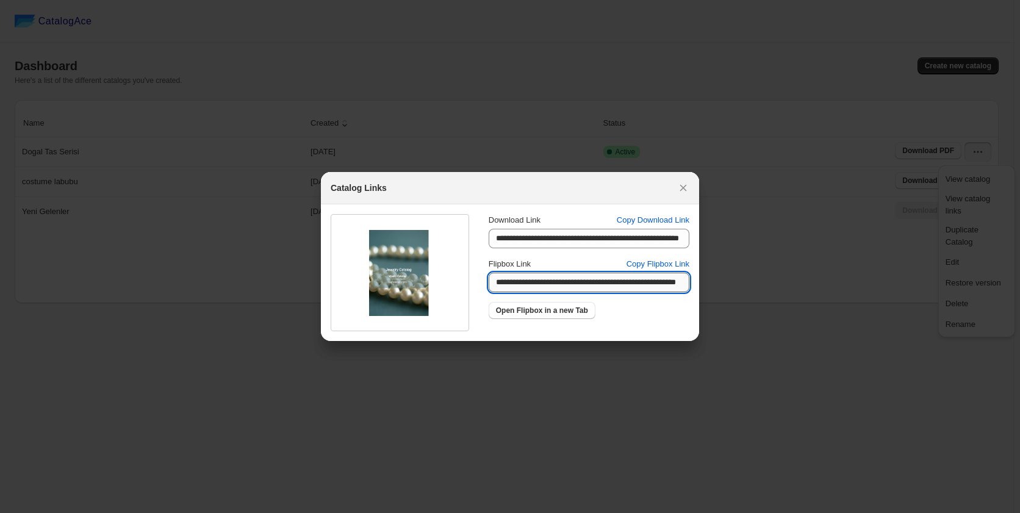
click at [563, 284] on input "**********" at bounding box center [589, 283] width 201 height 20
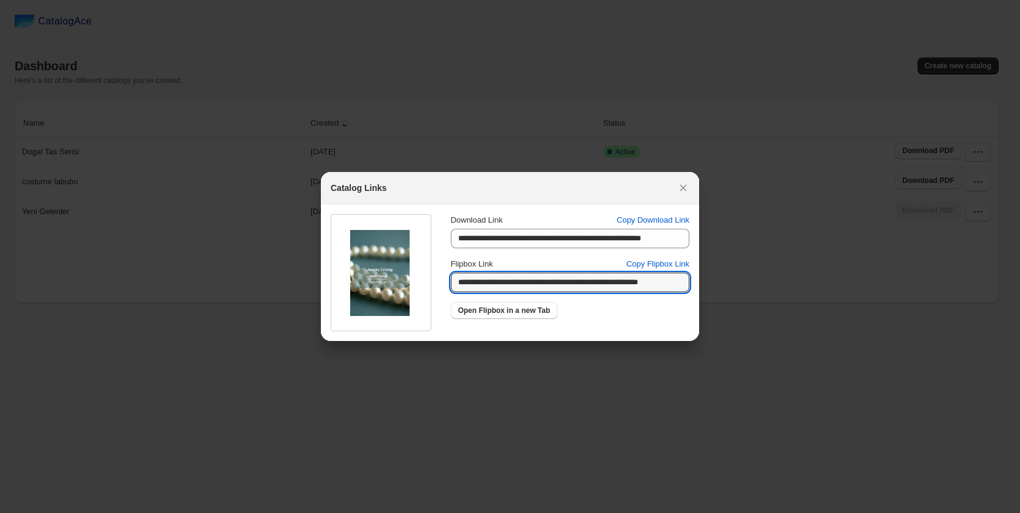
drag, startPoint x: 494, startPoint y: 283, endPoint x: 732, endPoint y: 259, distance: 238.6
click at [732, 513] on div "**********" at bounding box center [510, 513] width 1020 height 0
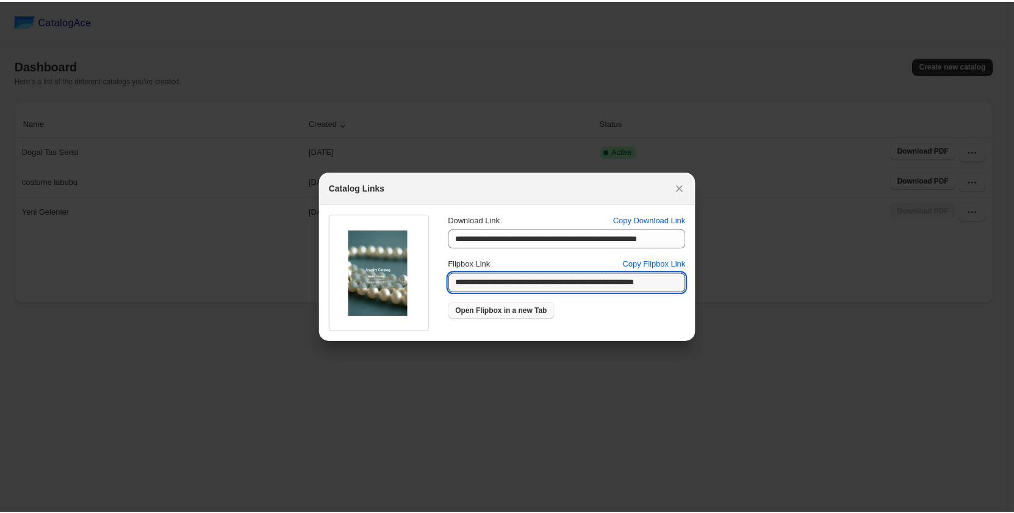
scroll to position [0, 0]
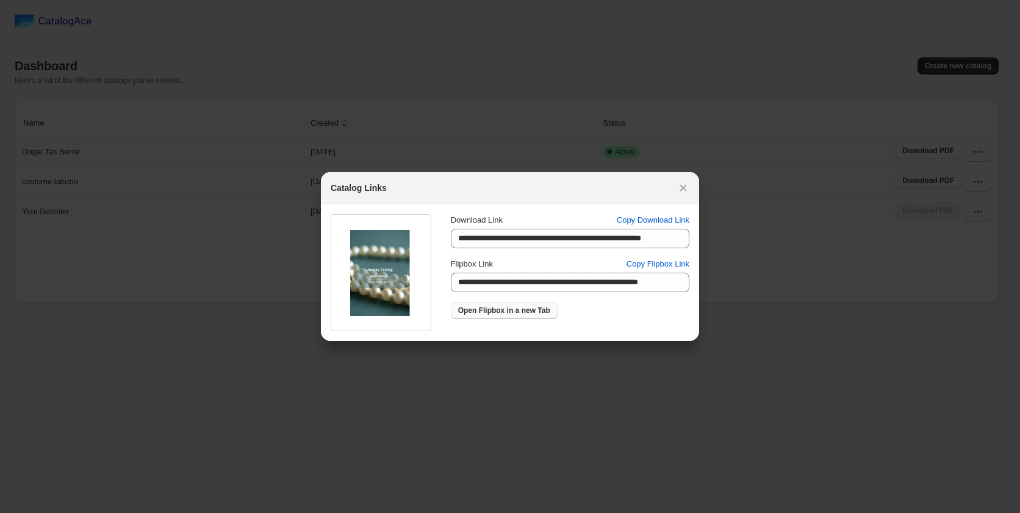
click at [538, 314] on span "Open Flipbox in a new Tab" at bounding box center [504, 311] width 92 height 10
click at [687, 189] on icon ":rp:" at bounding box center [683, 188] width 12 height 12
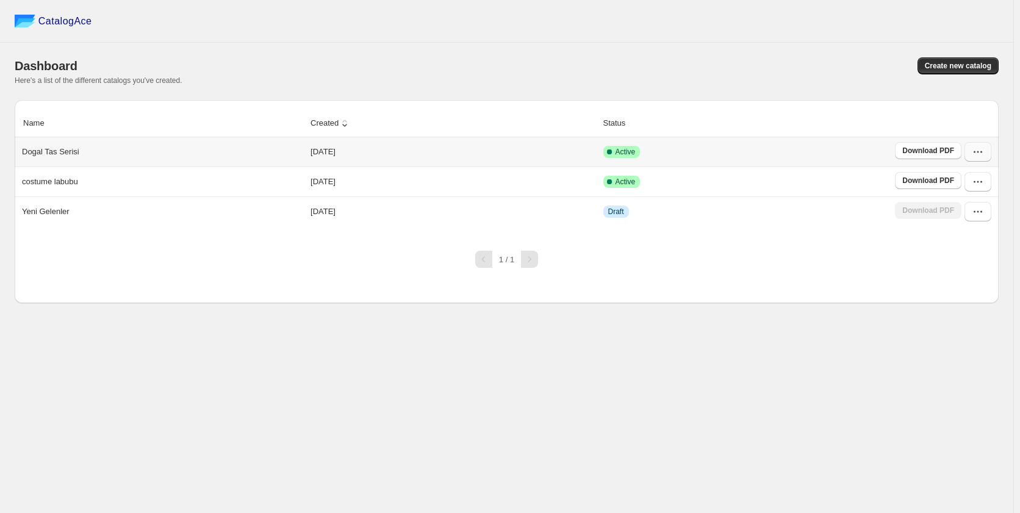
click at [972, 153] on button "button" at bounding box center [978, 152] width 27 height 20
click at [972, 197] on span "View catalog links" at bounding box center [968, 204] width 45 height 21
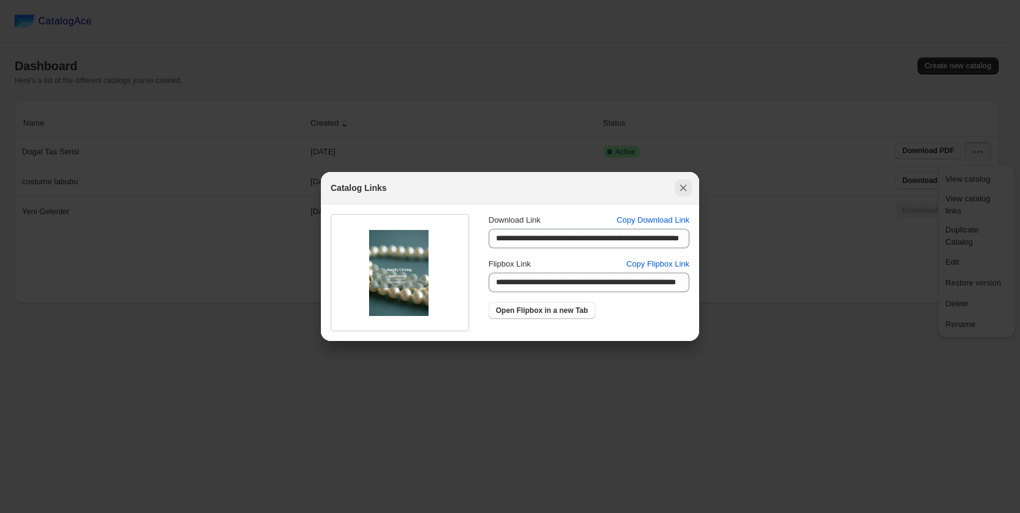
click at [682, 186] on icon ":rp:" at bounding box center [683, 188] width 7 height 7
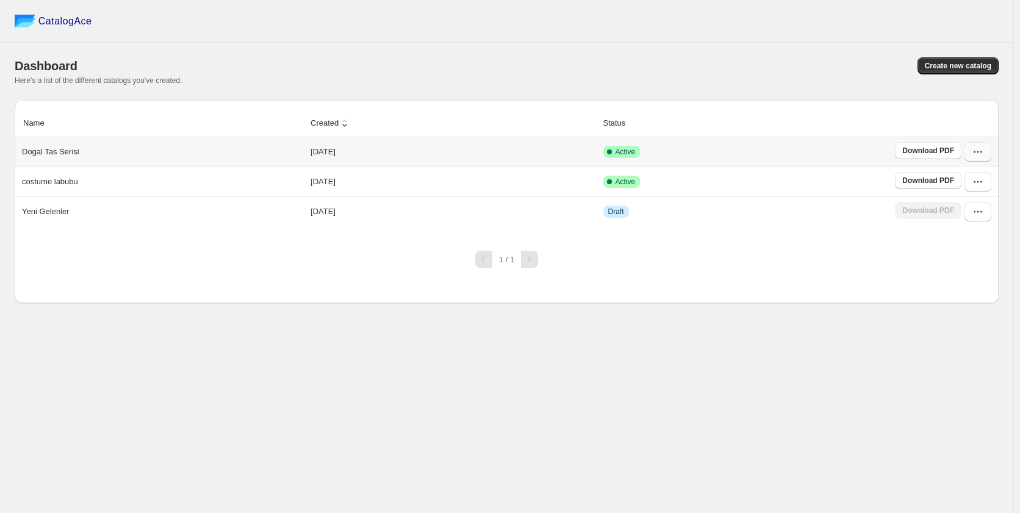
drag, startPoint x: 978, startPoint y: 148, endPoint x: 975, endPoint y: 159, distance: 11.3
click at [978, 149] on icon "button" at bounding box center [978, 152] width 12 height 12
click at [968, 256] on span "Edit" at bounding box center [977, 262] width 62 height 12
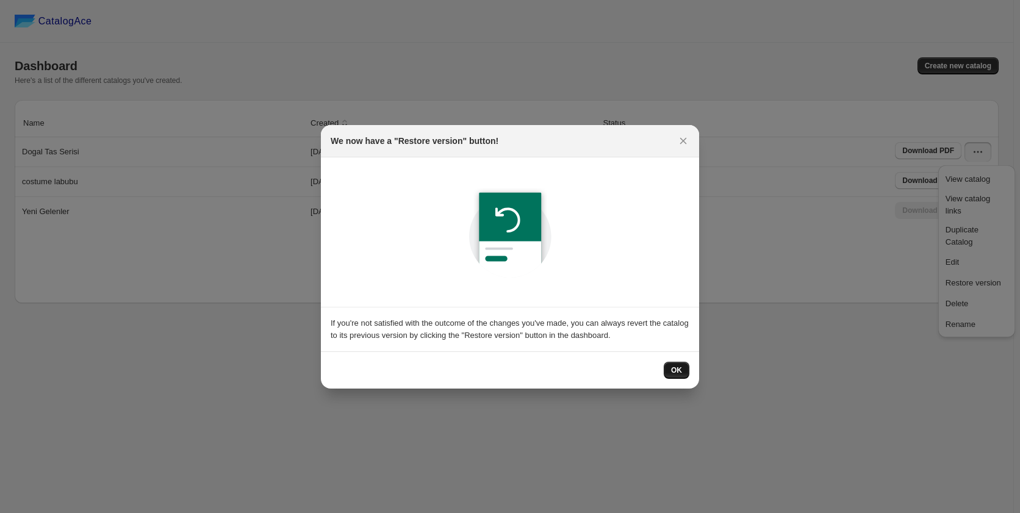
click at [685, 372] on button "OK" at bounding box center [677, 370] width 26 height 17
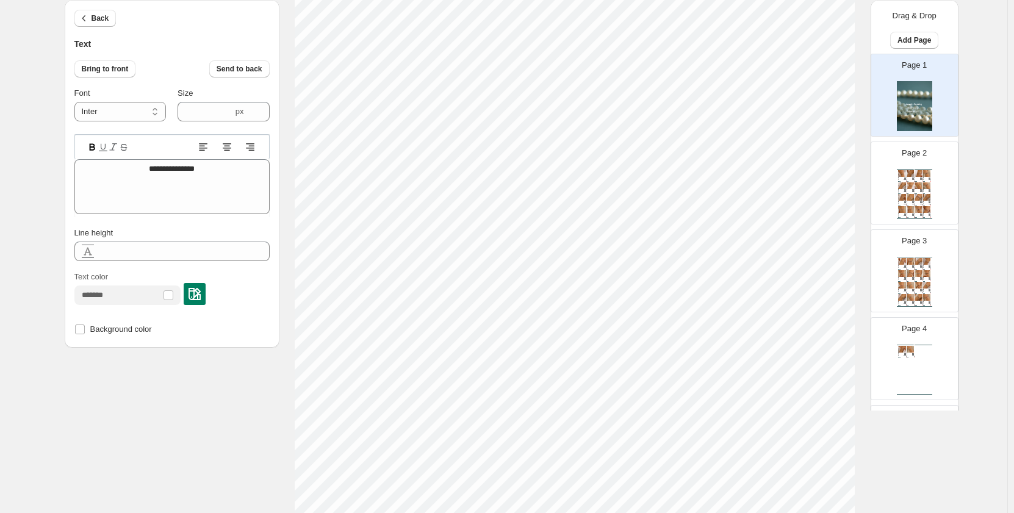
scroll to position [10, 5]
type textarea "*"
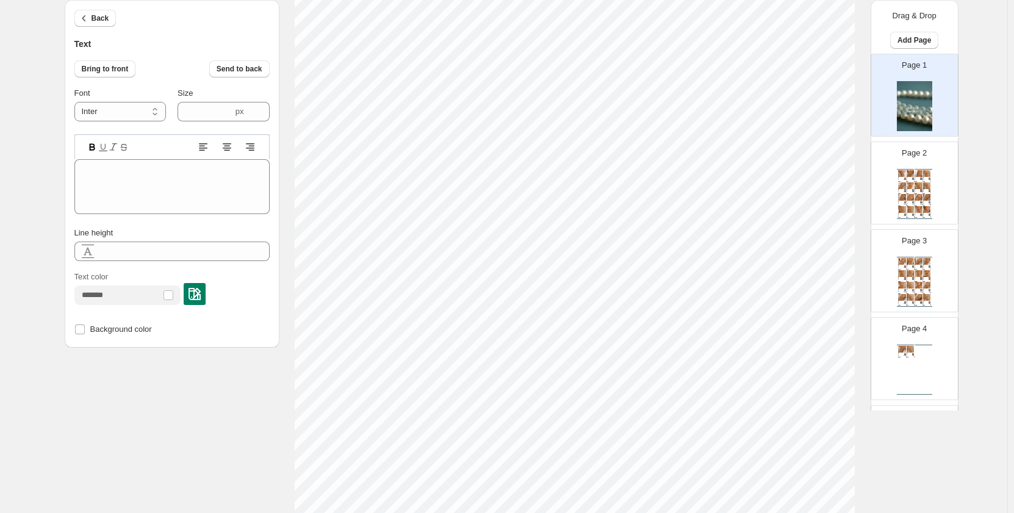
type textarea "*"
type textarea "**"
type textarea "***"
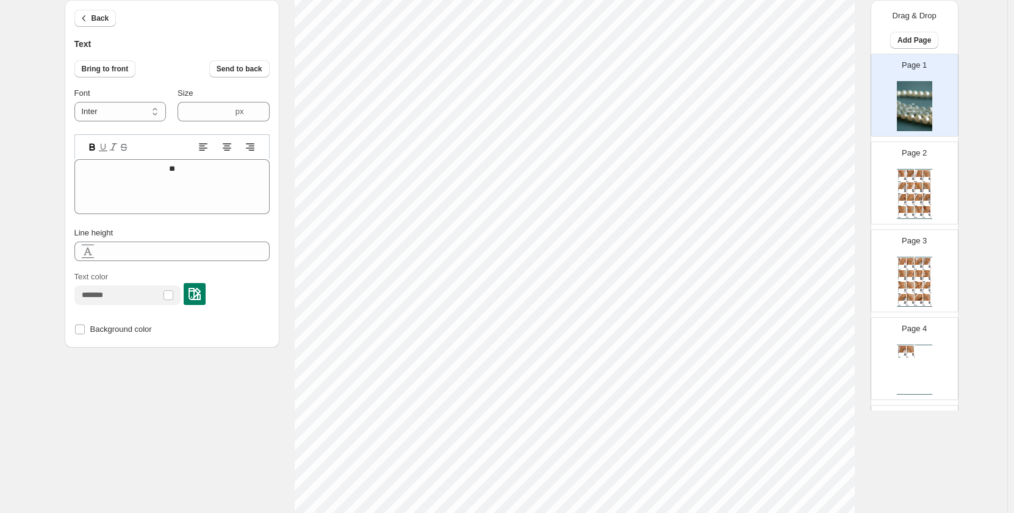
type textarea "***"
type textarea "****"
type textarea "*****"
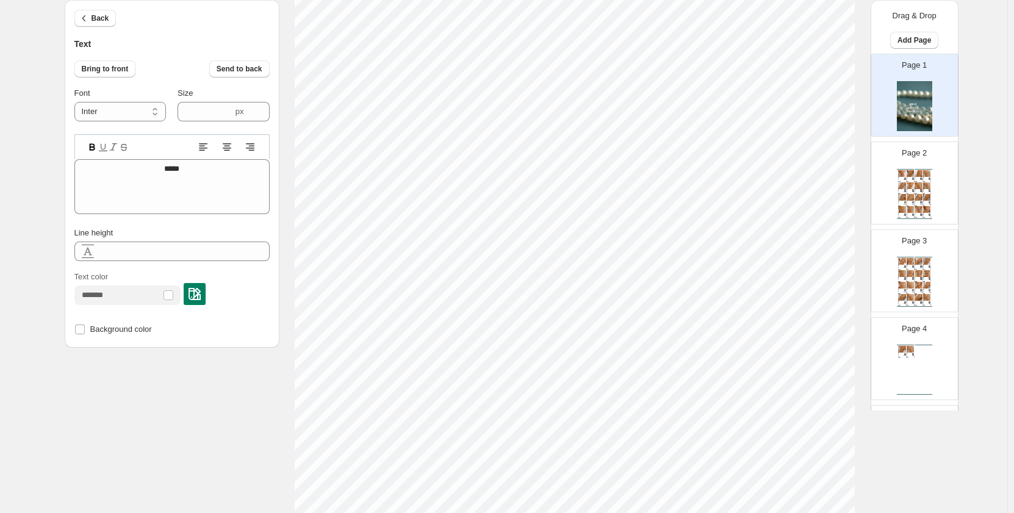
type textarea "******"
type textarea "*******"
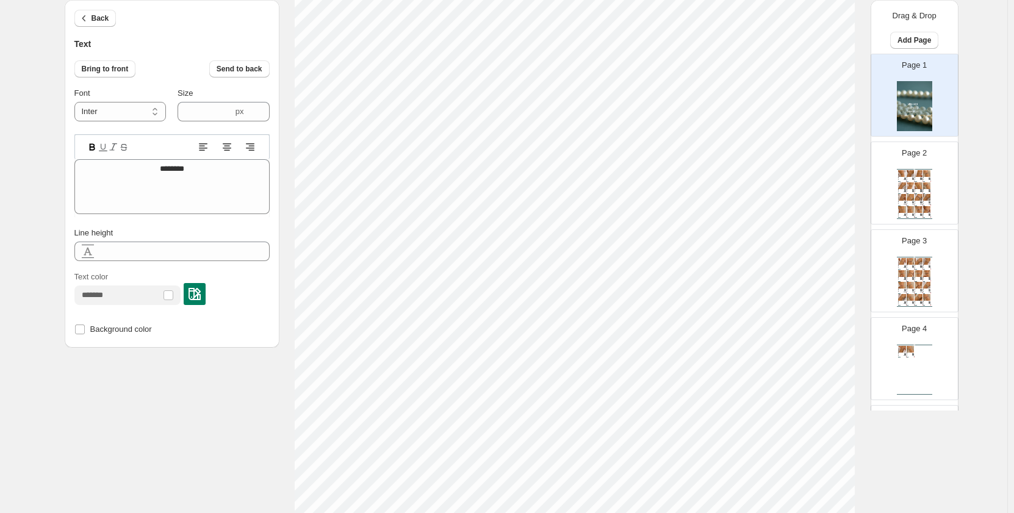
type textarea "*********"
type textarea "**********"
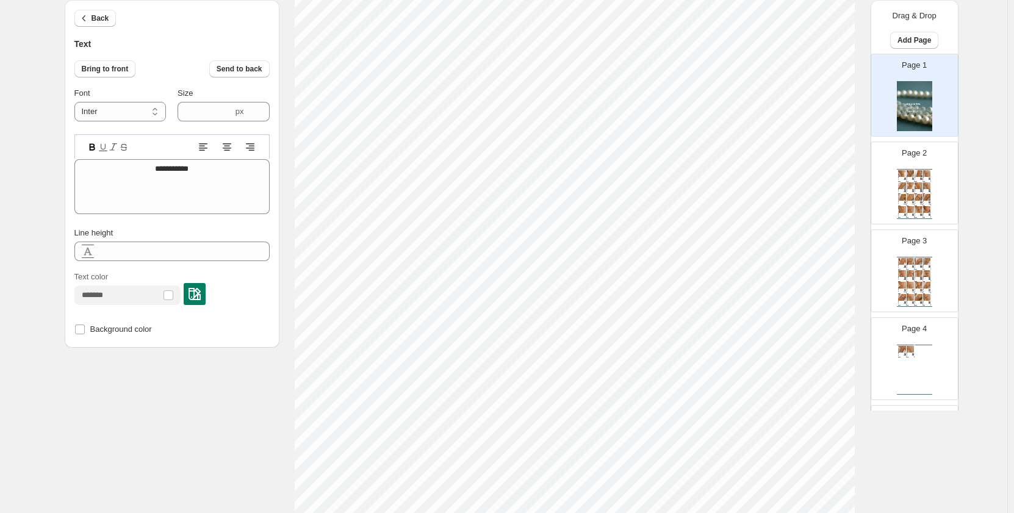
type textarea "**********"
type textarea "*"
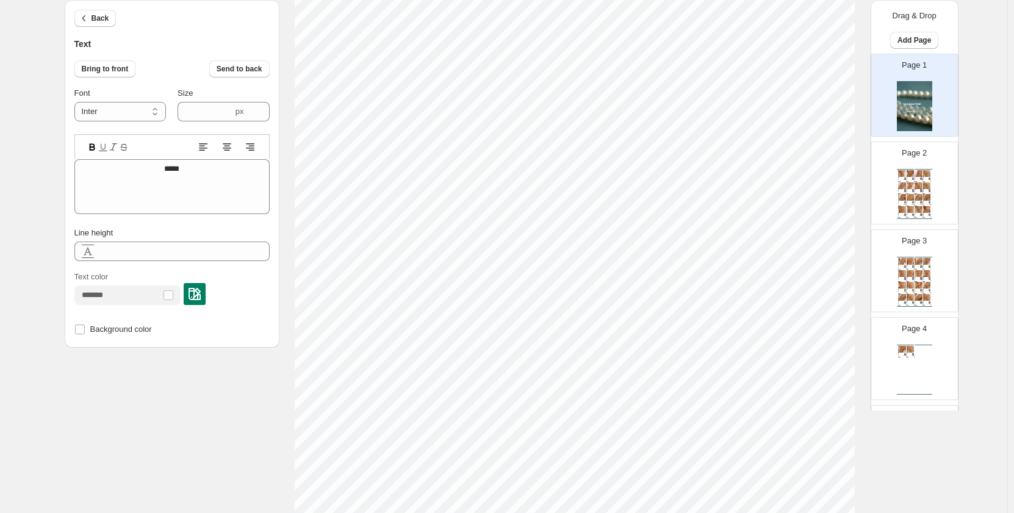
type textarea "*******"
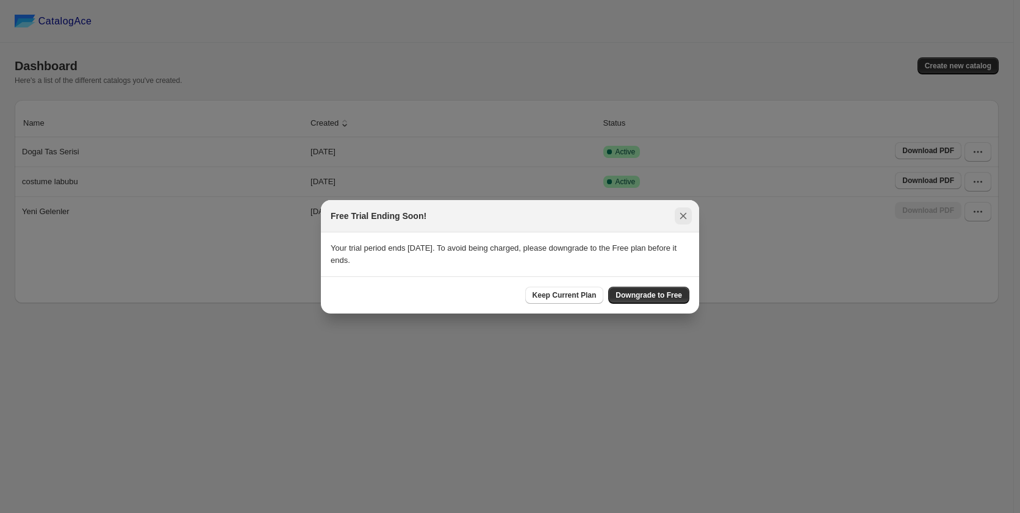
click at [686, 212] on icon ":rh:" at bounding box center [683, 216] width 12 height 12
click at [678, 215] on icon ":rh:" at bounding box center [683, 216] width 12 height 12
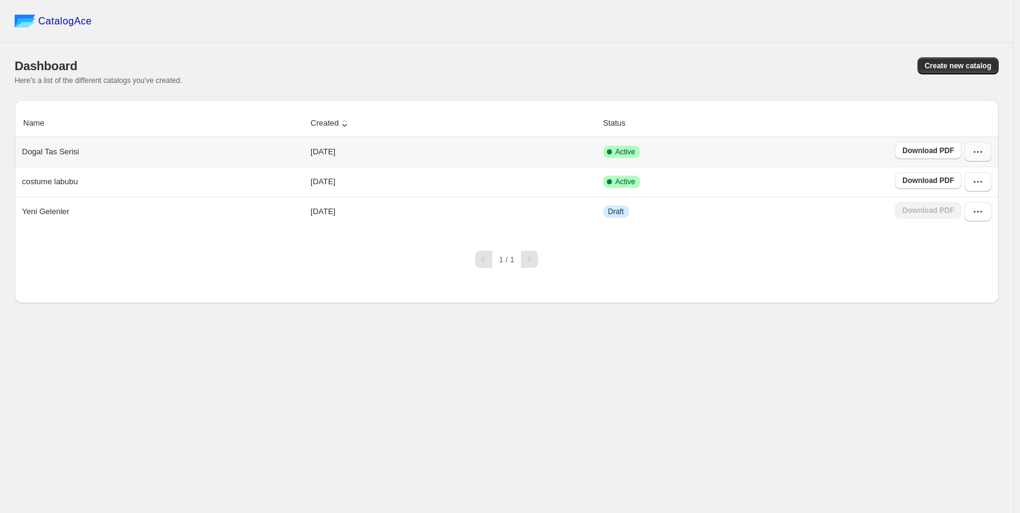
click at [976, 150] on icon "button" at bounding box center [978, 152] width 12 height 12
click at [876, 335] on div "CatalogAce Dashboard Create new catalog Here's a list of the different catalogs…" at bounding box center [507, 256] width 1014 height 513
click at [723, 23] on div "CatalogAce" at bounding box center [507, 21] width 1014 height 43
click at [694, 72] on div "Create new catalog" at bounding box center [750, 65] width 497 height 17
click at [734, 345] on div "CatalogAce Dashboard Create new catalog Here's a list of the different catalogs…" at bounding box center [507, 256] width 1014 height 513
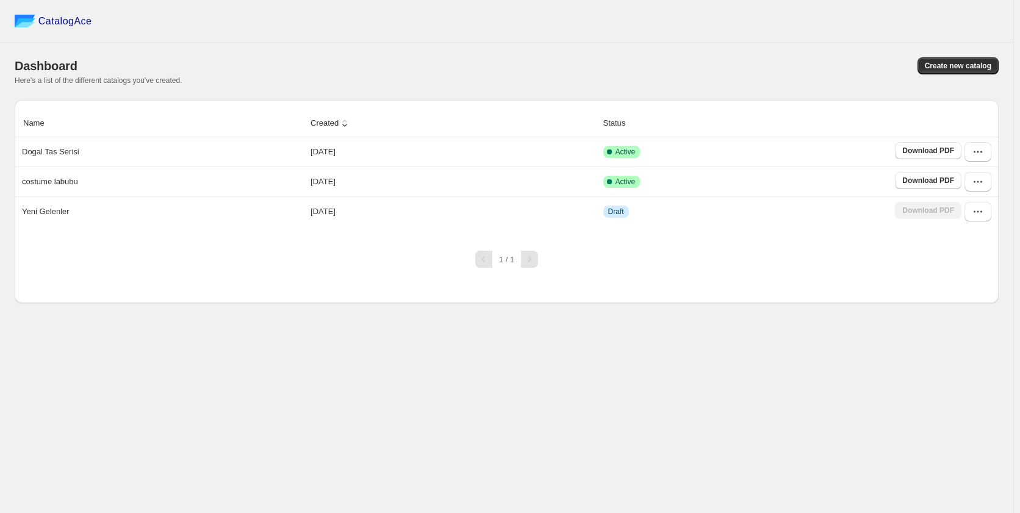
click at [814, 45] on div "Dashboard Create new catalog Here's a list of the different catalogs you've cre…" at bounding box center [507, 71] width 984 height 57
click at [962, 67] on span "Create new catalog" at bounding box center [958, 66] width 67 height 10
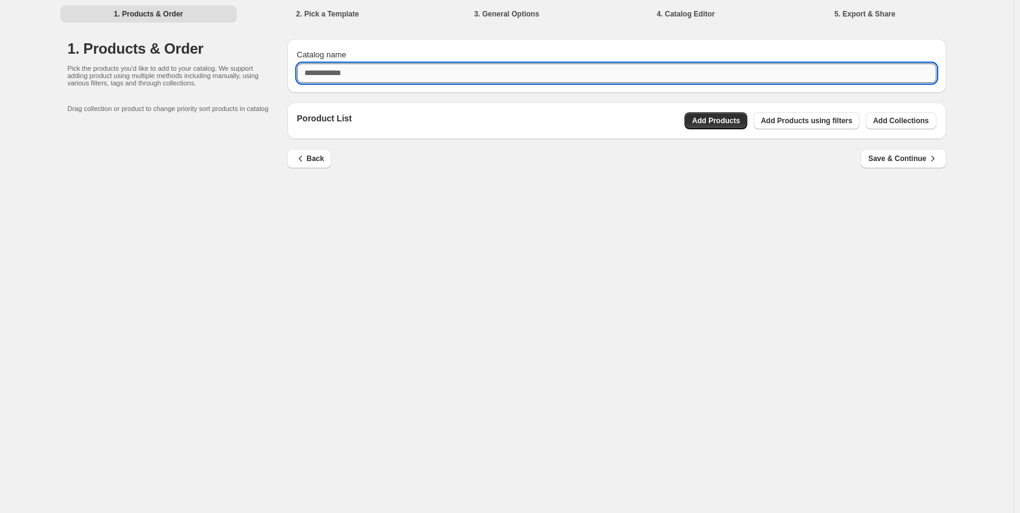
click at [430, 73] on input "Catalog name" at bounding box center [617, 73] width 640 height 20
click at [731, 126] on div "Poroduct List Add Products Add Products using filters Add Collections" at bounding box center [616, 121] width 659 height 37
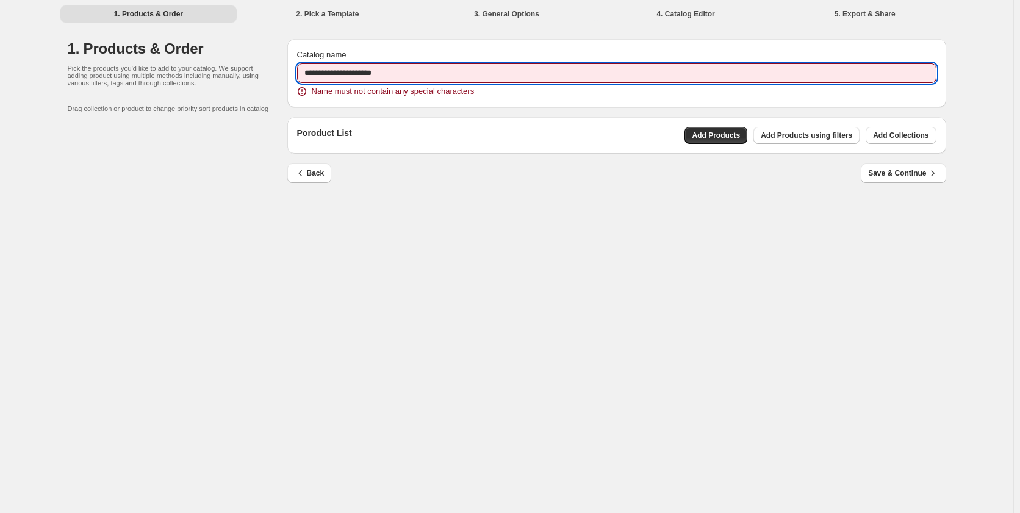
click at [317, 72] on input "**********" at bounding box center [617, 73] width 640 height 20
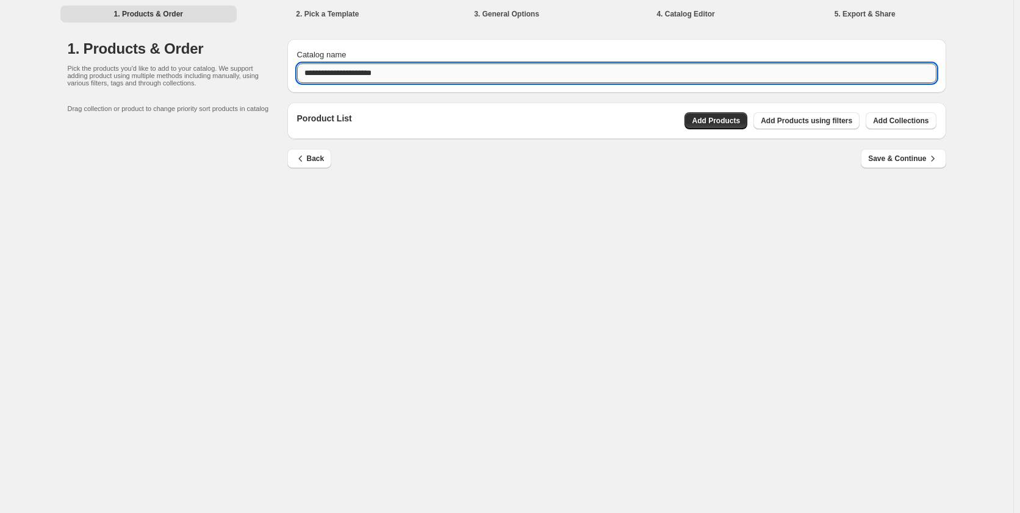
click at [336, 73] on input "**********" at bounding box center [617, 73] width 640 height 20
click at [397, 73] on input "**********" at bounding box center [617, 73] width 640 height 20
type input "**********"
click at [732, 124] on span "Add Products" at bounding box center [716, 121] width 48 height 10
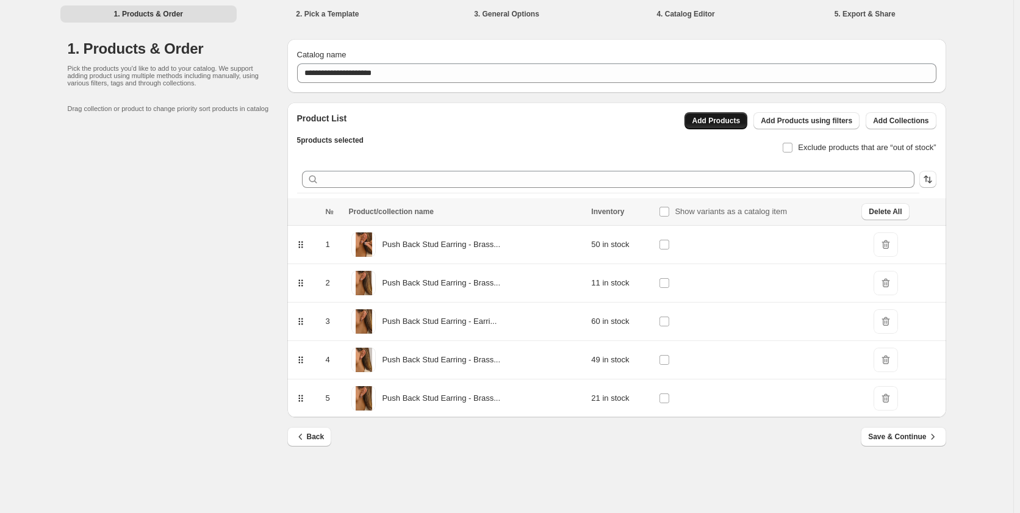
click at [728, 121] on span "Add Products" at bounding box center [716, 121] width 48 height 10
